Goal: Transaction & Acquisition: Purchase product/service

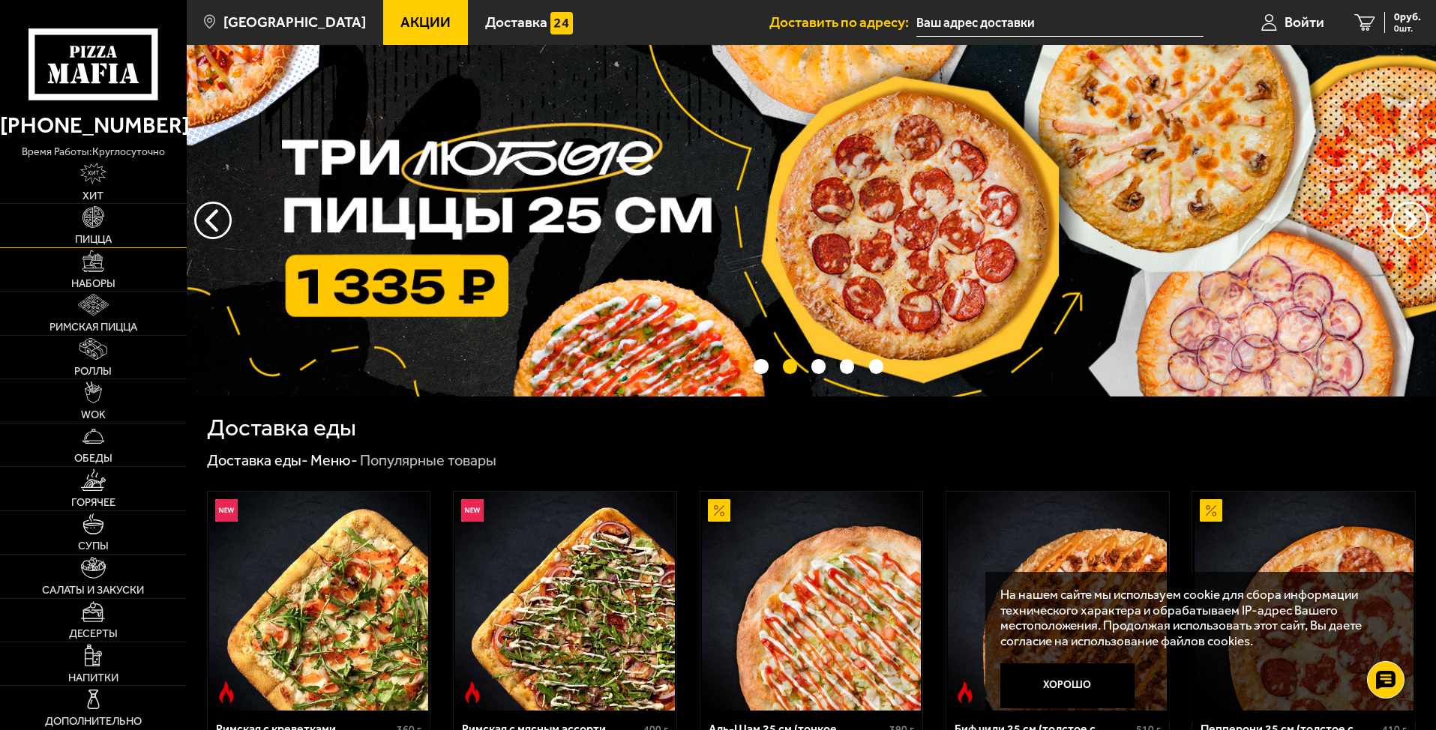
click at [79, 229] on link "Пицца" at bounding box center [93, 225] width 187 height 43
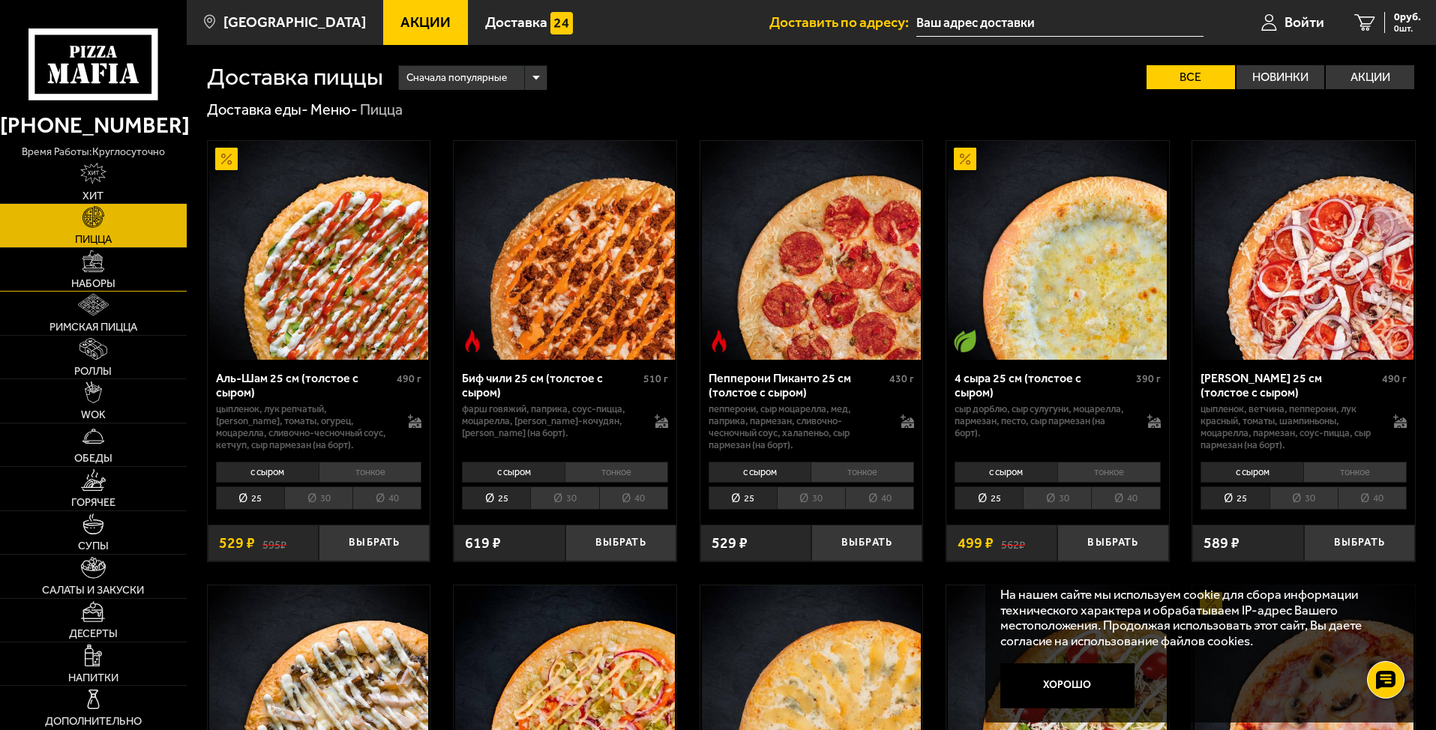
click at [95, 271] on img at bounding box center [93, 261] width 22 height 22
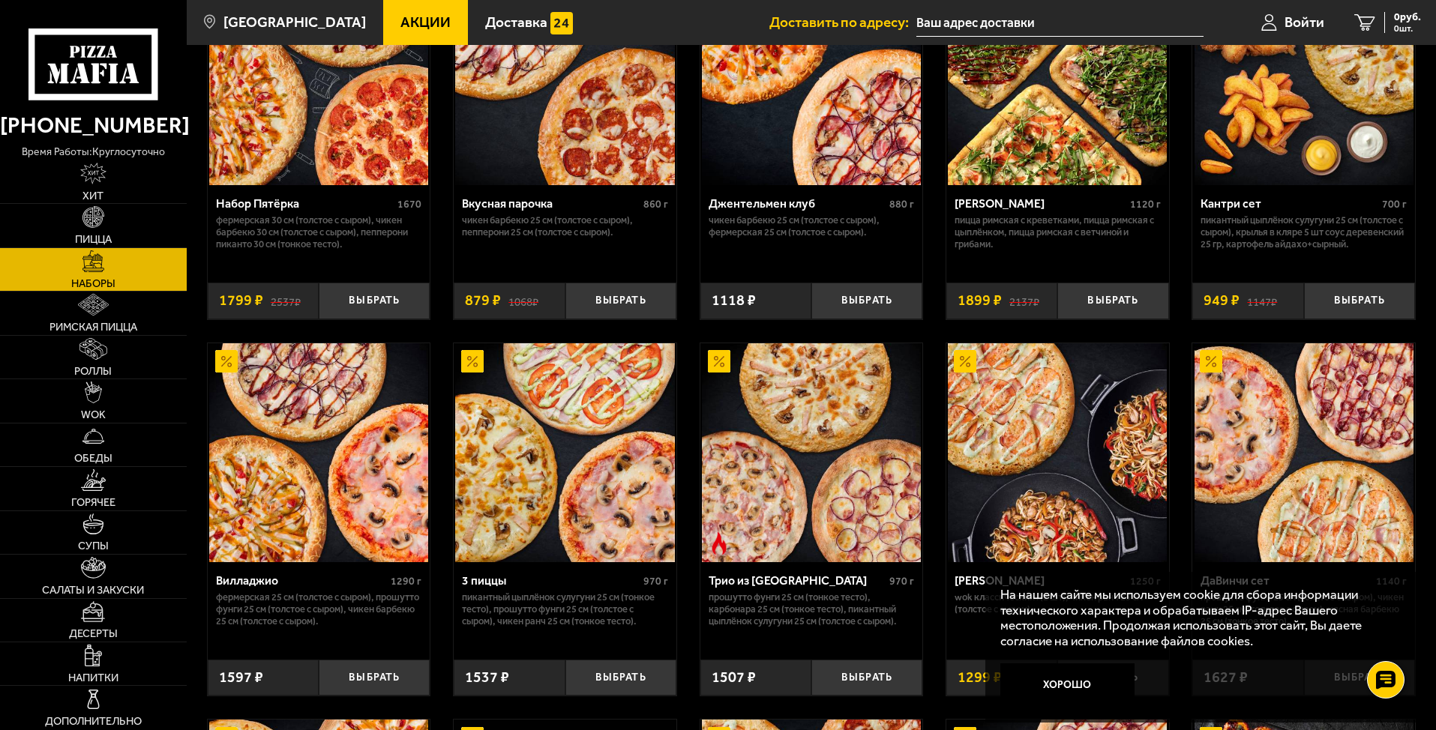
scroll to position [75, 0]
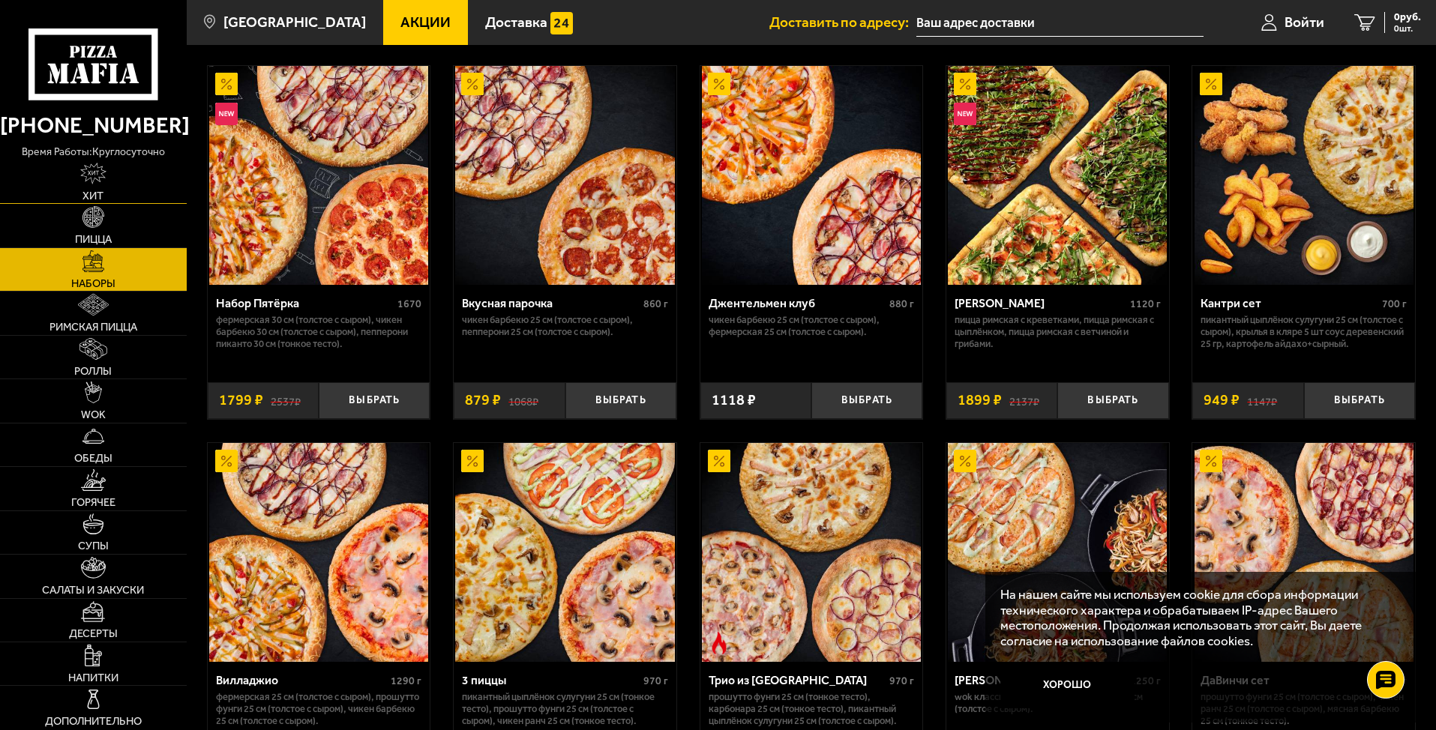
click at [114, 187] on link "Хит" at bounding box center [93, 181] width 187 height 43
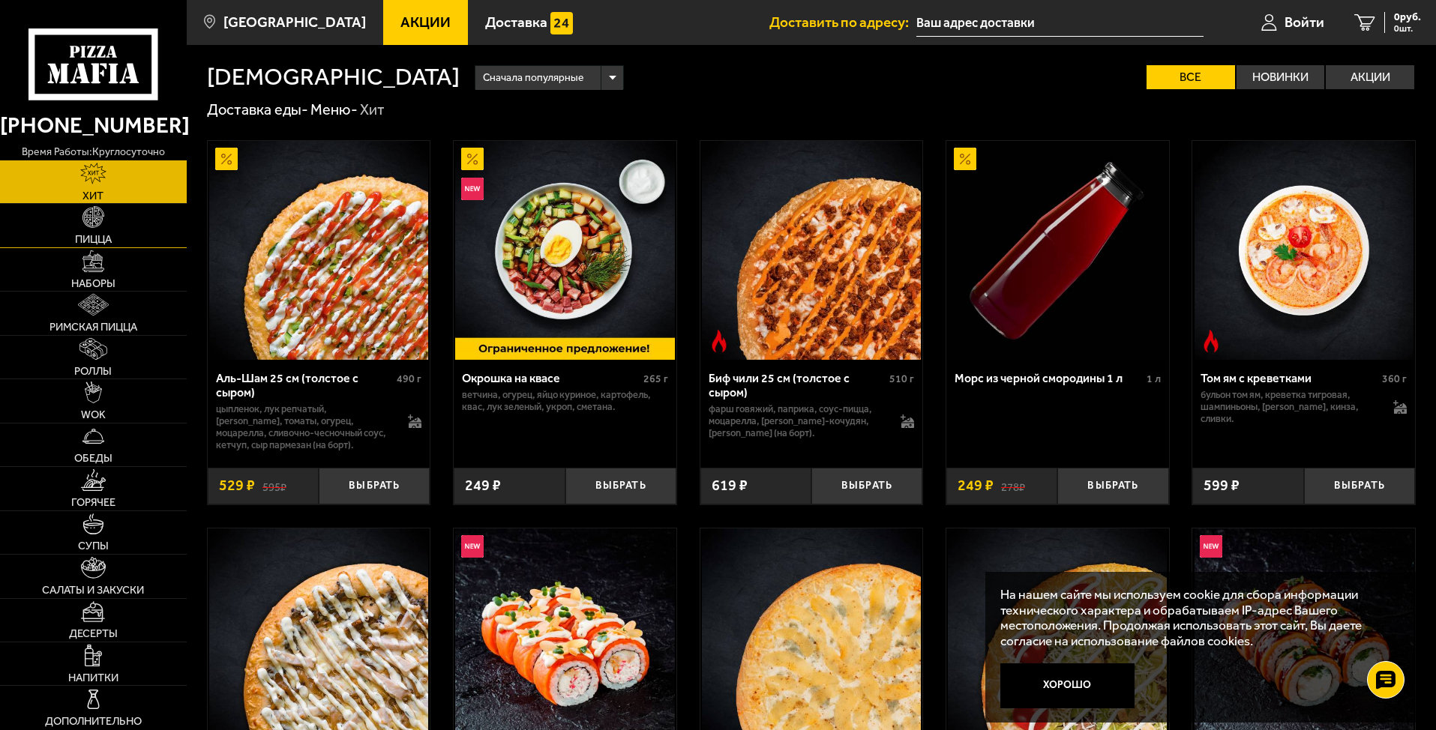
click at [106, 228] on link "Пицца" at bounding box center [93, 225] width 187 height 43
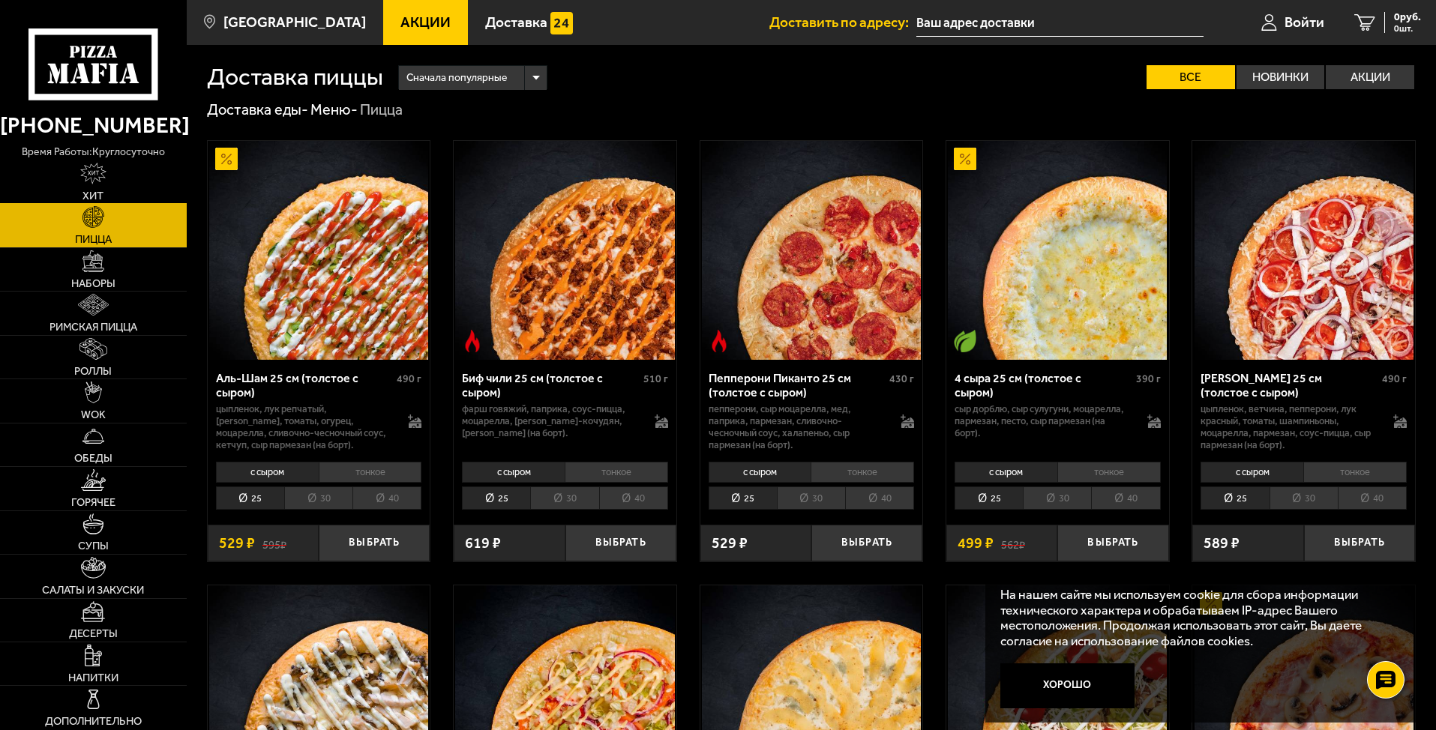
click at [116, 172] on link "Хит" at bounding box center [93, 181] width 187 height 43
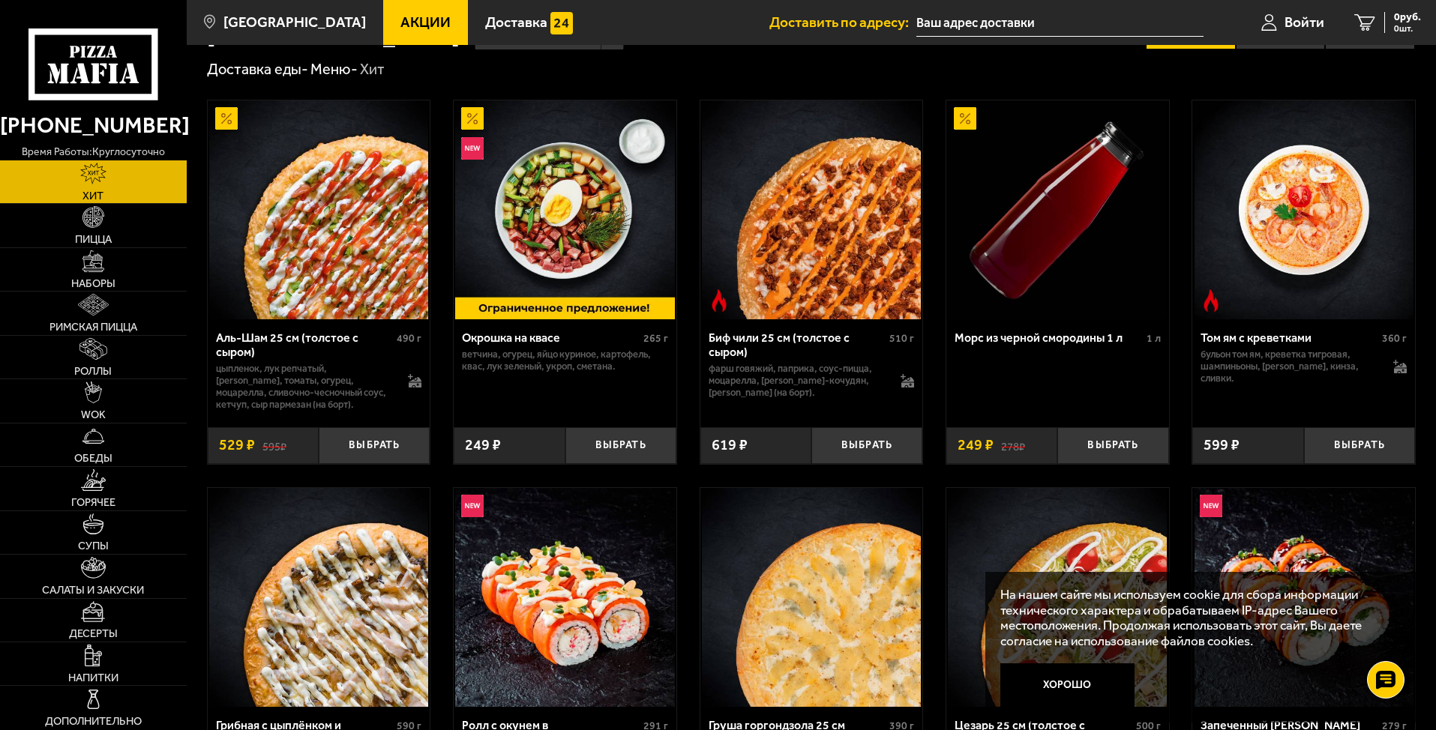
scroll to position [75, 0]
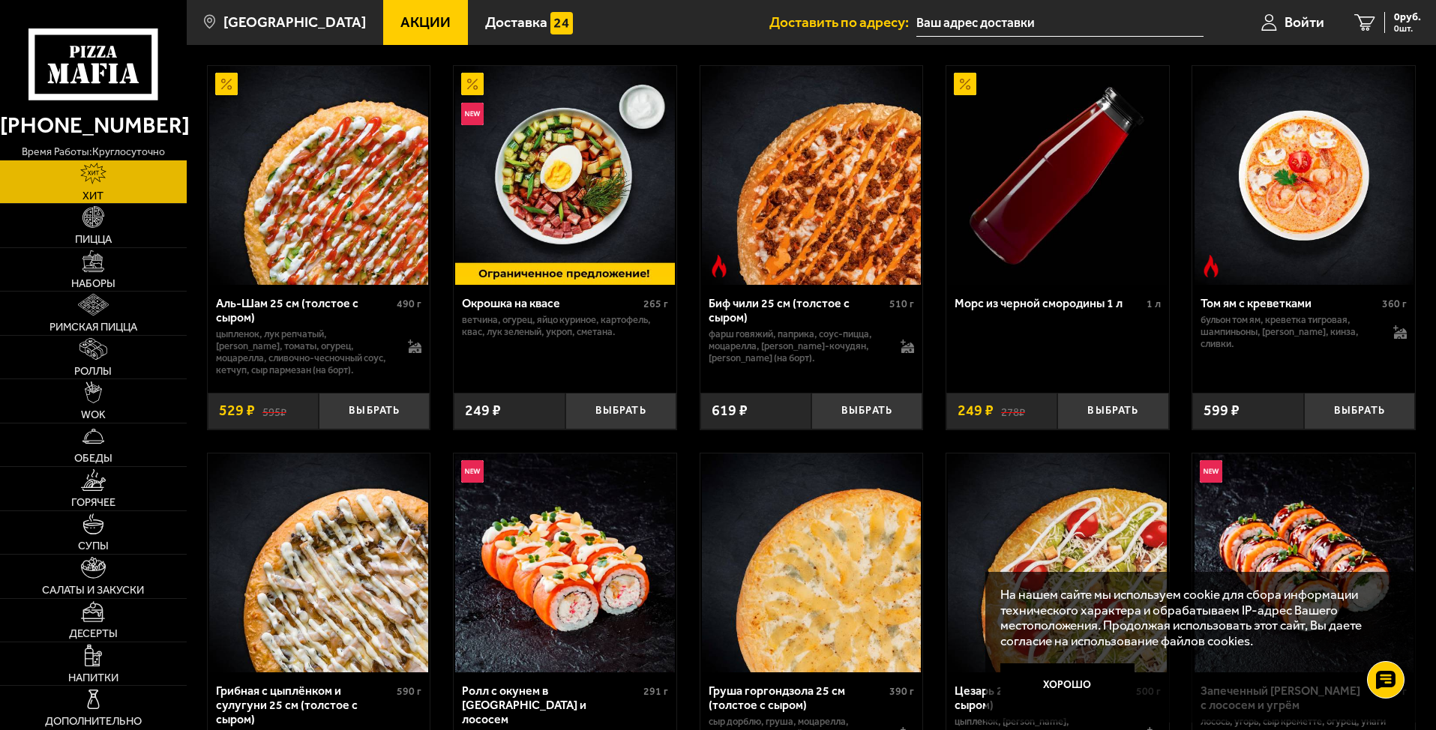
click at [112, 67] on use at bounding box center [114, 73] width 10 height 19
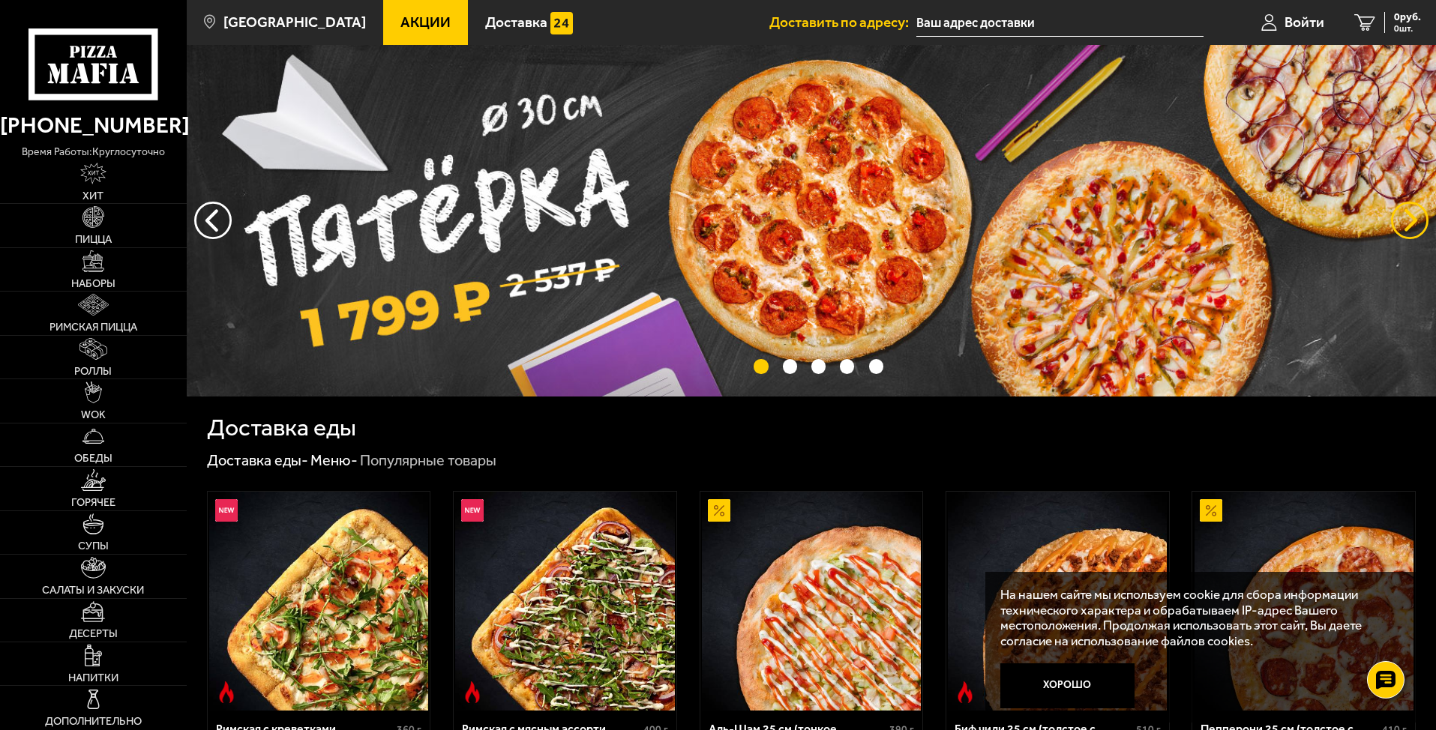
click at [1418, 220] on button "предыдущий" at bounding box center [1409, 220] width 37 height 37
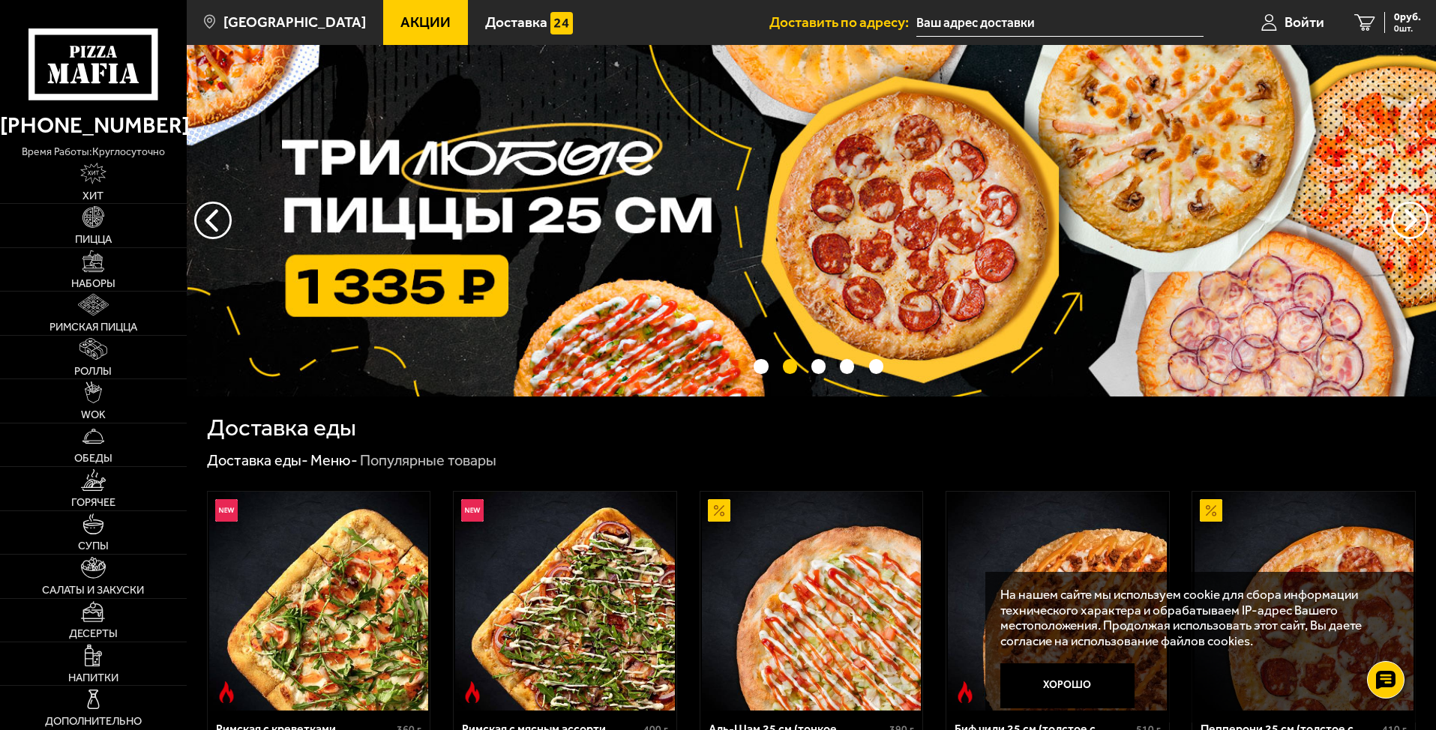
click at [915, 214] on img at bounding box center [811, 221] width 1249 height 352
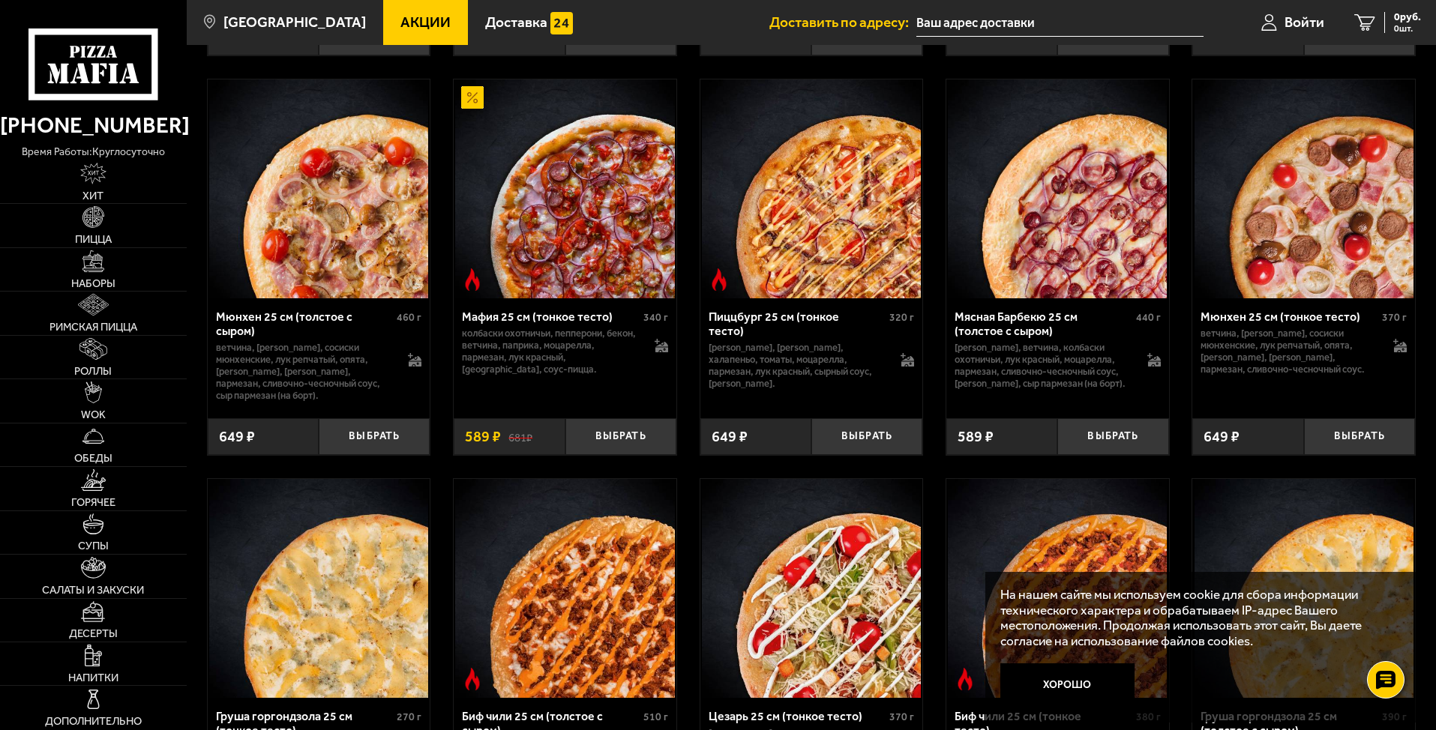
scroll to position [4049, 0]
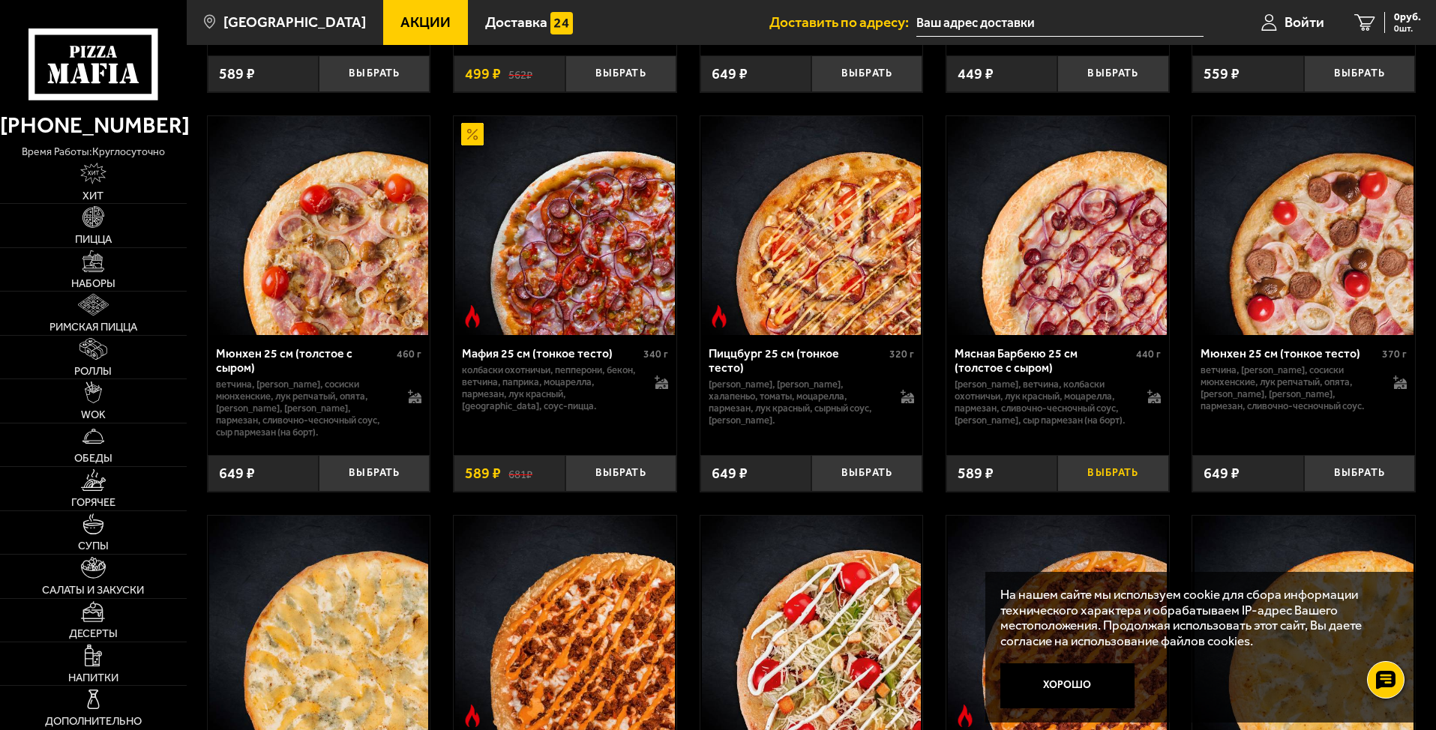
click at [1123, 492] on button "Выбрать" at bounding box center [1112, 473] width 111 height 37
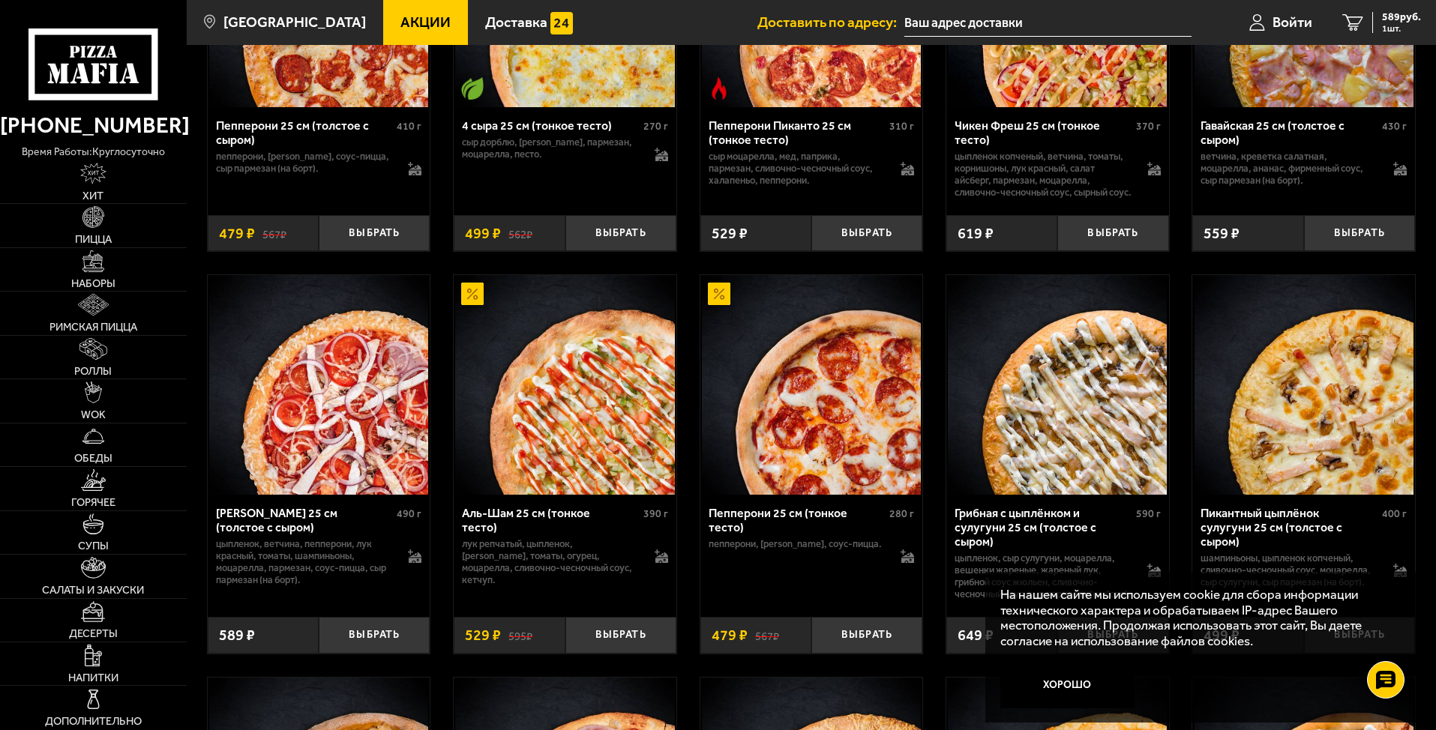
scroll to position [1275, 0]
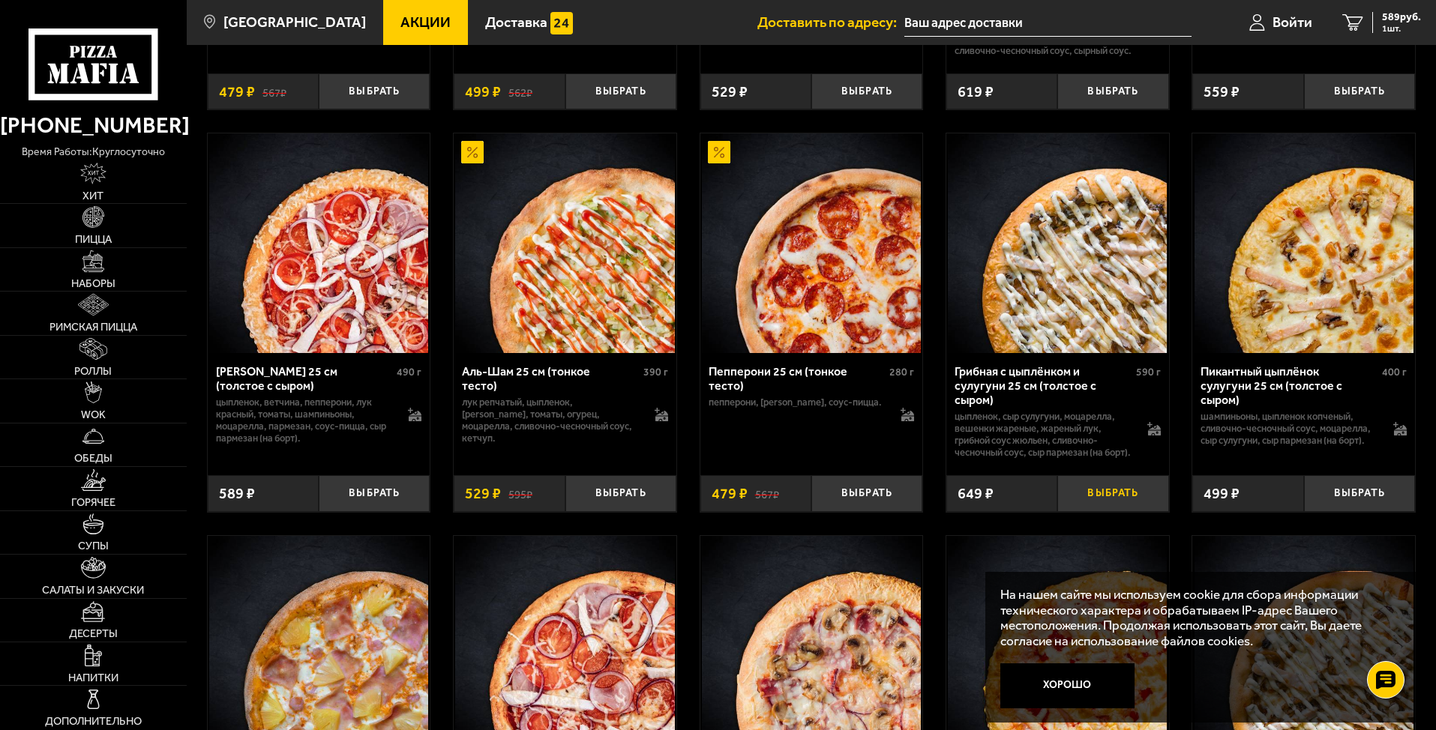
click at [1098, 512] on button "Выбрать" at bounding box center [1112, 493] width 111 height 37
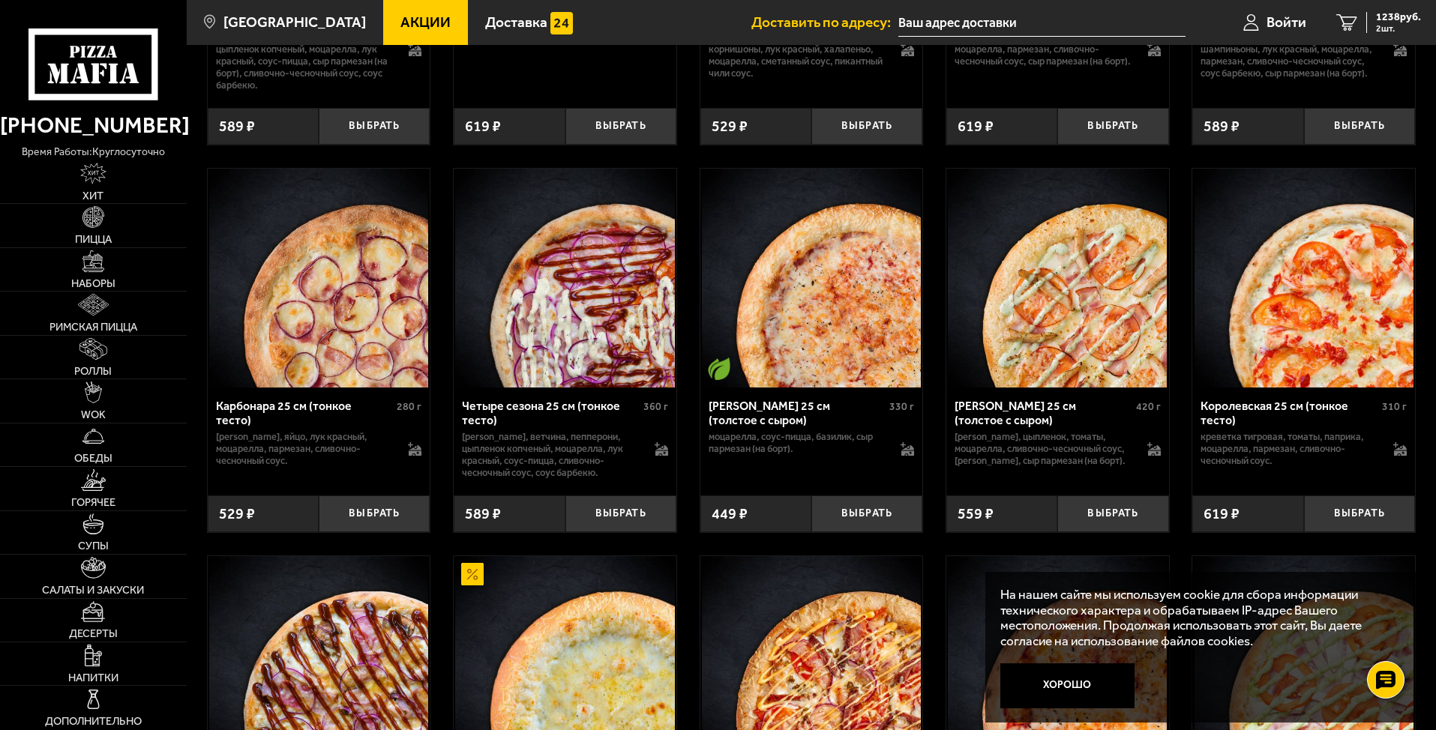
scroll to position [3224, 0]
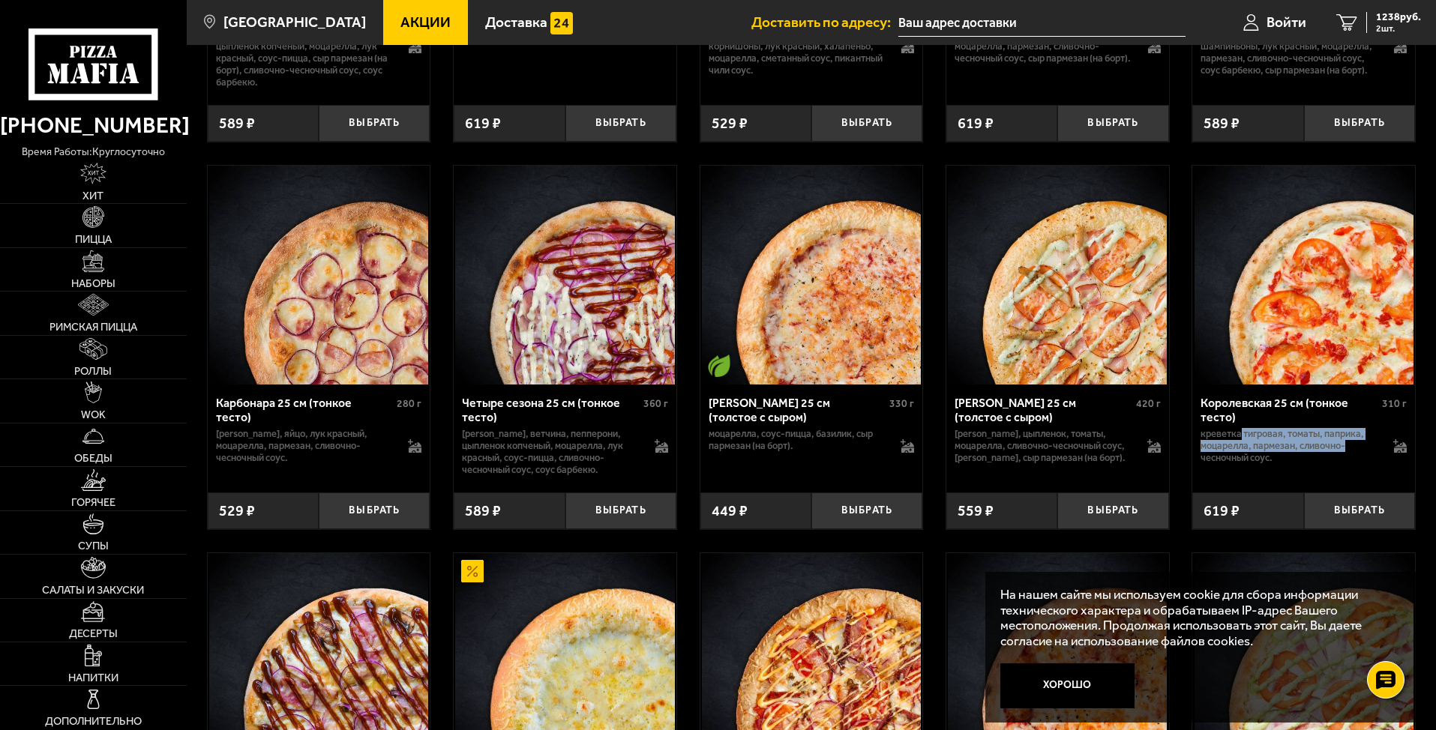
drag, startPoint x: 1241, startPoint y: 472, endPoint x: 1358, endPoint y: 479, distance: 117.9
click at [1358, 464] on p "креветка тигровая, томаты, паприка, моцарелла, пармезан, сливочно-чесночный соу…" at bounding box center [1289, 446] width 178 height 36
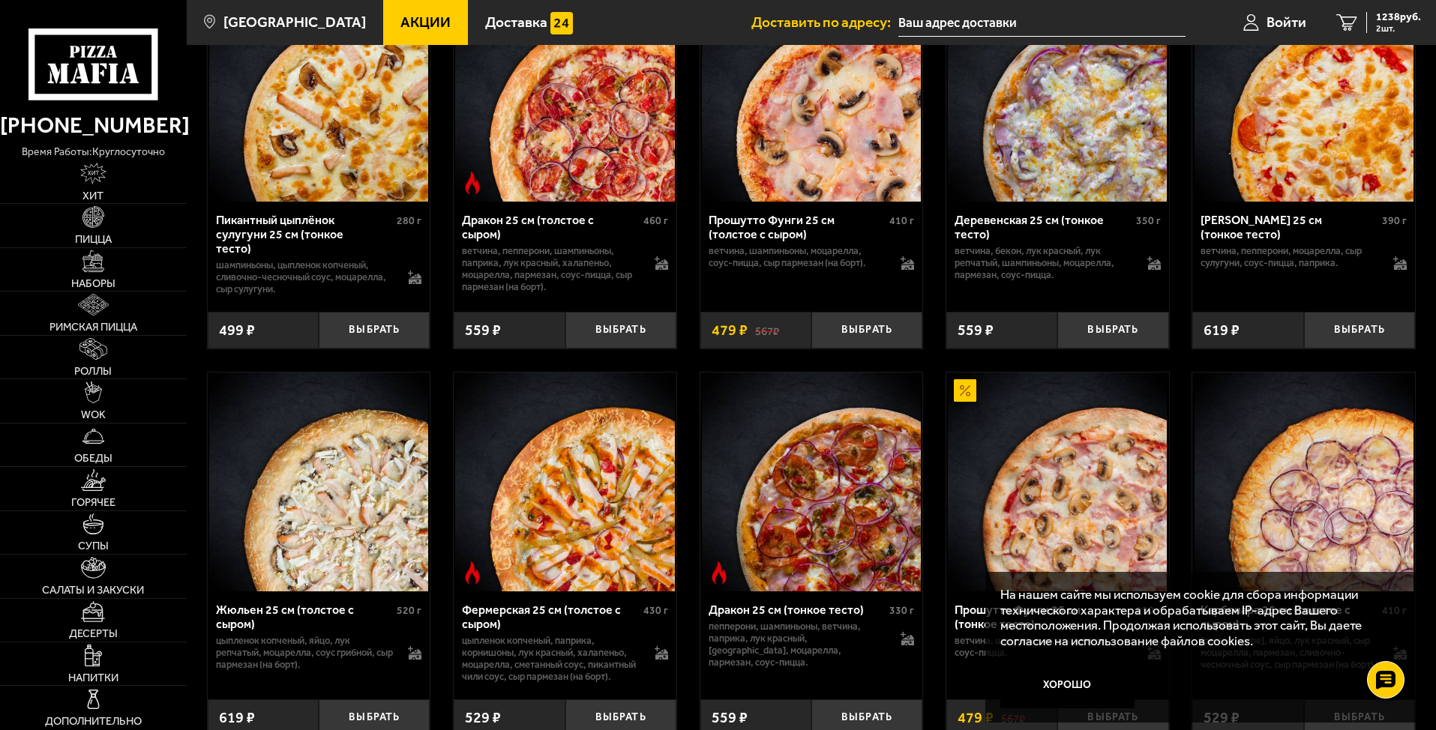
scroll to position [2174, 0]
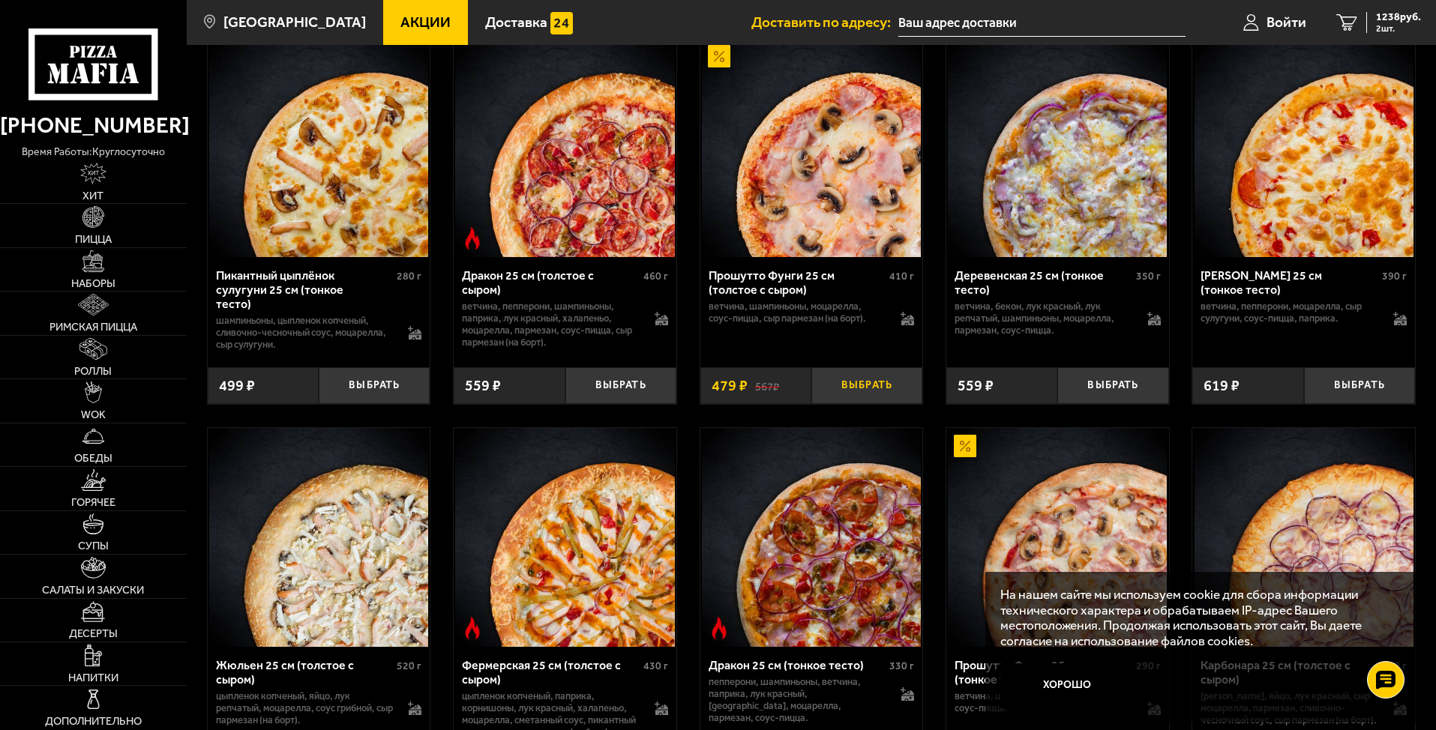
click at [877, 404] on button "Выбрать" at bounding box center [866, 385] width 111 height 37
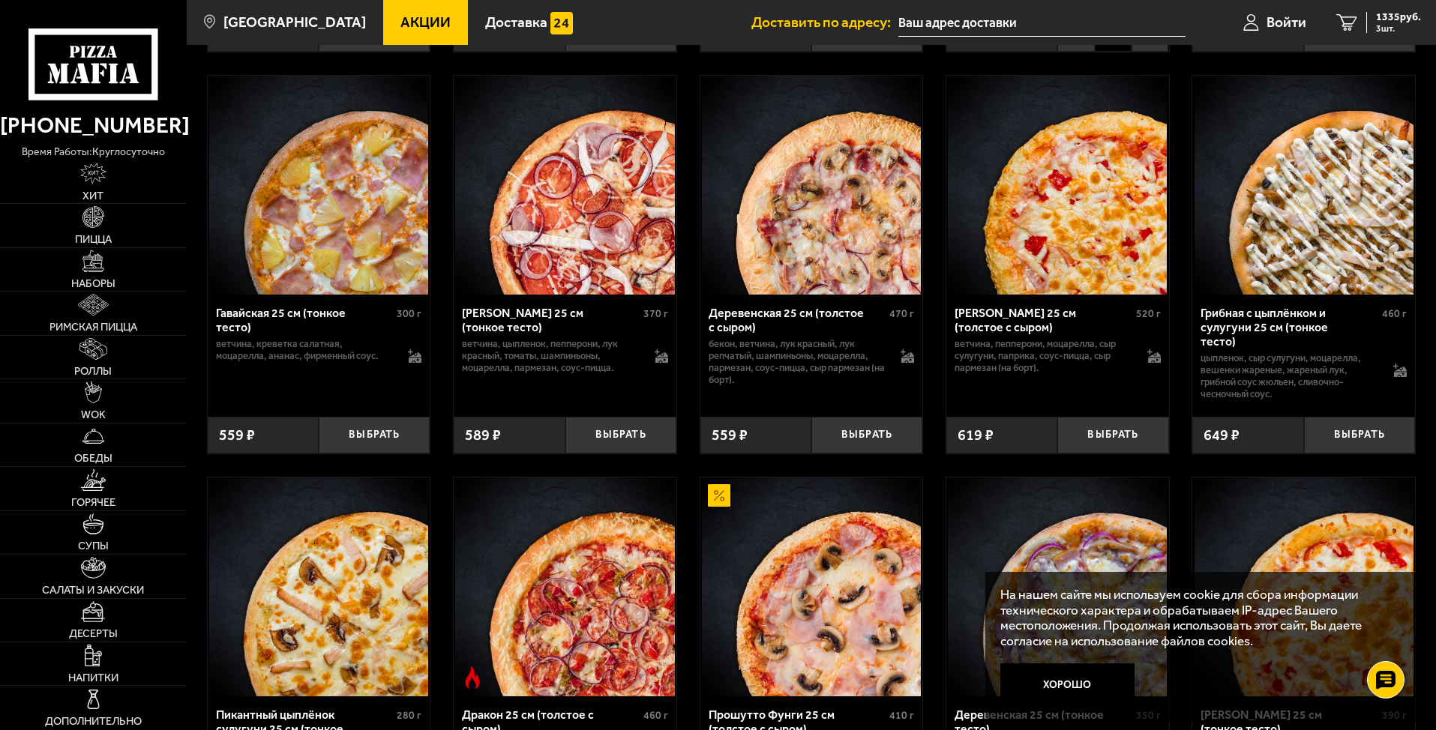
scroll to position [1724, 0]
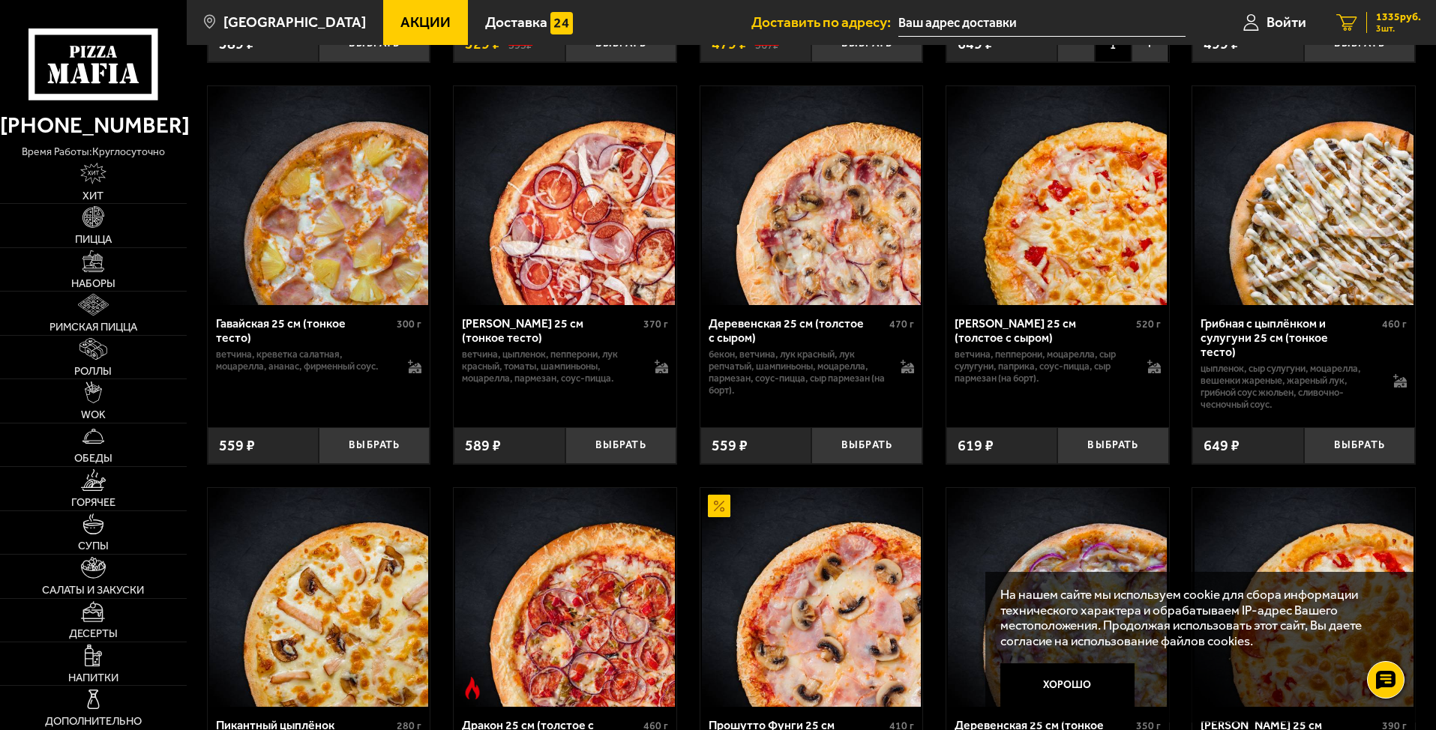
click at [1391, 19] on span "1335 руб." at bounding box center [1398, 17] width 45 height 10
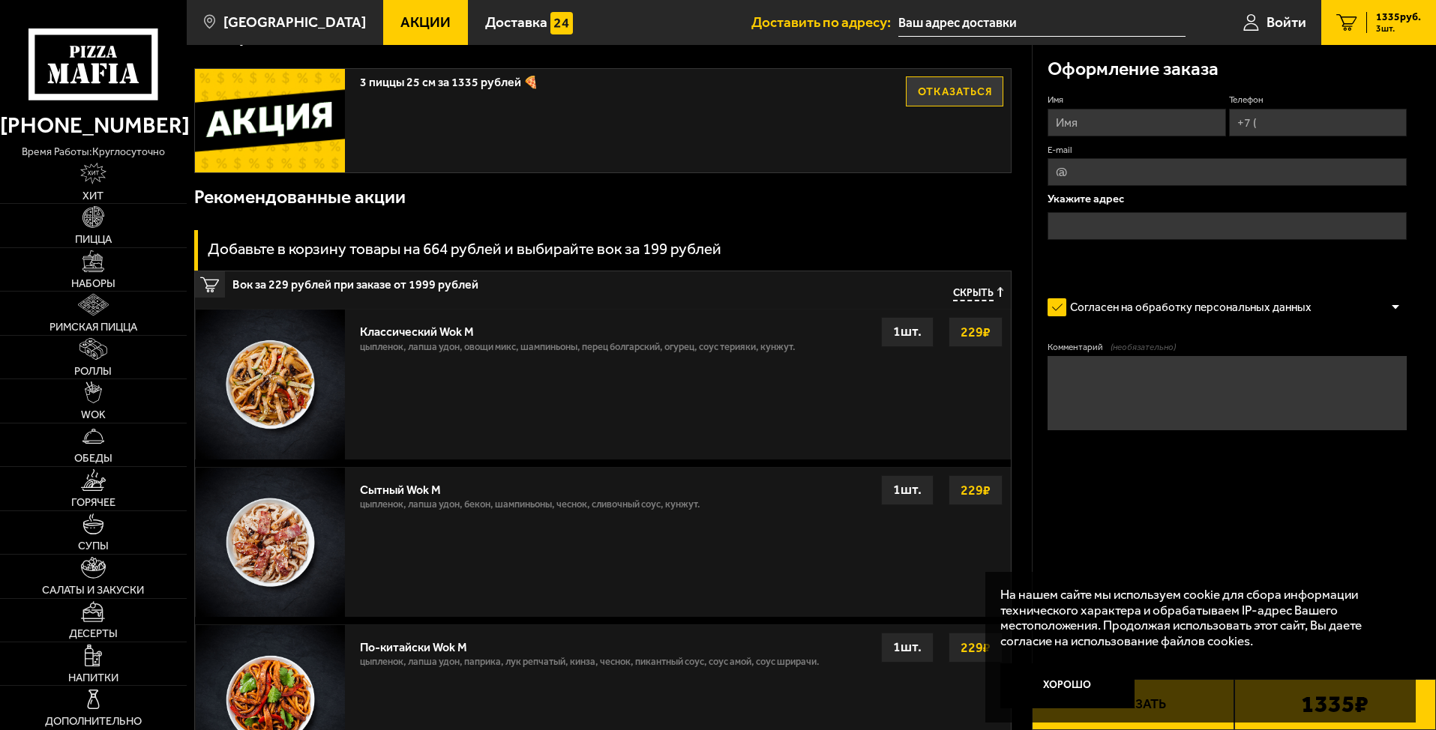
scroll to position [825, 0]
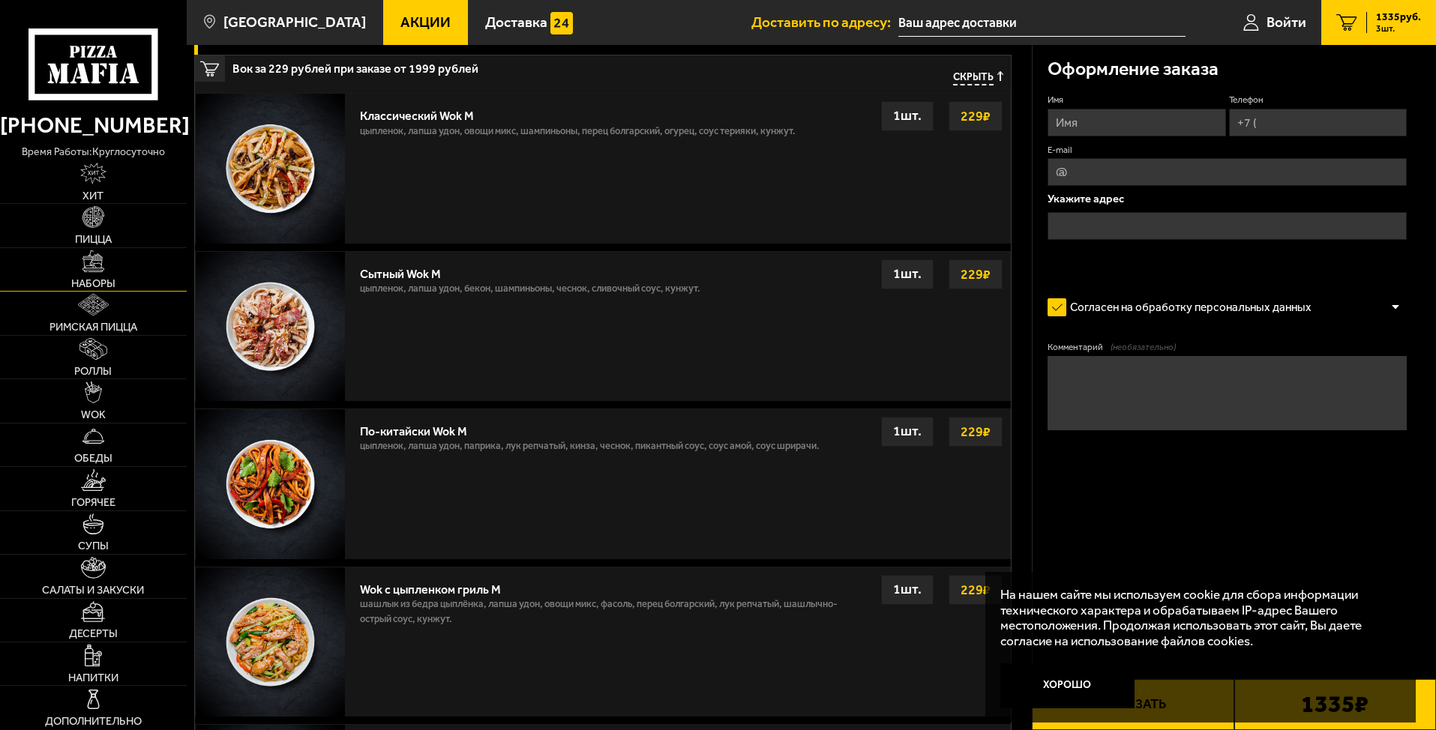
click at [103, 263] on img at bounding box center [93, 261] width 22 height 22
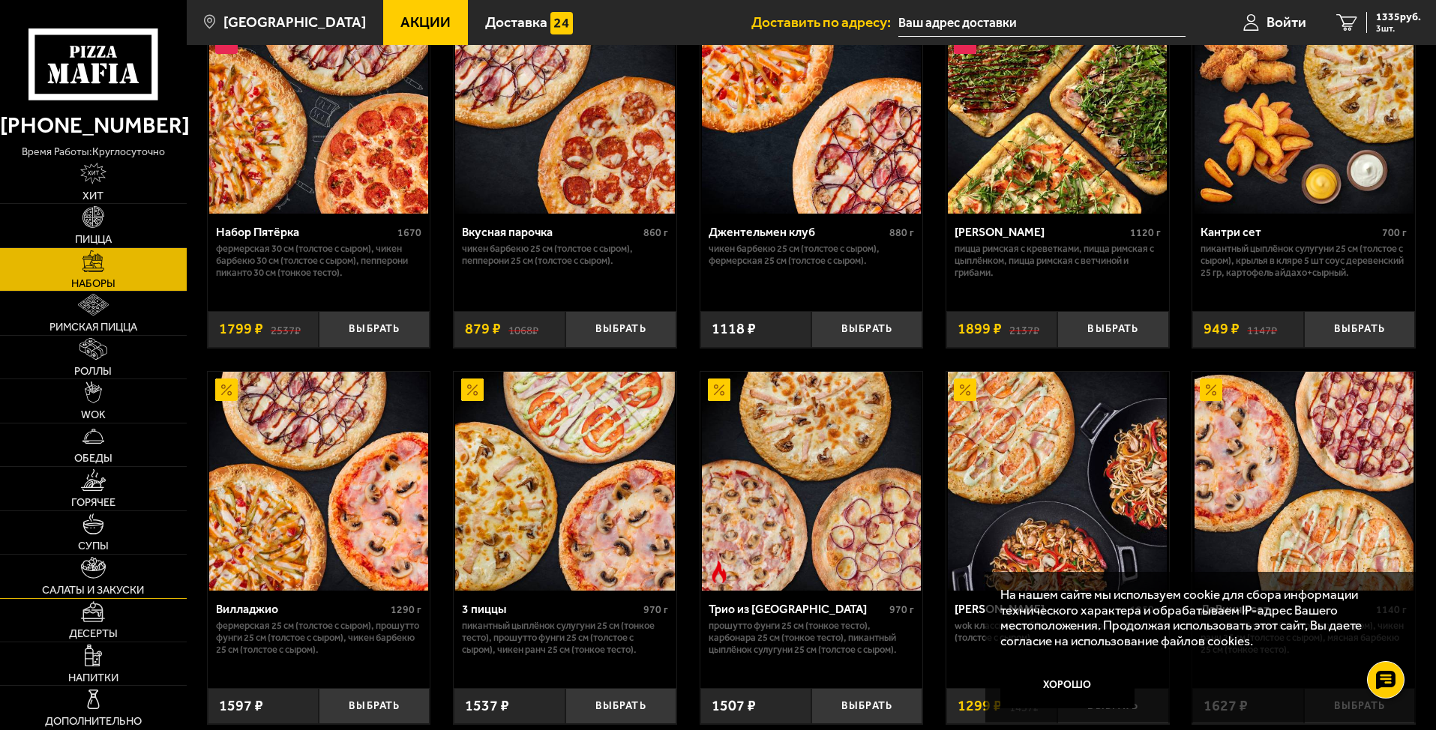
scroll to position [150, 0]
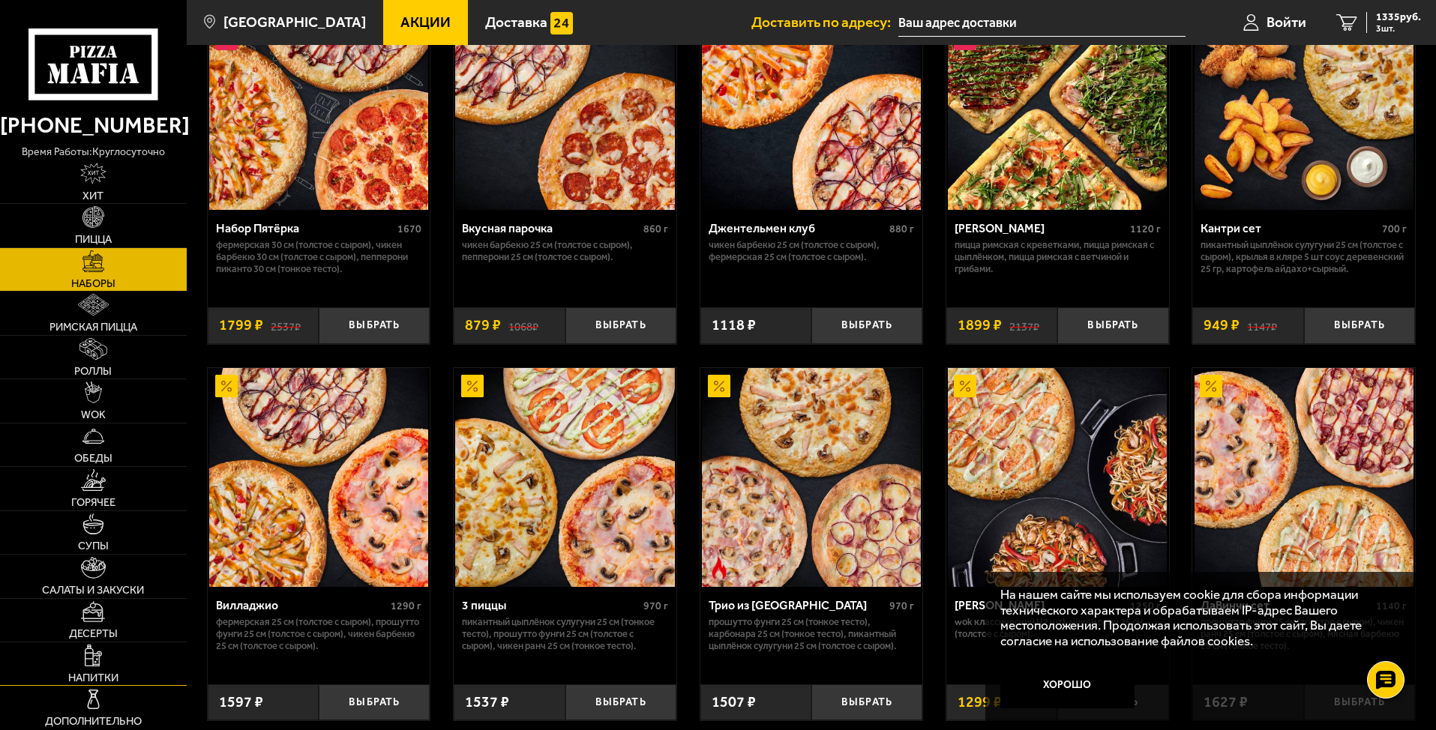
click at [104, 664] on link "Напитки" at bounding box center [93, 664] width 187 height 43
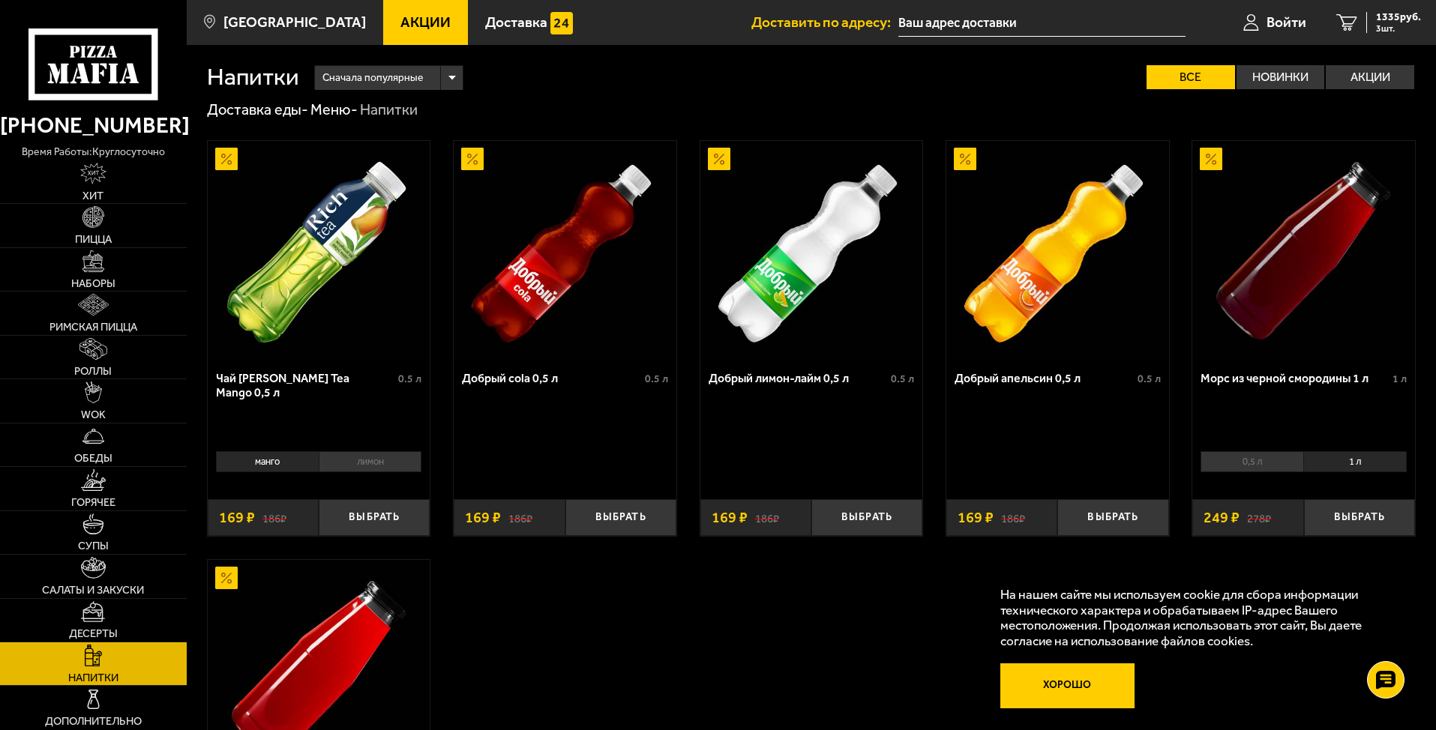
click at [1055, 694] on button "Хорошо" at bounding box center [1067, 686] width 135 height 45
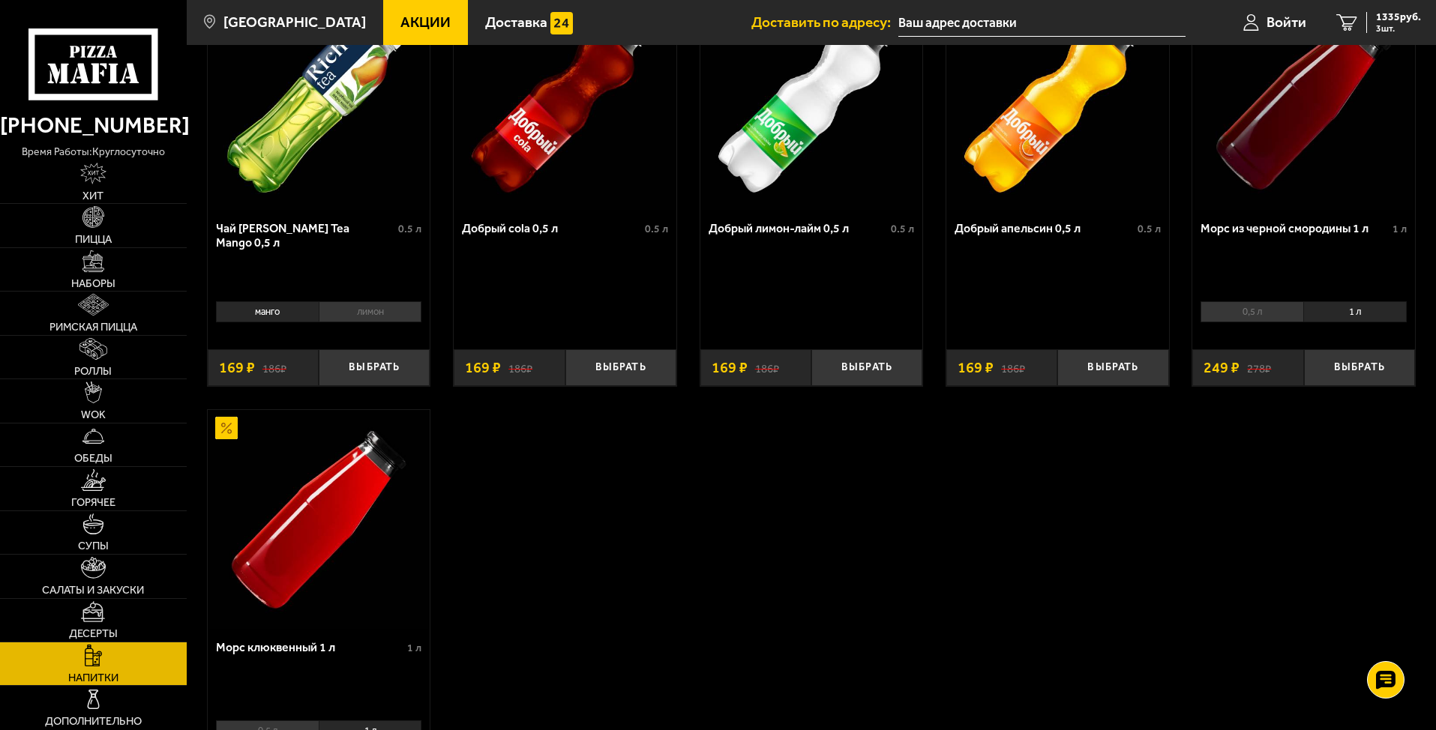
scroll to position [75, 0]
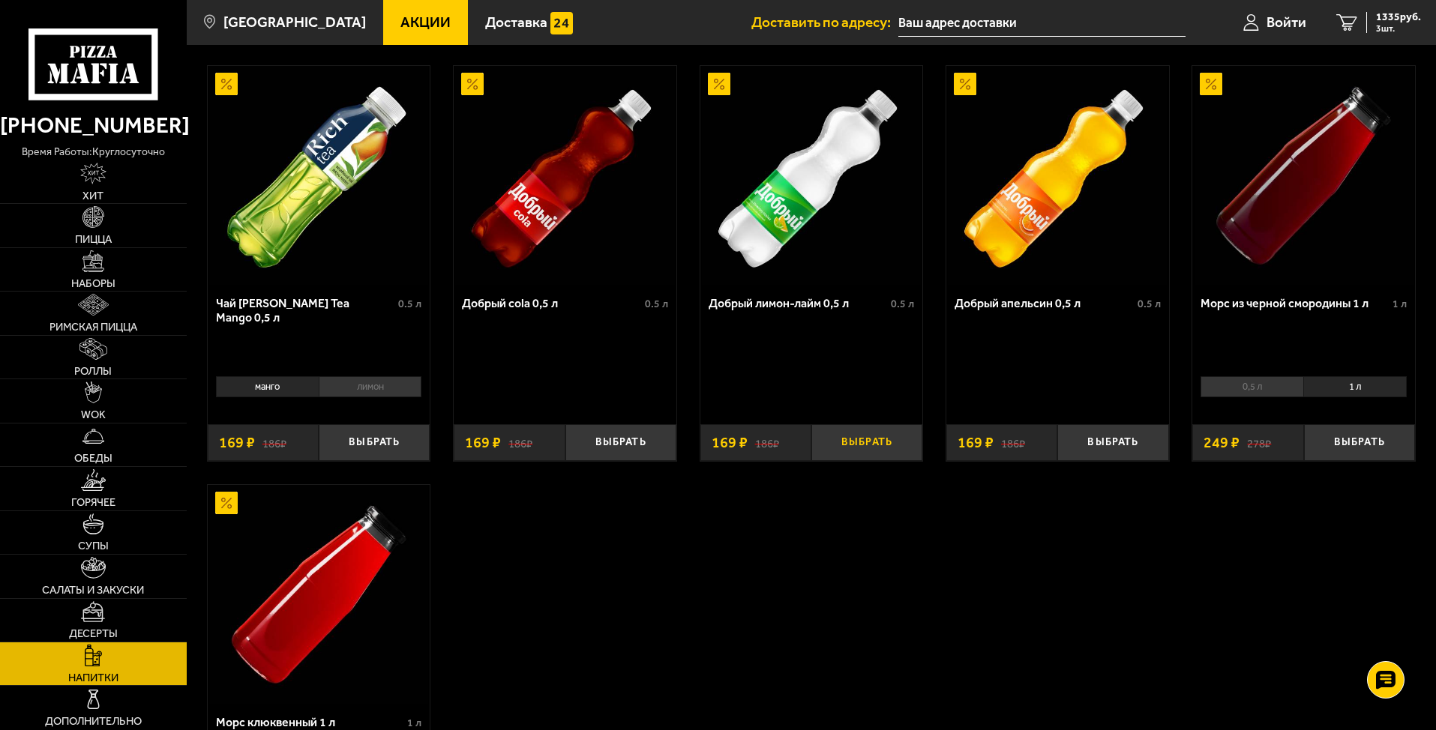
click at [910, 443] on button "Выбрать" at bounding box center [866, 442] width 111 height 37
click at [1403, 17] on span "1504 руб." at bounding box center [1398, 17] width 45 height 10
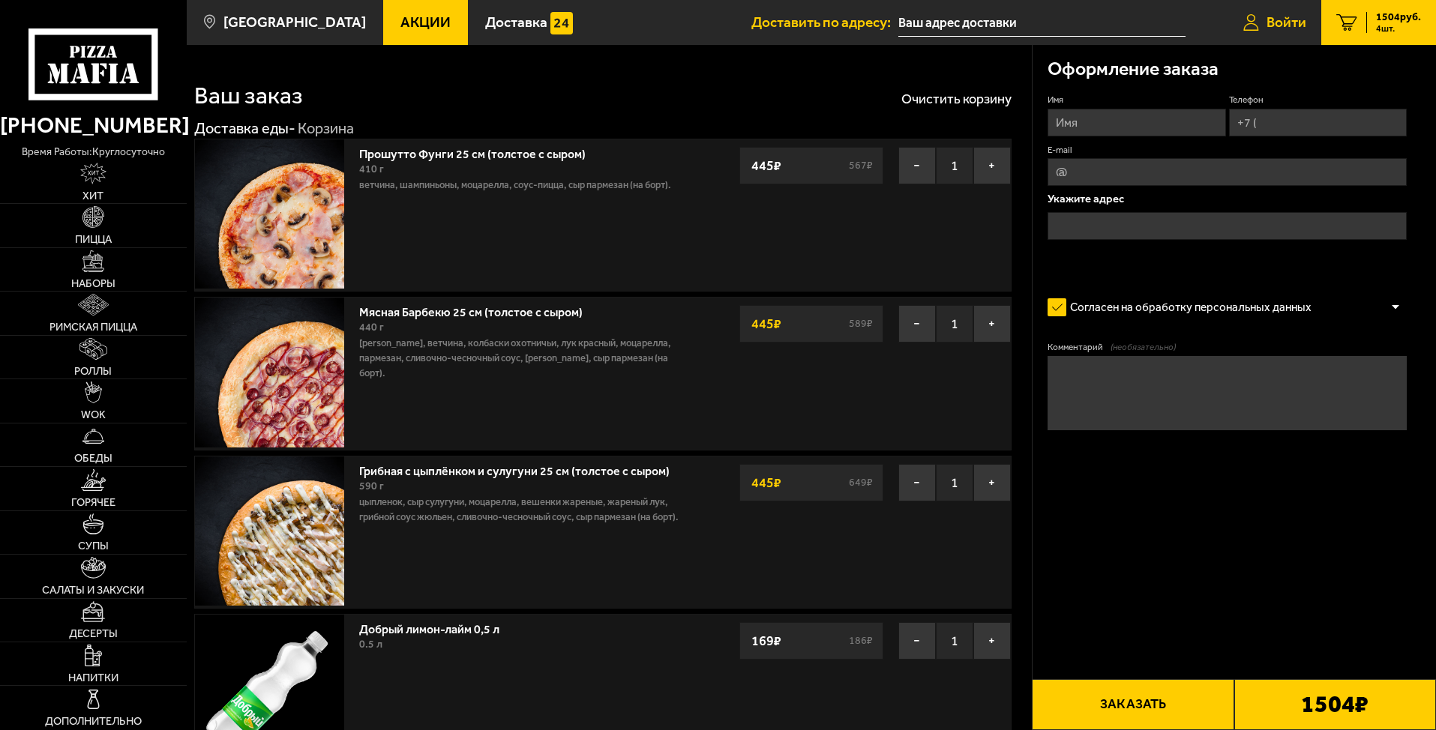
click at [1268, 31] on link "Войти" at bounding box center [1274, 22] width 93 height 45
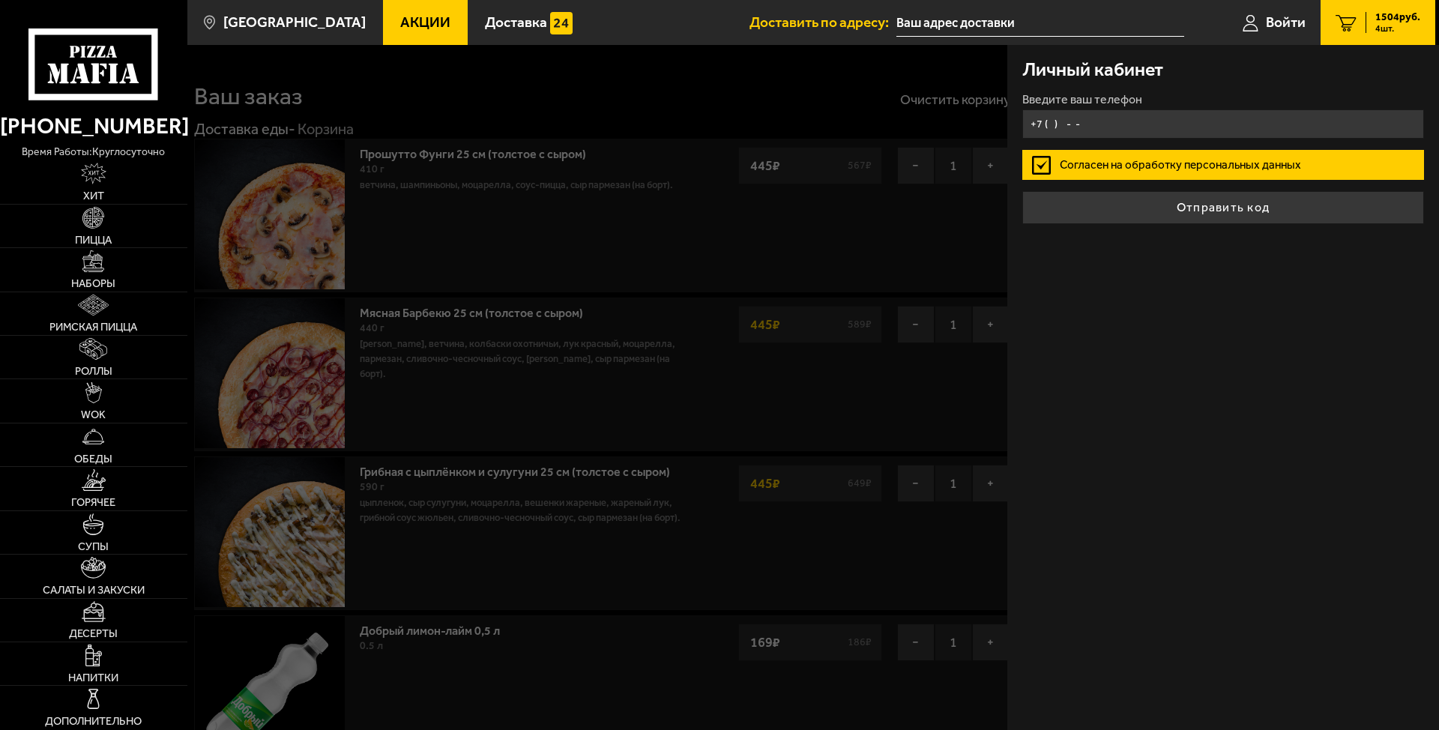
click at [1105, 112] on input "+7 ( ) - -" at bounding box center [1224, 123] width 402 height 29
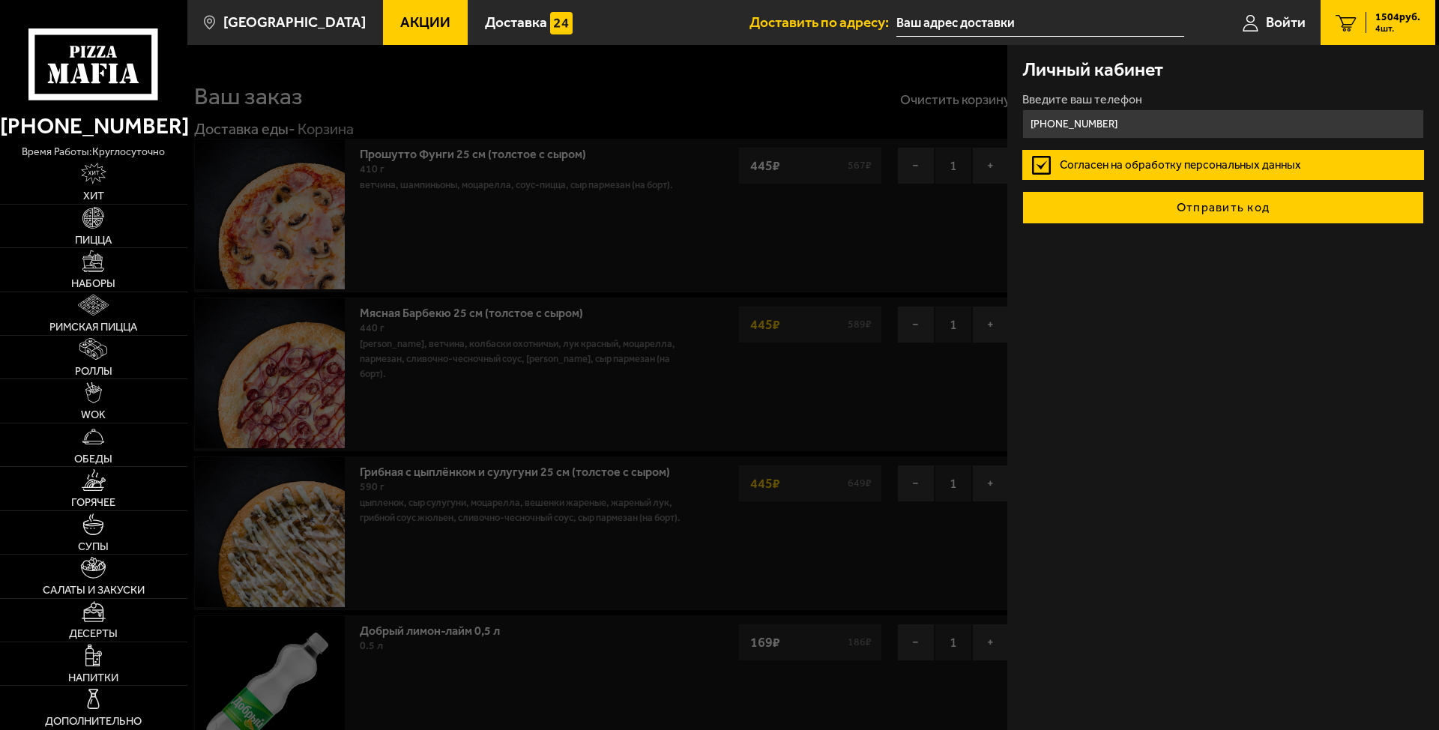
type input "[PHONE_NUMBER]"
click at [1224, 205] on button "Отправить код" at bounding box center [1224, 207] width 402 height 33
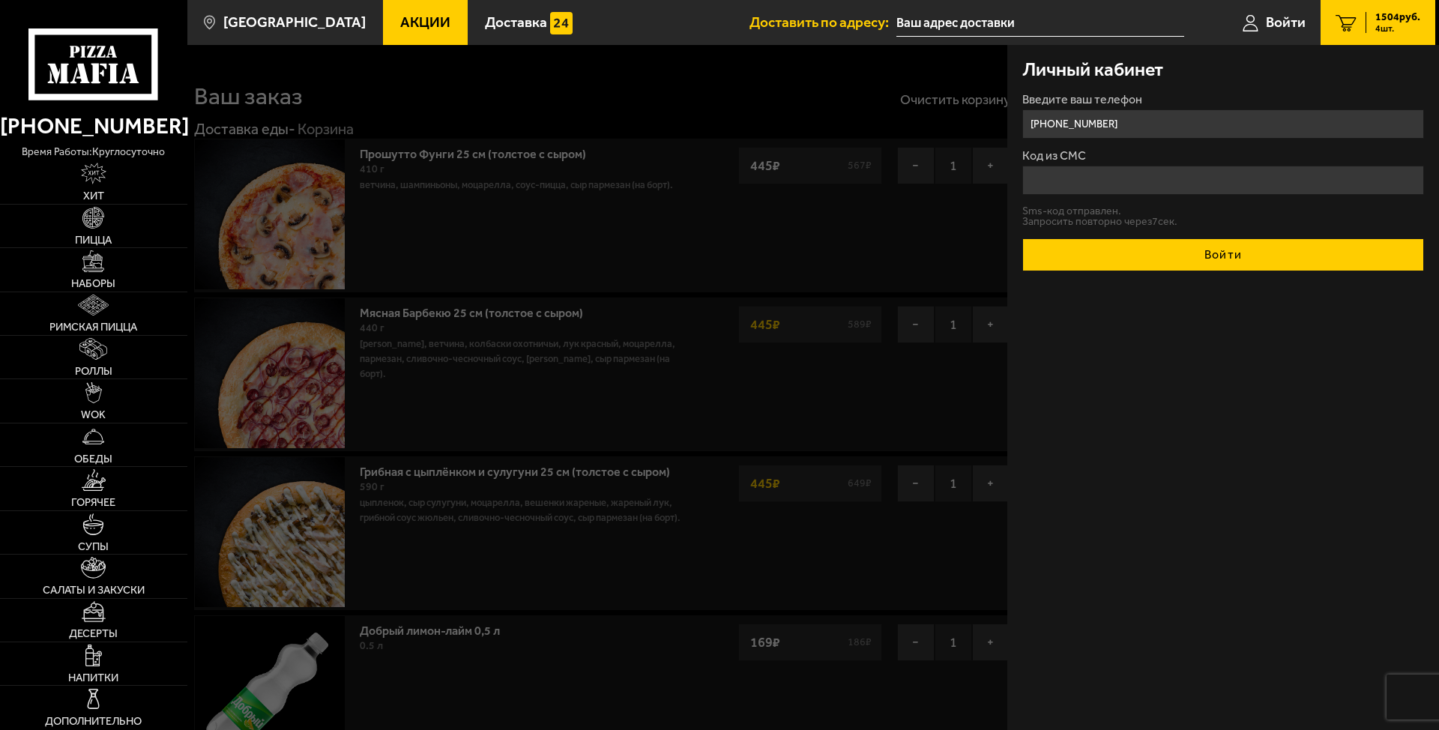
click at [1173, 255] on button "Войти" at bounding box center [1224, 254] width 402 height 33
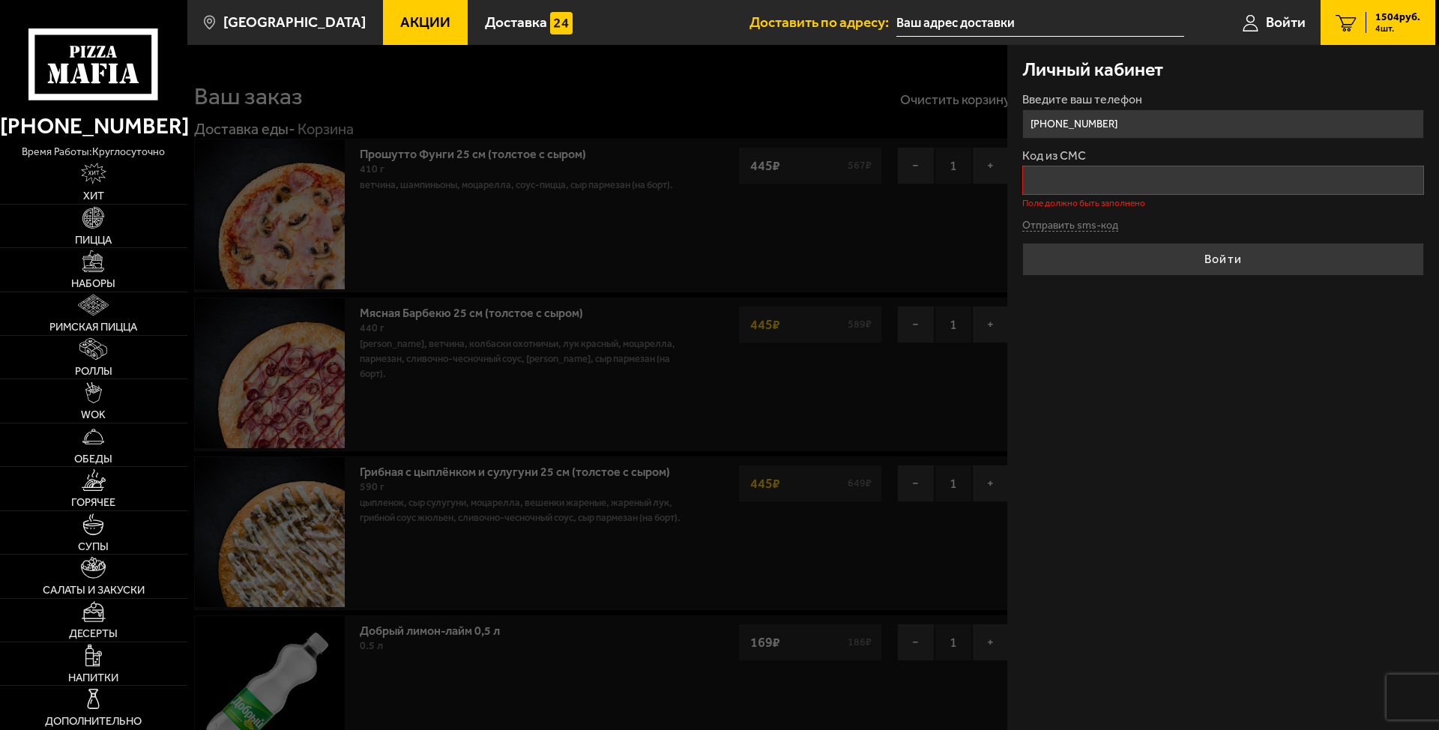
click at [1110, 185] on input "Код из СМС" at bounding box center [1224, 180] width 402 height 29
click at [1110, 229] on button "Отправить sms-код" at bounding box center [1071, 225] width 96 height 11
click at [1127, 184] on input "Код из СМС" at bounding box center [1224, 180] width 402 height 29
click at [1147, 129] on input "[PHONE_NUMBER]" at bounding box center [1224, 123] width 402 height 29
click at [1229, 172] on input "Код из СМС" at bounding box center [1224, 180] width 402 height 29
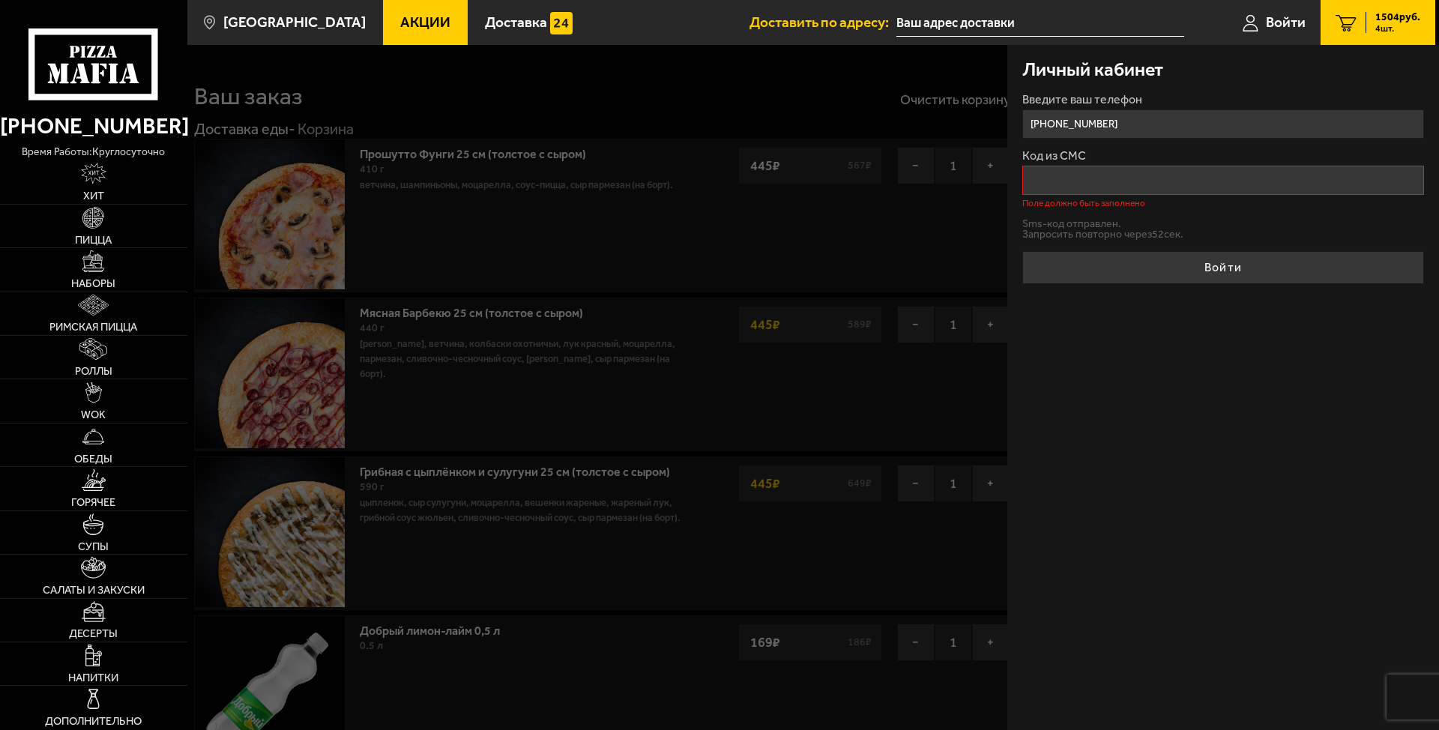
drag, startPoint x: 1192, startPoint y: 184, endPoint x: 1179, endPoint y: 184, distance: 13.5
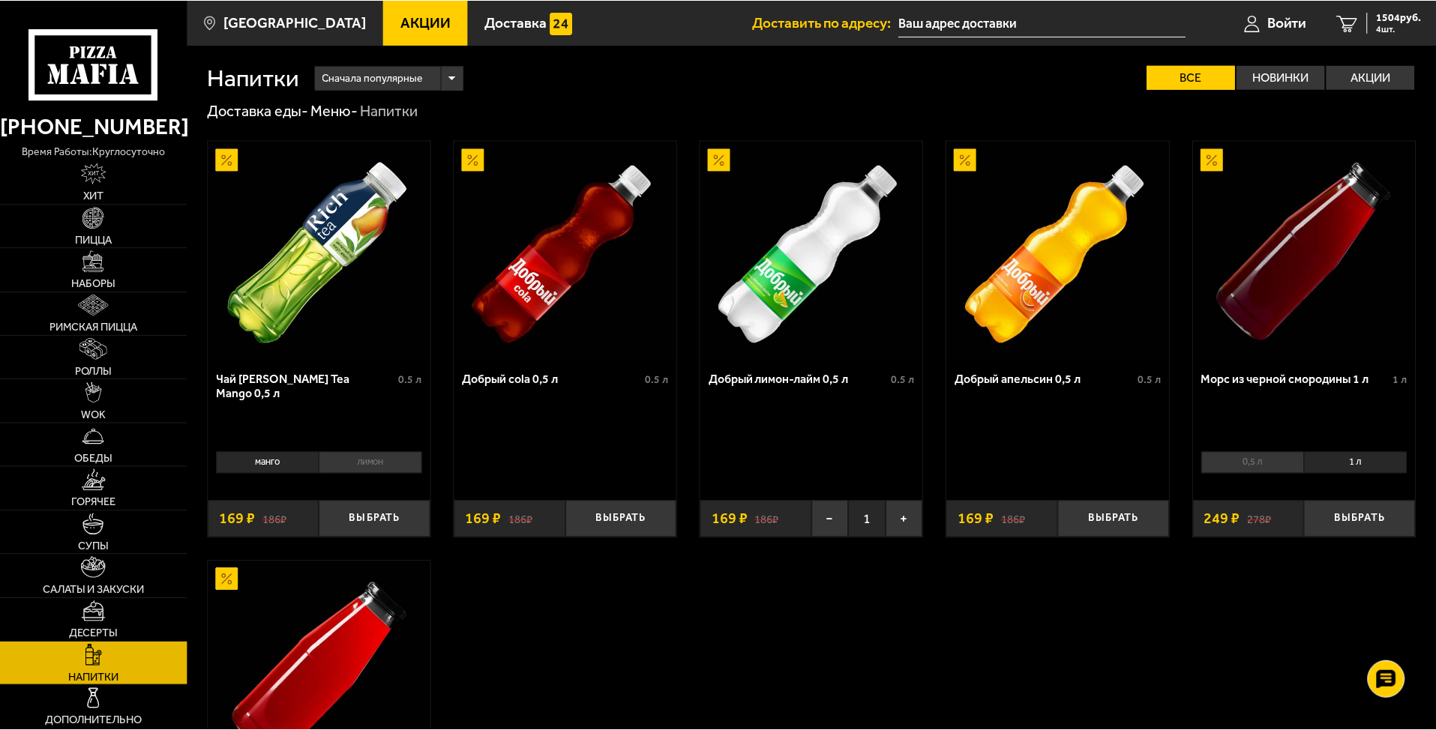
scroll to position [75, 0]
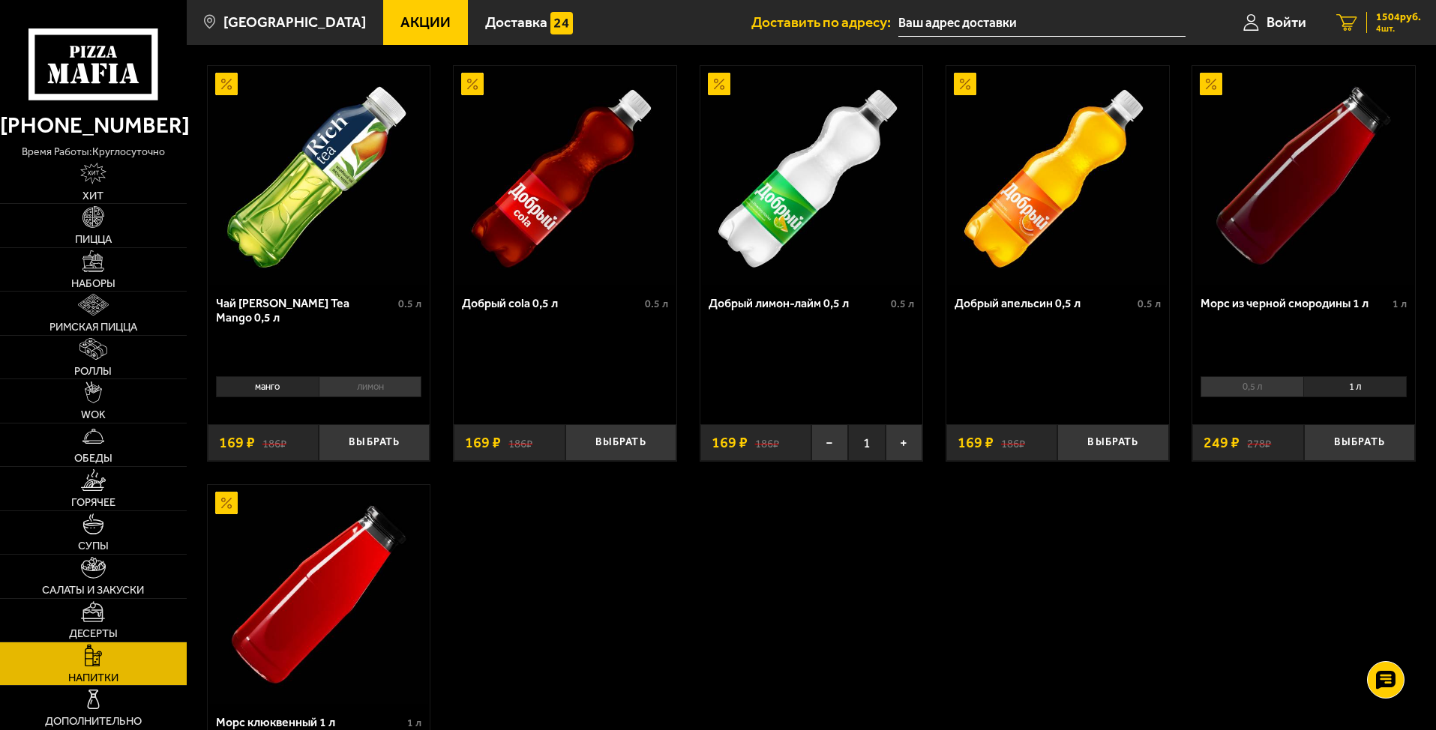
click at [1393, 28] on span "4 шт." at bounding box center [1398, 28] width 45 height 9
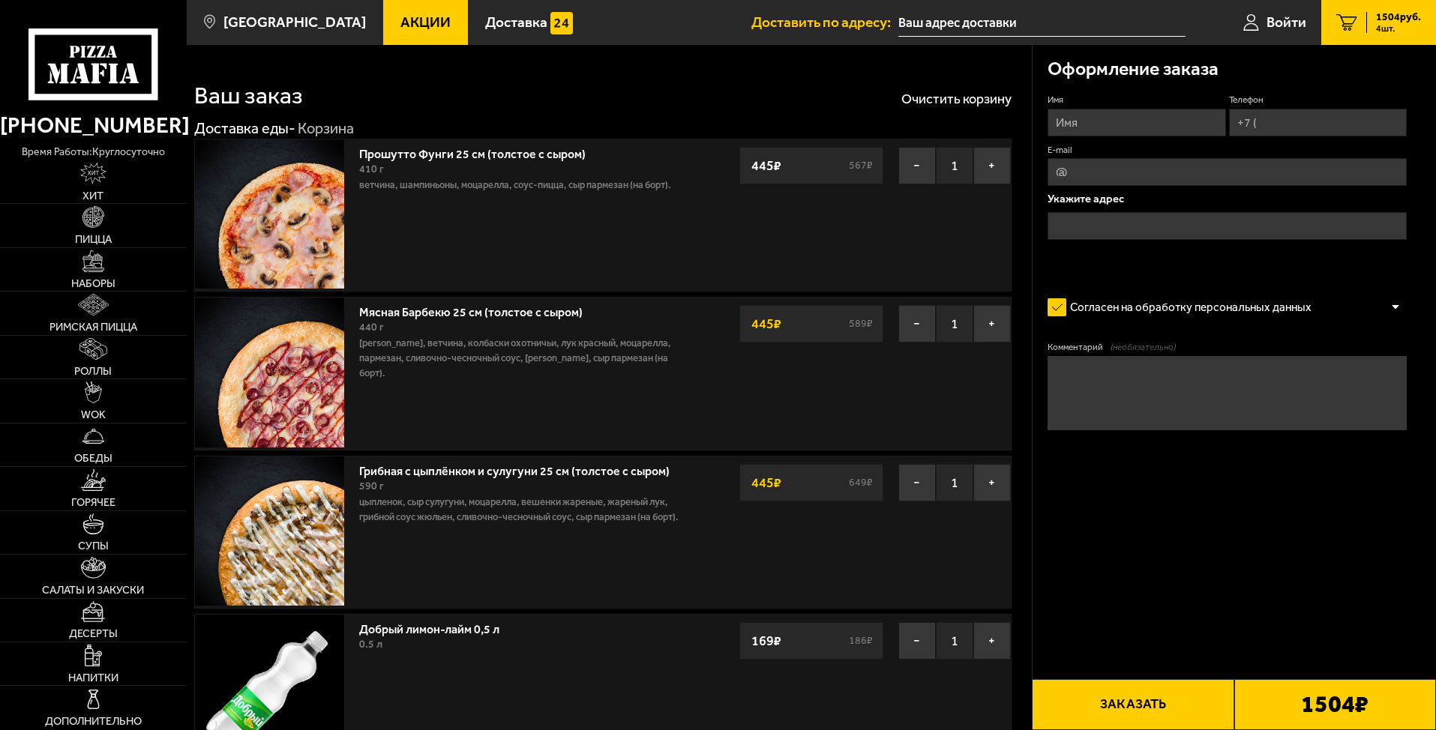
click at [1284, 21] on span "Войти" at bounding box center [1286, 22] width 40 height 14
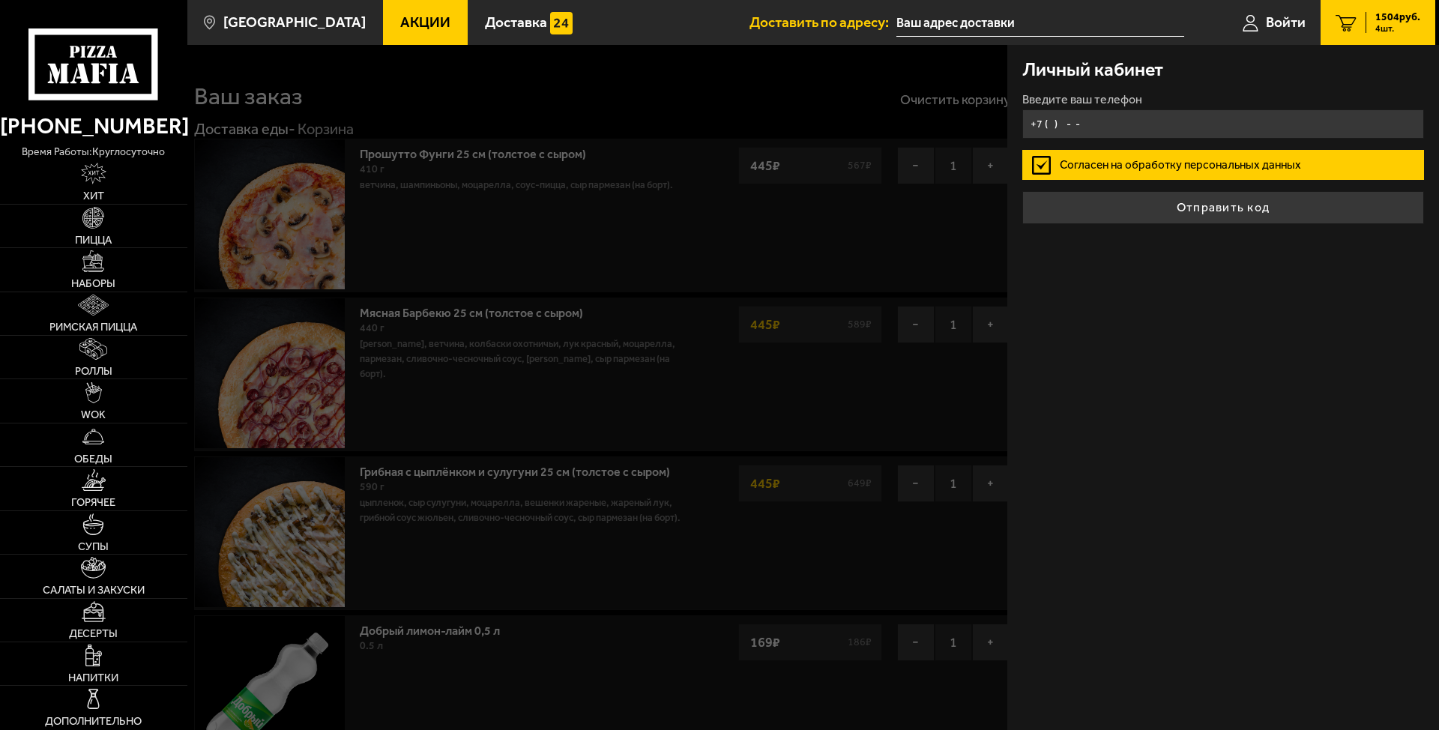
click at [1164, 115] on input "+7 ( ) - -" at bounding box center [1224, 123] width 402 height 29
type input "[PHONE_NUMBER]"
click at [1023, 191] on button "Отправить код" at bounding box center [1224, 207] width 402 height 33
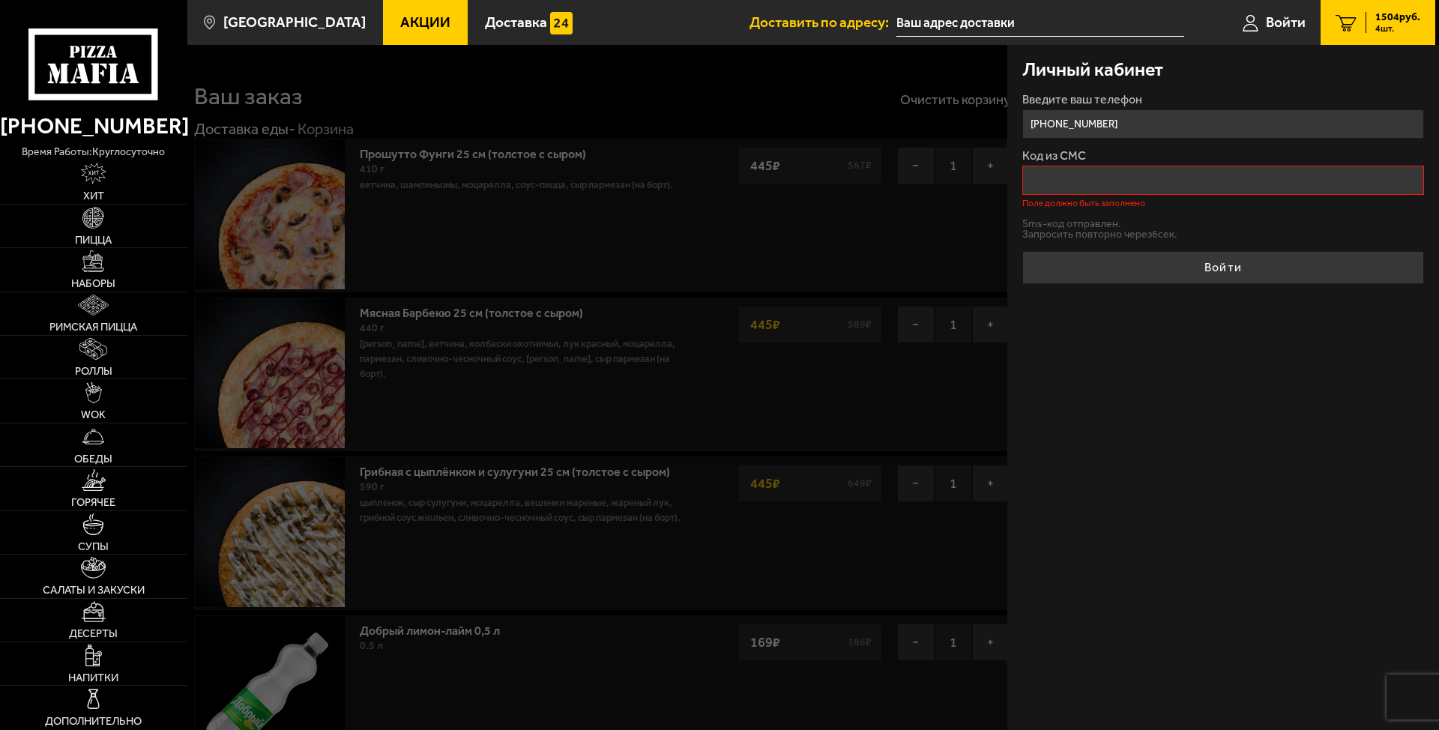
drag, startPoint x: 1164, startPoint y: 115, endPoint x: 1118, endPoint y: 519, distance: 406.8
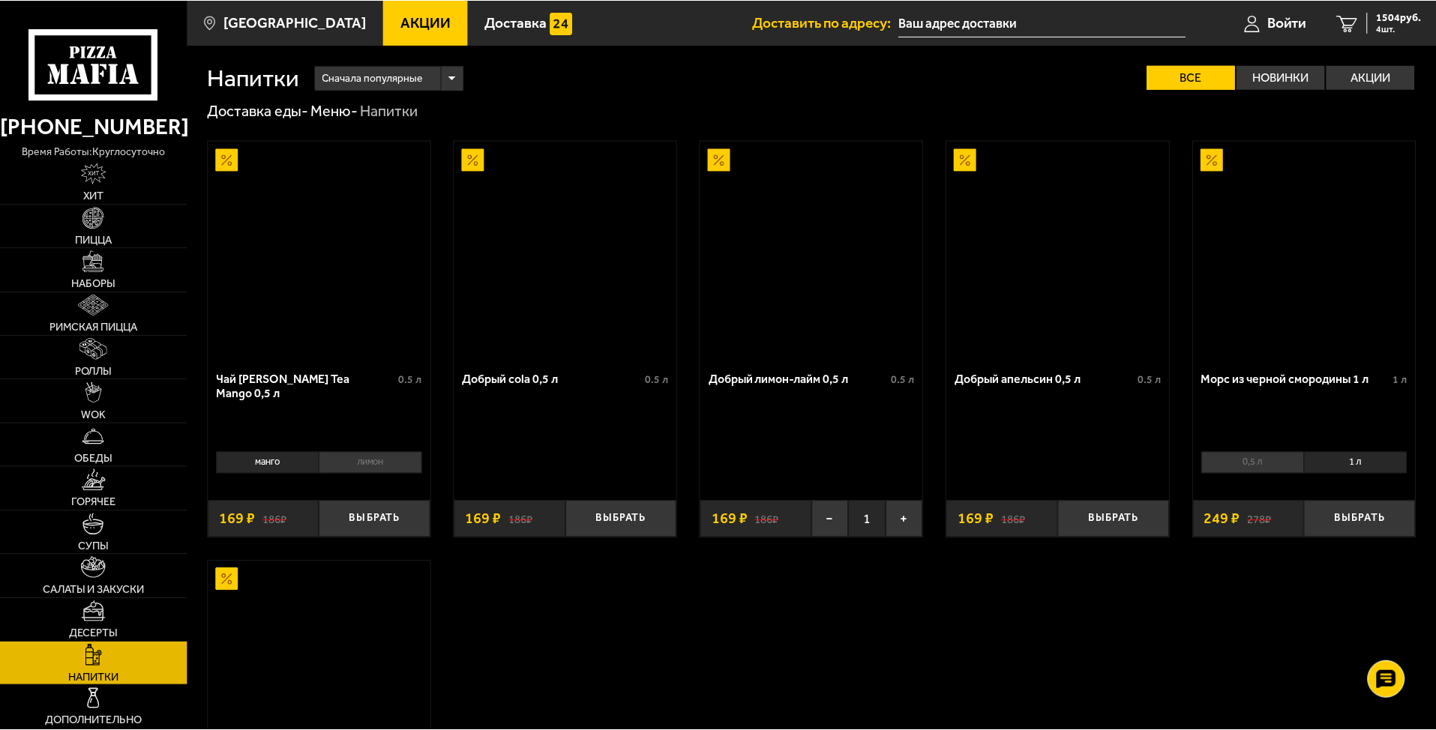
scroll to position [75, 0]
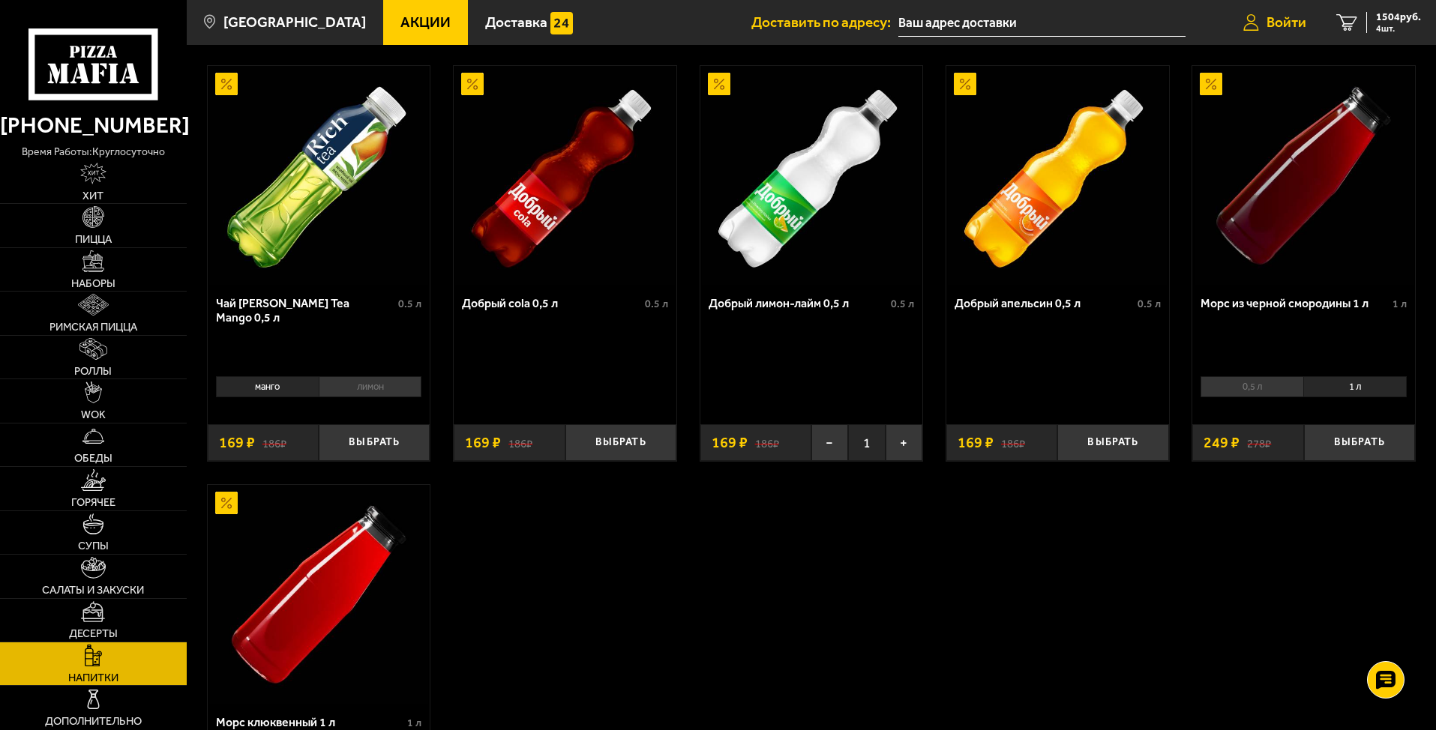
click at [1287, 23] on span "Войти" at bounding box center [1286, 22] width 40 height 14
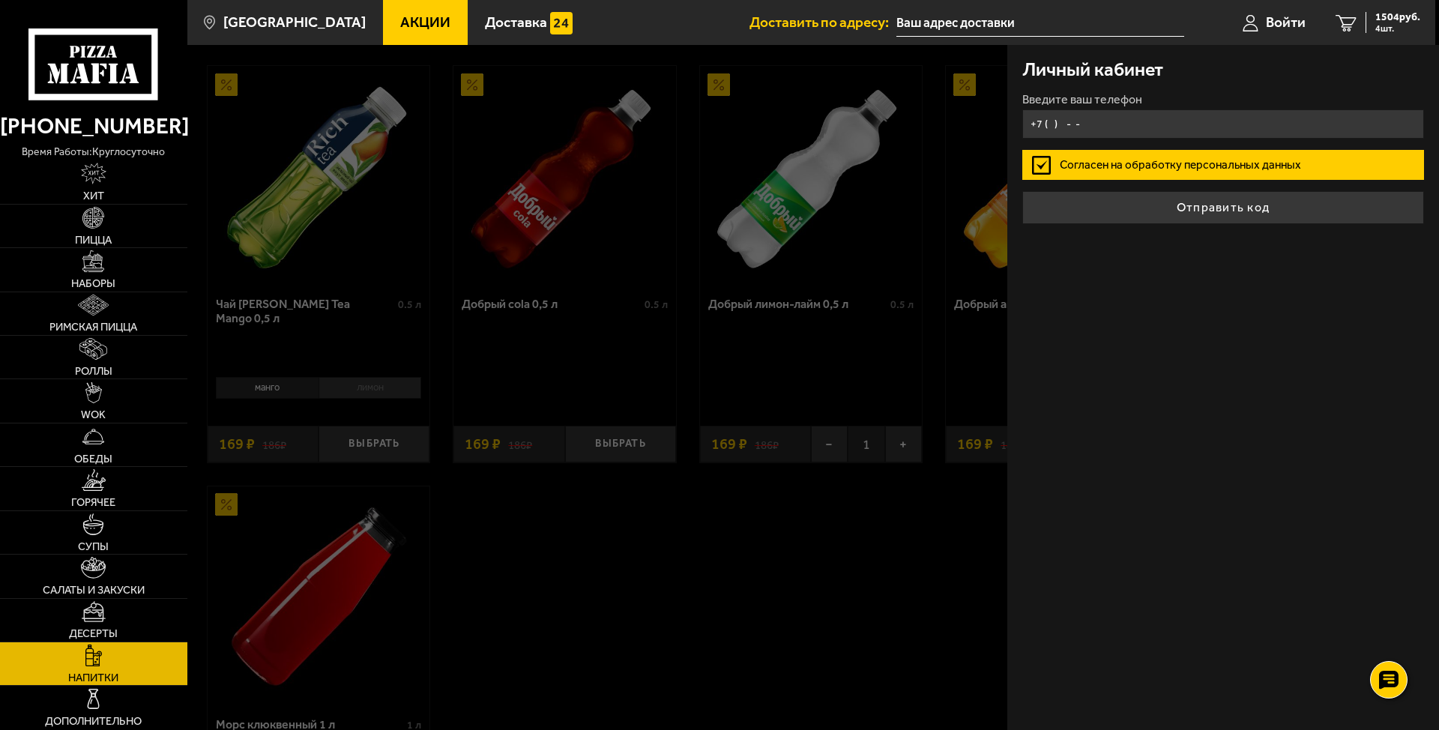
click at [1289, 124] on input "+7 ( ) - -" at bounding box center [1224, 123] width 402 height 29
type input "[PHONE_NUMBER]"
click at [1023, 191] on button "Отправить код" at bounding box center [1224, 207] width 402 height 33
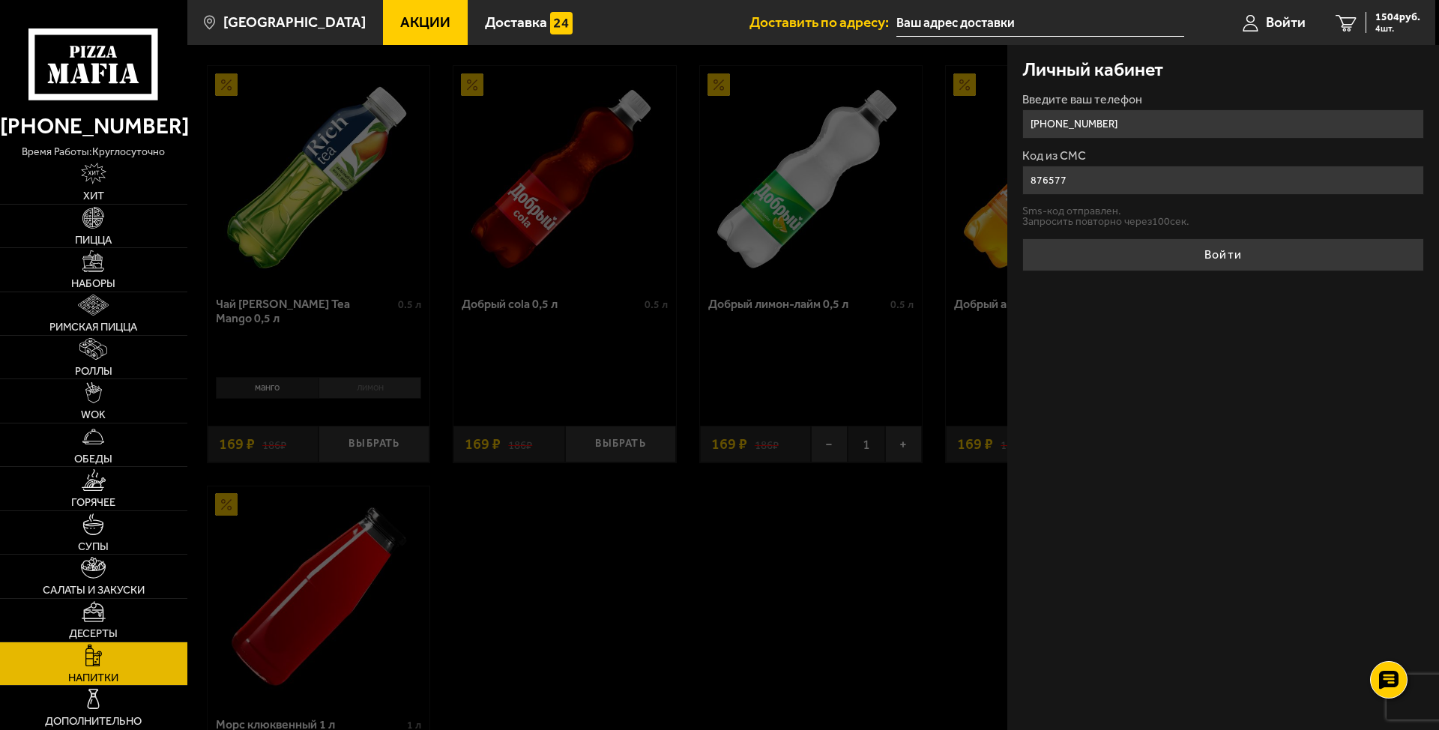
click at [1023, 238] on button "Войти" at bounding box center [1224, 254] width 402 height 33
click at [1053, 181] on input "876577" at bounding box center [1224, 180] width 402 height 29
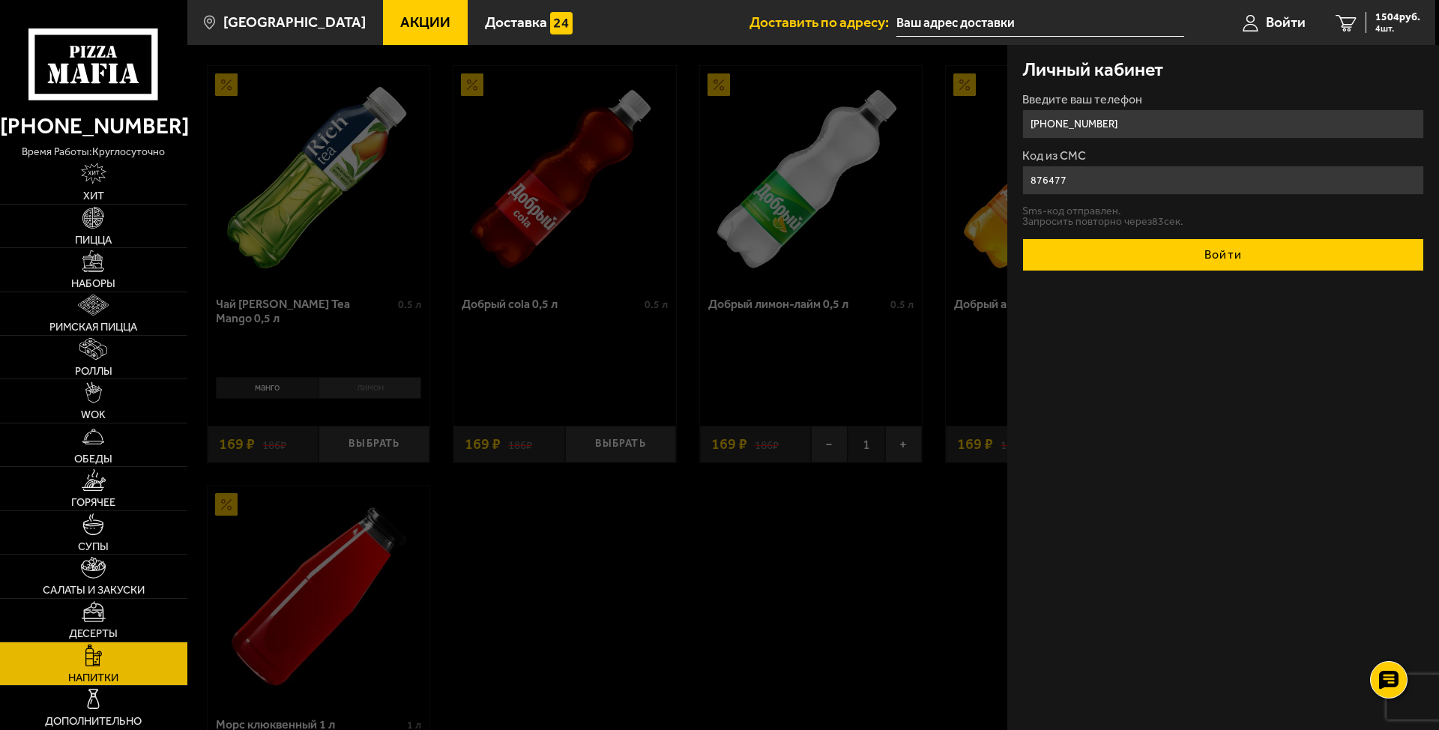
type input "876477"
click at [1155, 239] on button "Войти" at bounding box center [1224, 254] width 402 height 33
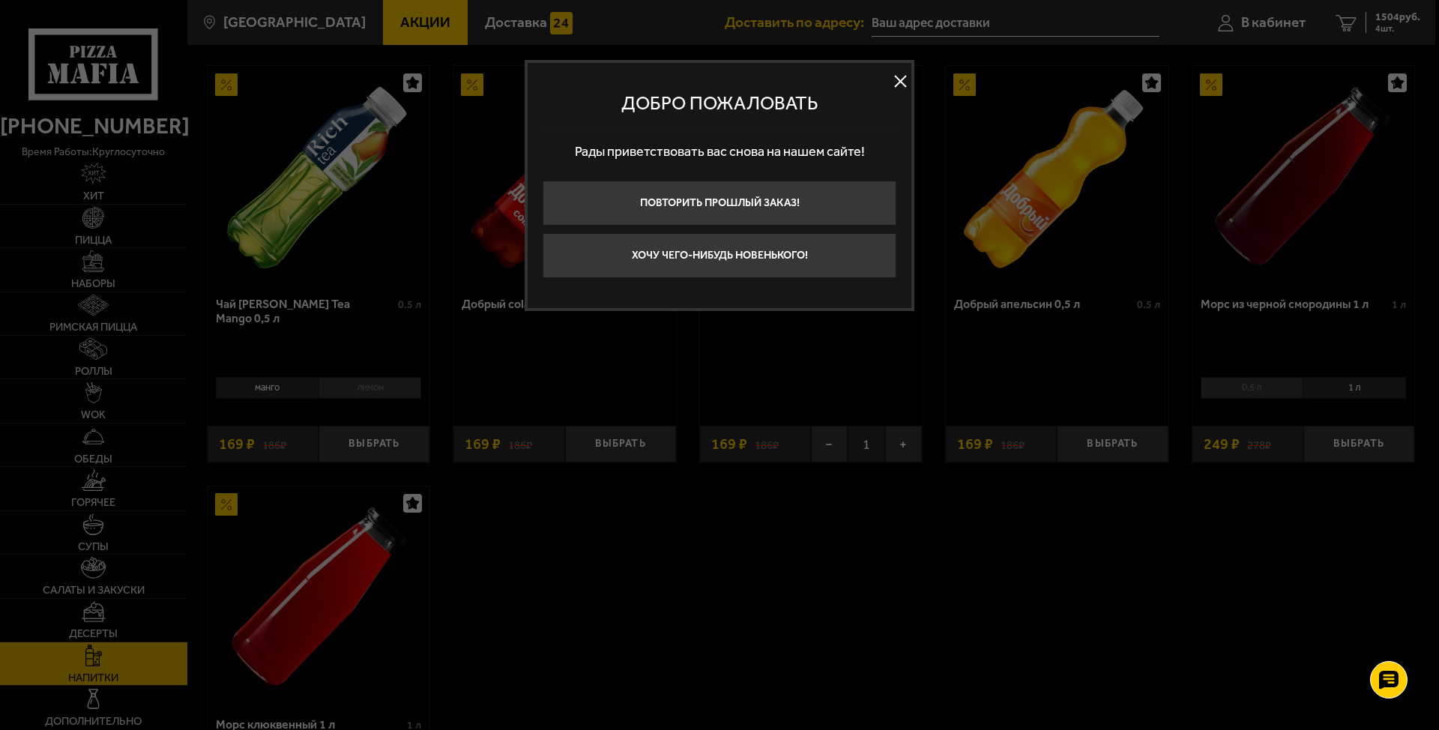
click at [900, 81] on button at bounding box center [900, 81] width 22 height 22
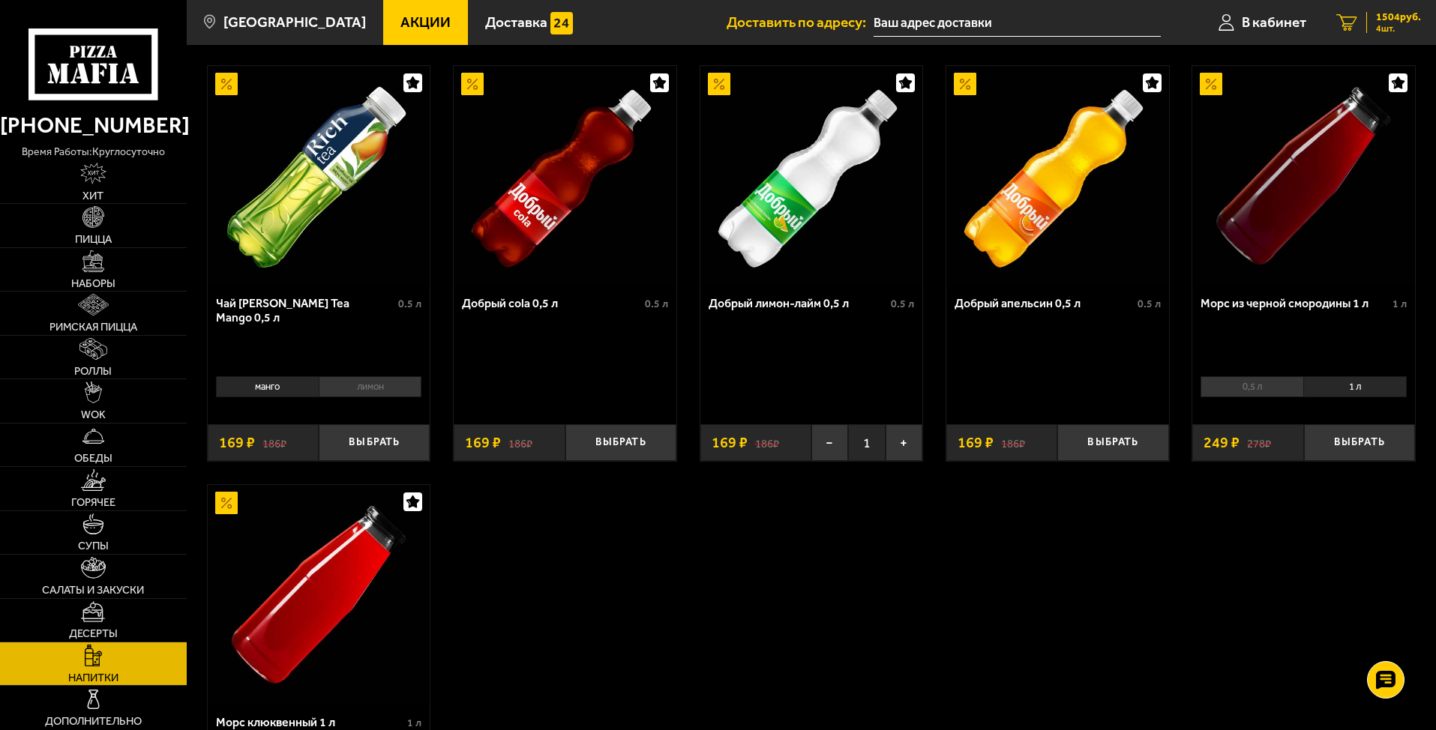
click at [1385, 15] on span "1504 руб." at bounding box center [1398, 17] width 45 height 10
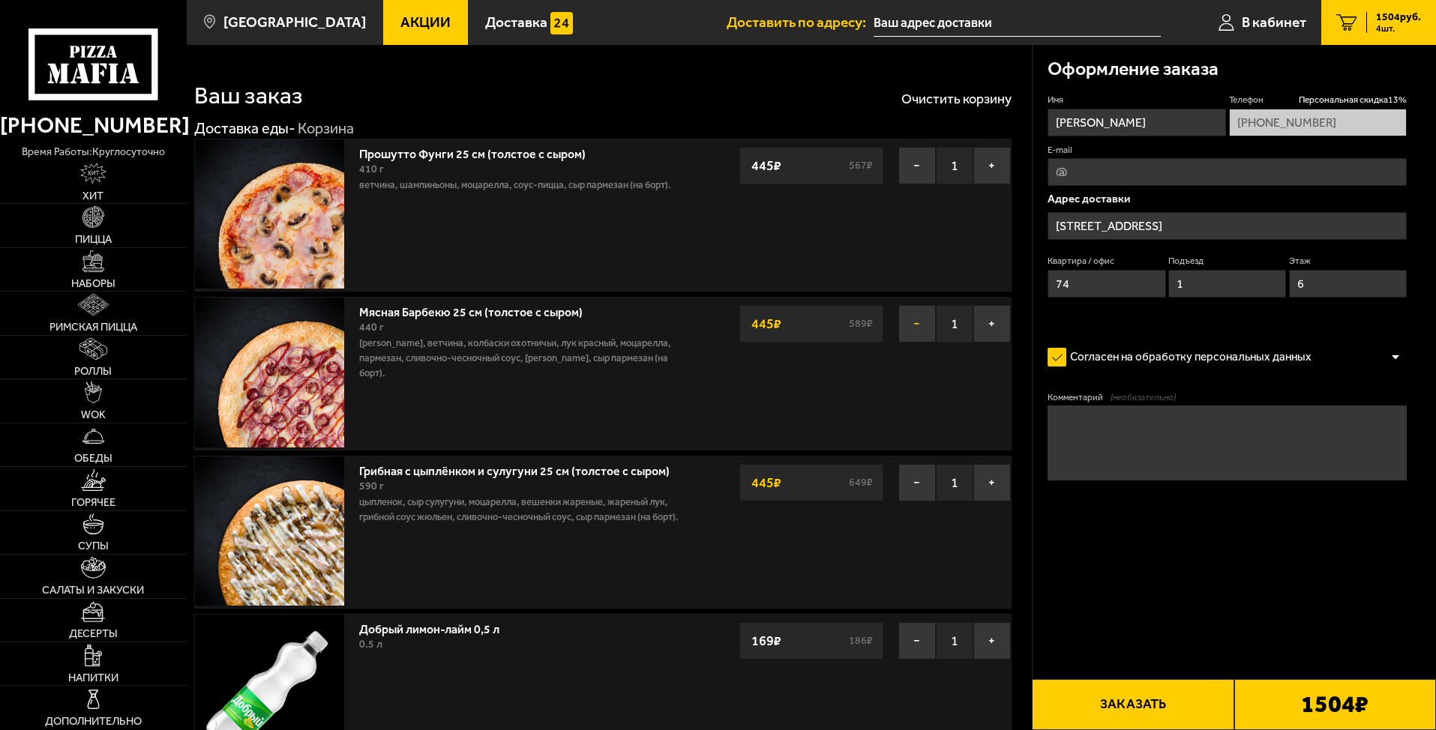
type input "[STREET_ADDRESS]"
click at [1245, 177] on input "E-mail" at bounding box center [1226, 172] width 359 height 28
type input "[EMAIL_ADDRESS][DOMAIN_NAME]"
type textarea "код нижнего домофона #2019 на этаже позвоните по номеру кв"
click at [1196, 714] on button "Заказать" at bounding box center [1133, 704] width 202 height 51
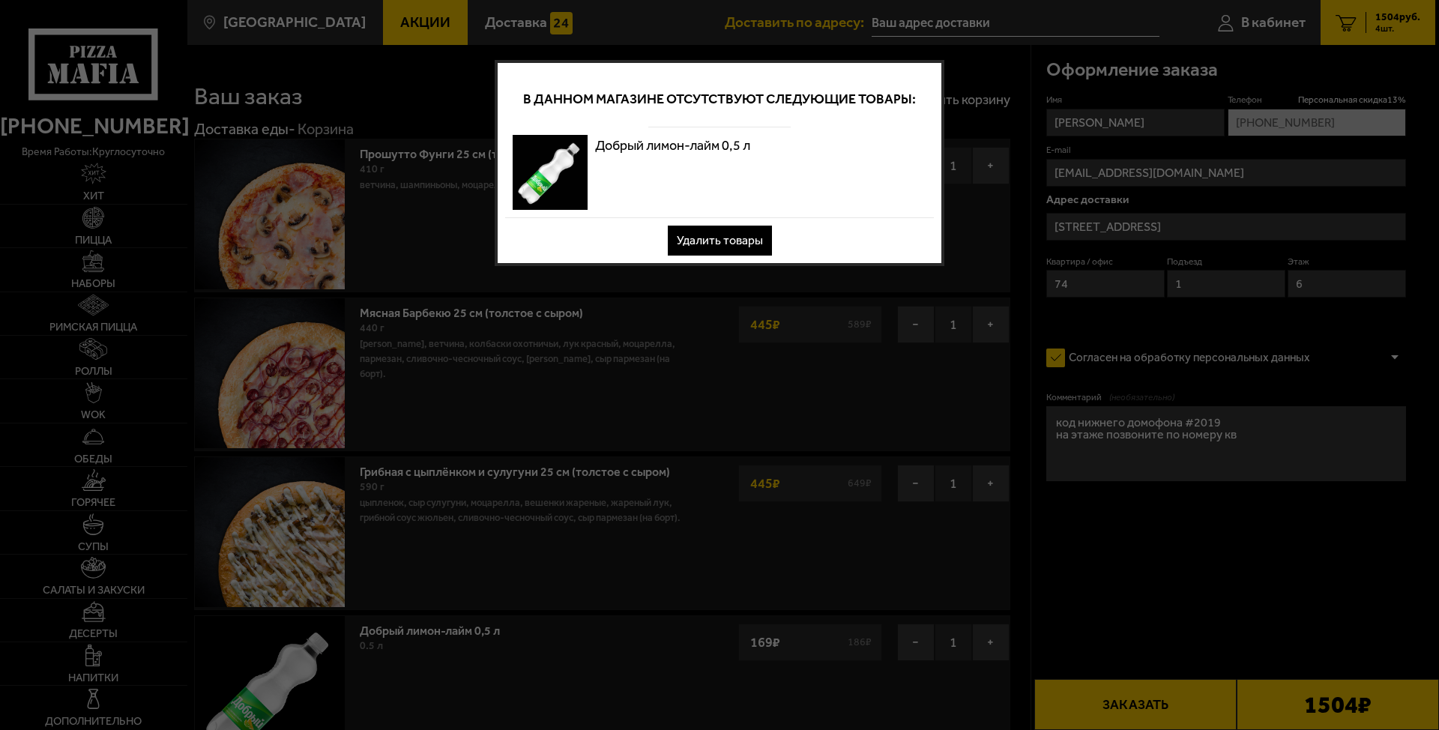
click at [702, 238] on button "Удалить товары" at bounding box center [720, 241] width 104 height 30
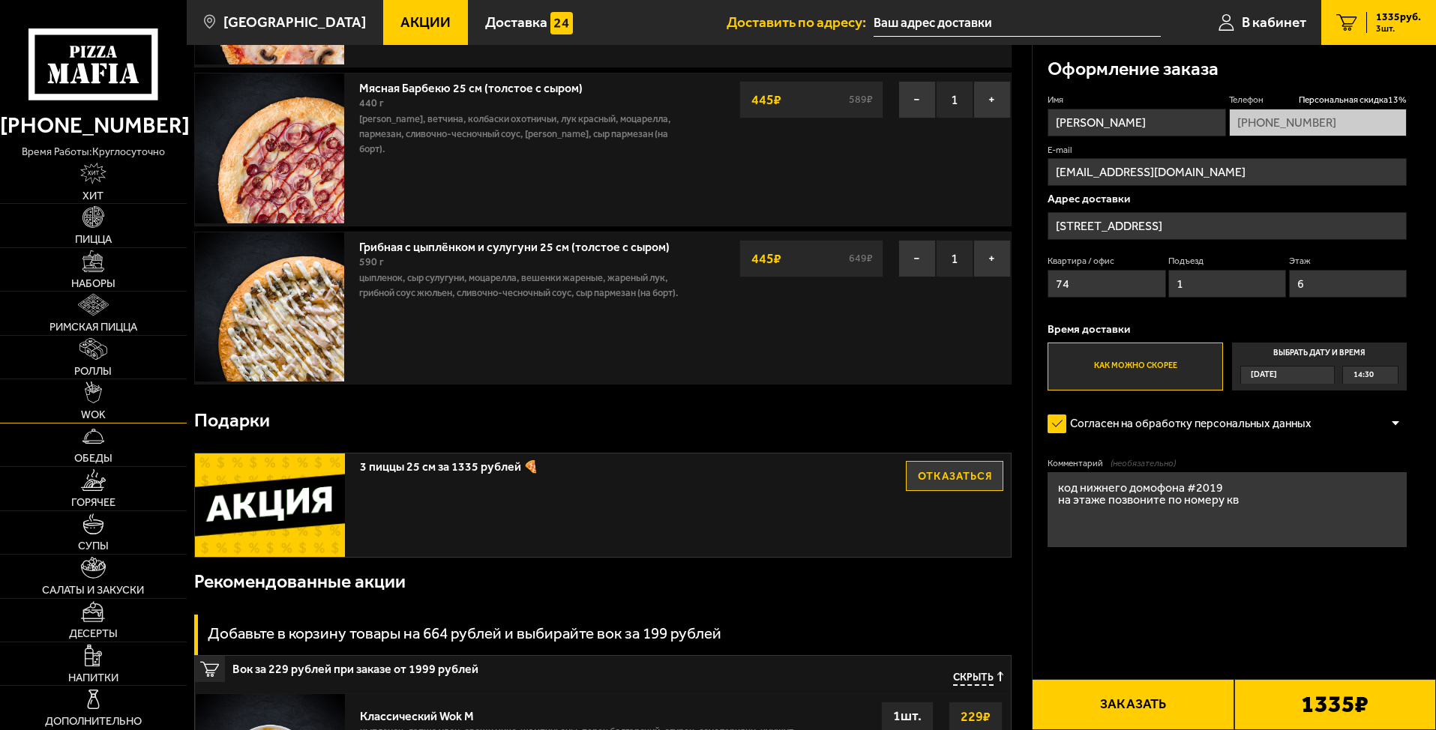
scroll to position [225, 0]
click at [100, 665] on img at bounding box center [93, 656] width 16 height 22
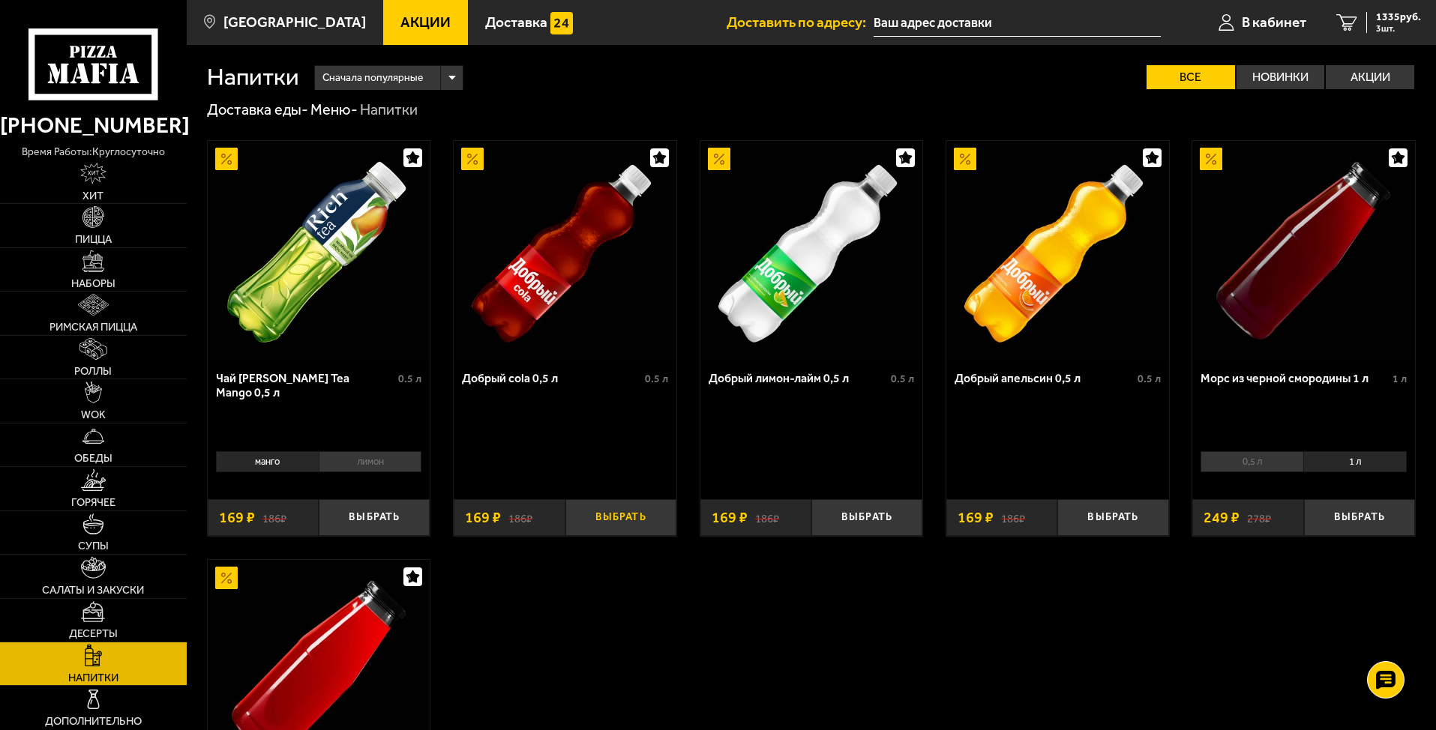
click at [625, 513] on button "Выбрать" at bounding box center [620, 517] width 111 height 37
click at [1373, 22] on div "1504 руб. 4 шт." at bounding box center [1393, 22] width 55 height 21
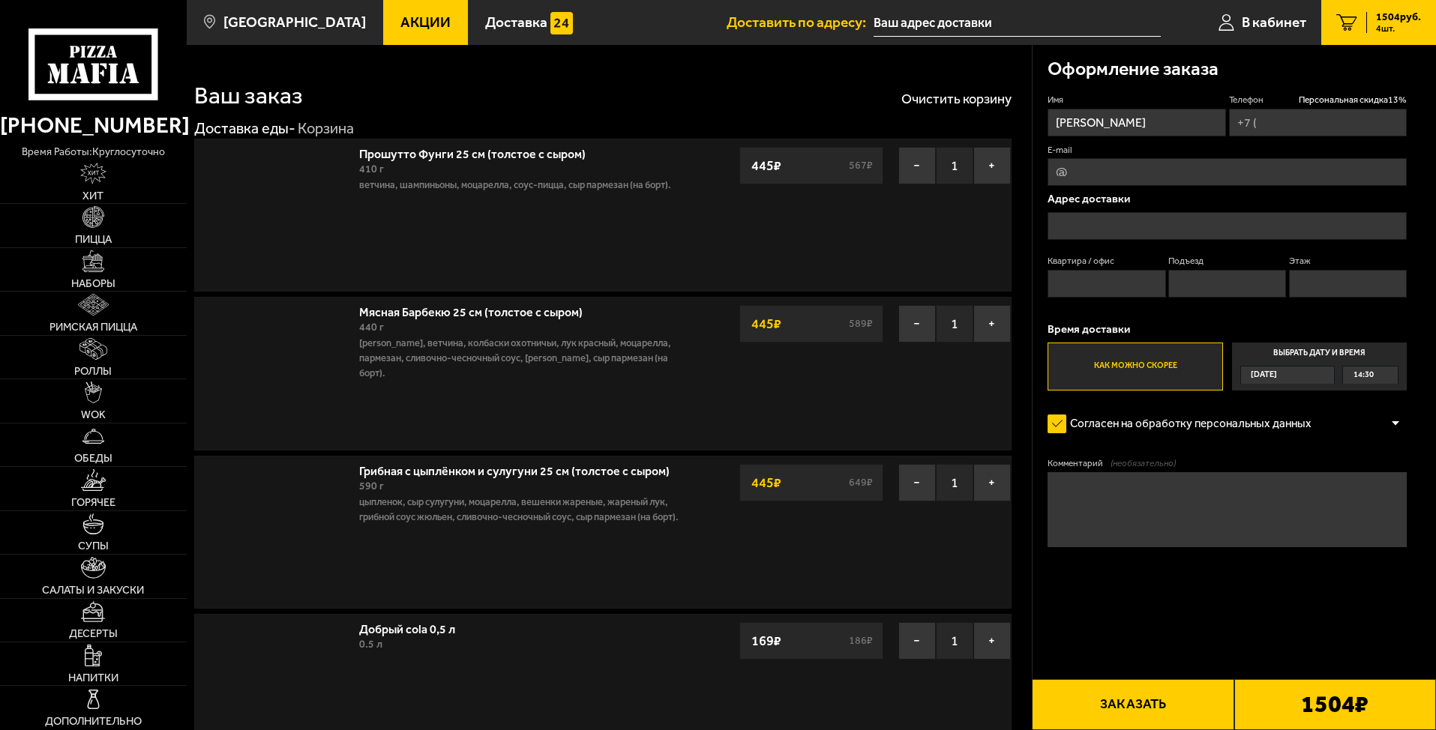
type input "[PHONE_NUMBER]"
type input "[STREET_ADDRESS]"
type input "74"
type input "1"
type input "6"
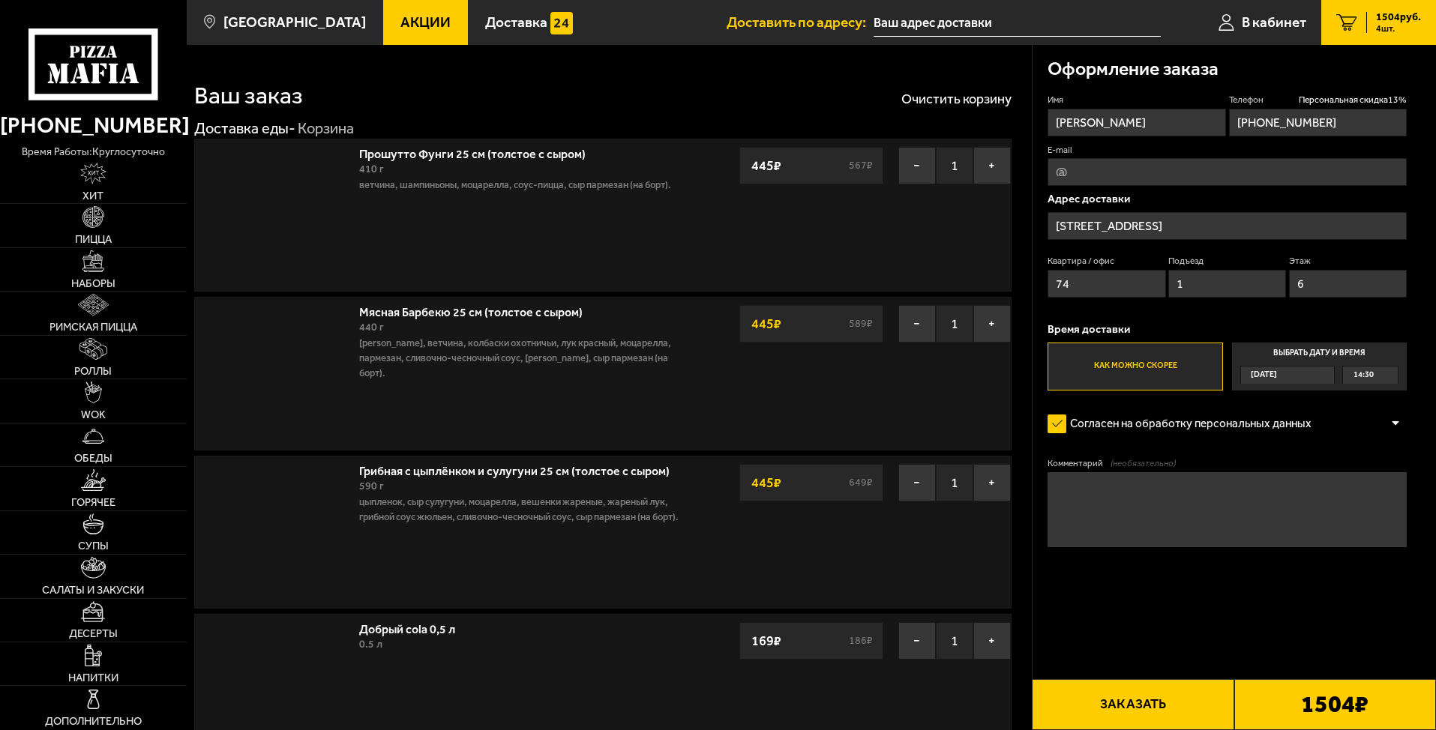
type input "[STREET_ADDRESS]"
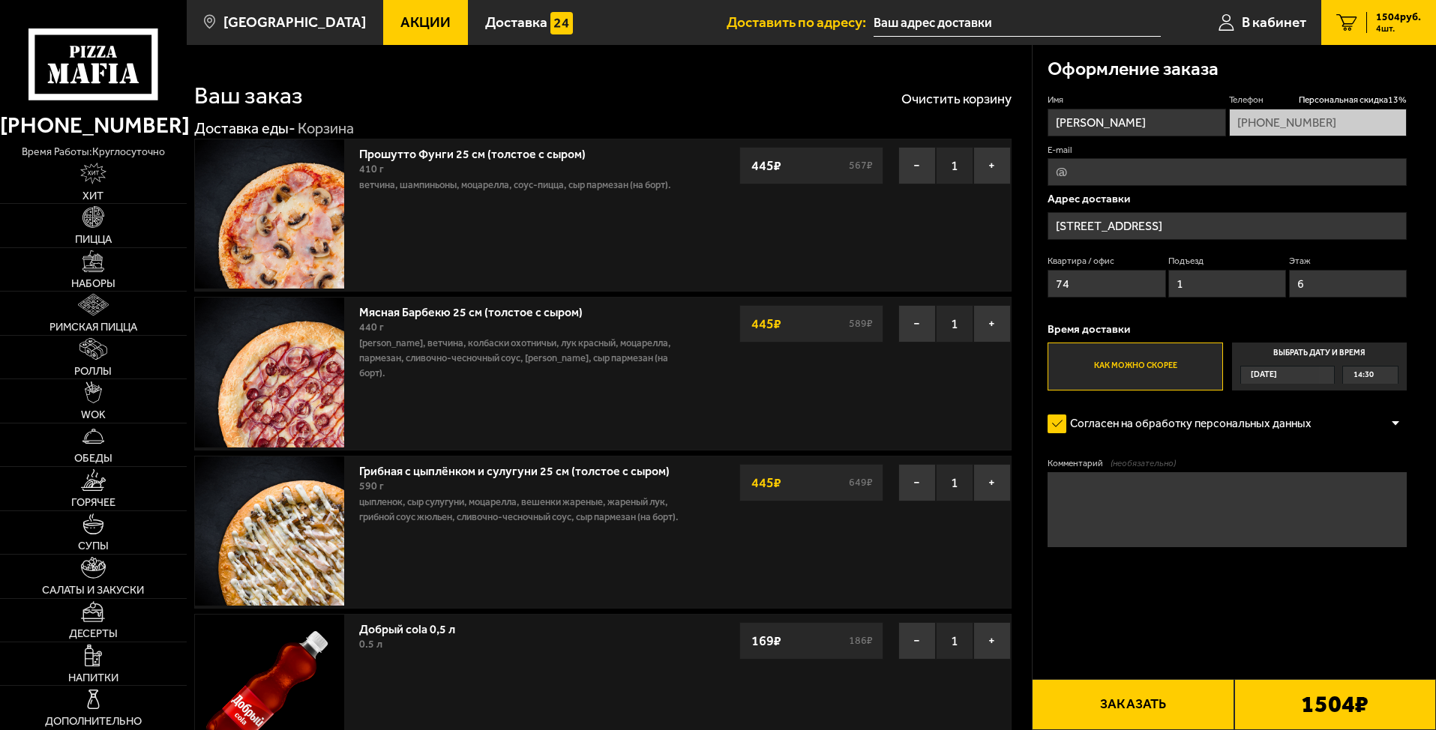
click at [1181, 174] on input "E-mail" at bounding box center [1226, 172] width 359 height 28
type input "[EMAIL_ADDRESS][DOMAIN_NAME]"
type textarea "код нижнего домофона #2019 на этаже позвоните по номеру кв"
click at [1185, 712] on button "Заказать" at bounding box center [1133, 704] width 202 height 51
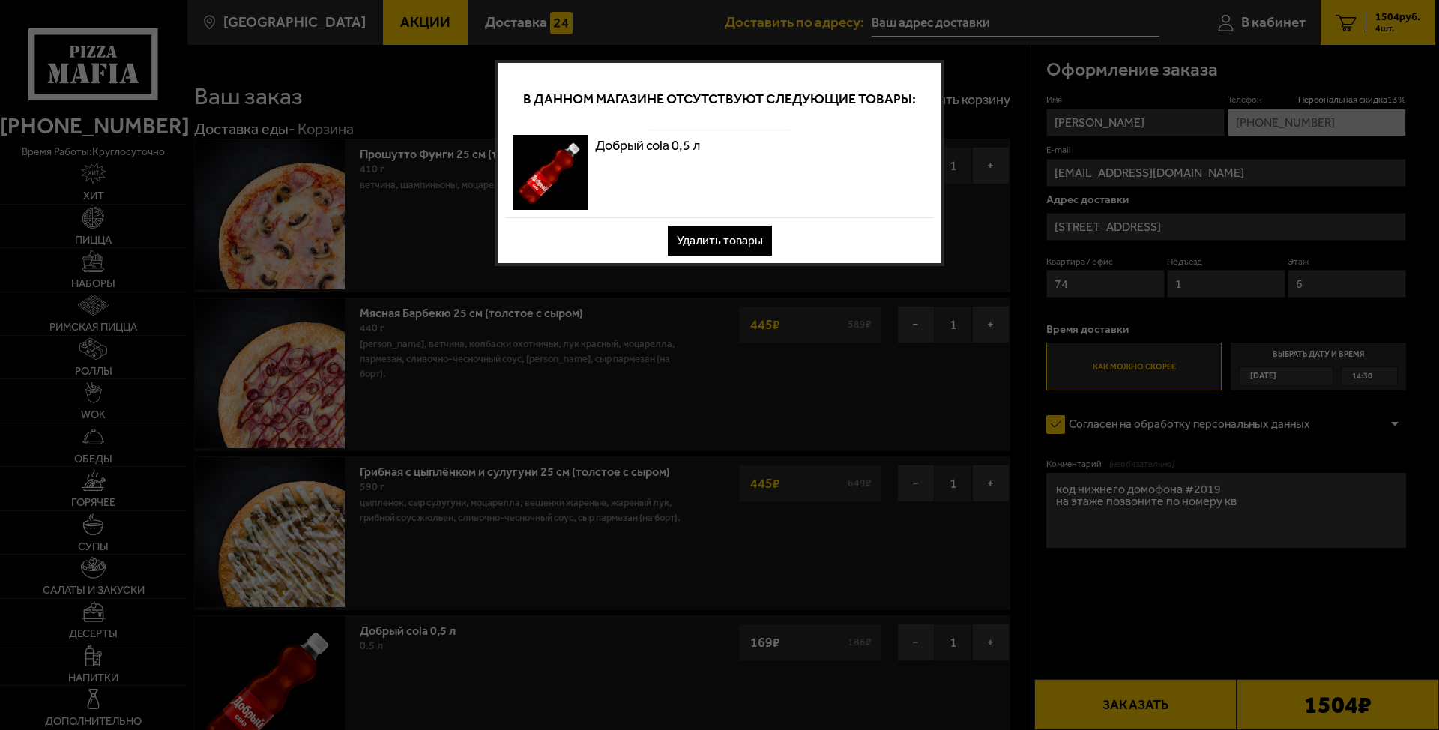
click at [723, 242] on button "Удалить товары" at bounding box center [720, 241] width 104 height 30
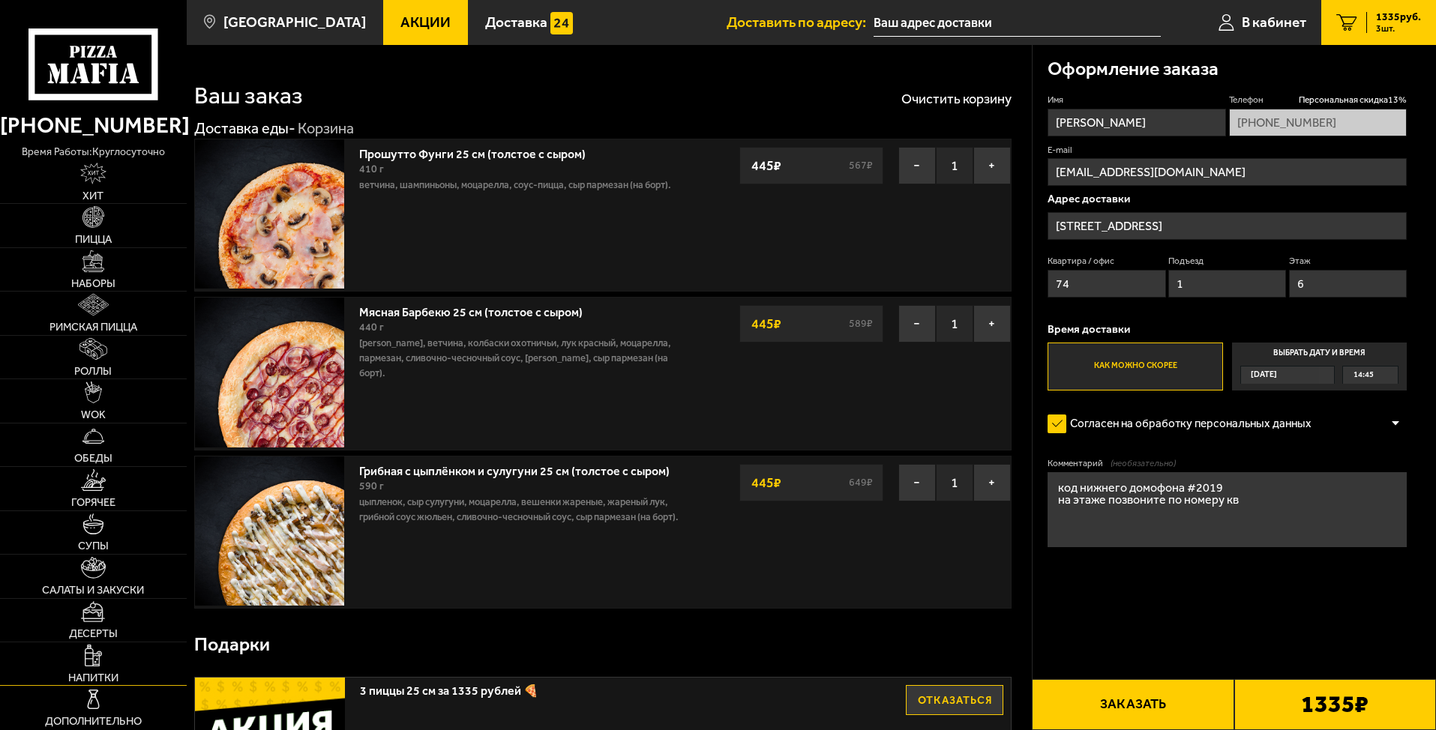
click at [85, 658] on img at bounding box center [93, 656] width 16 height 22
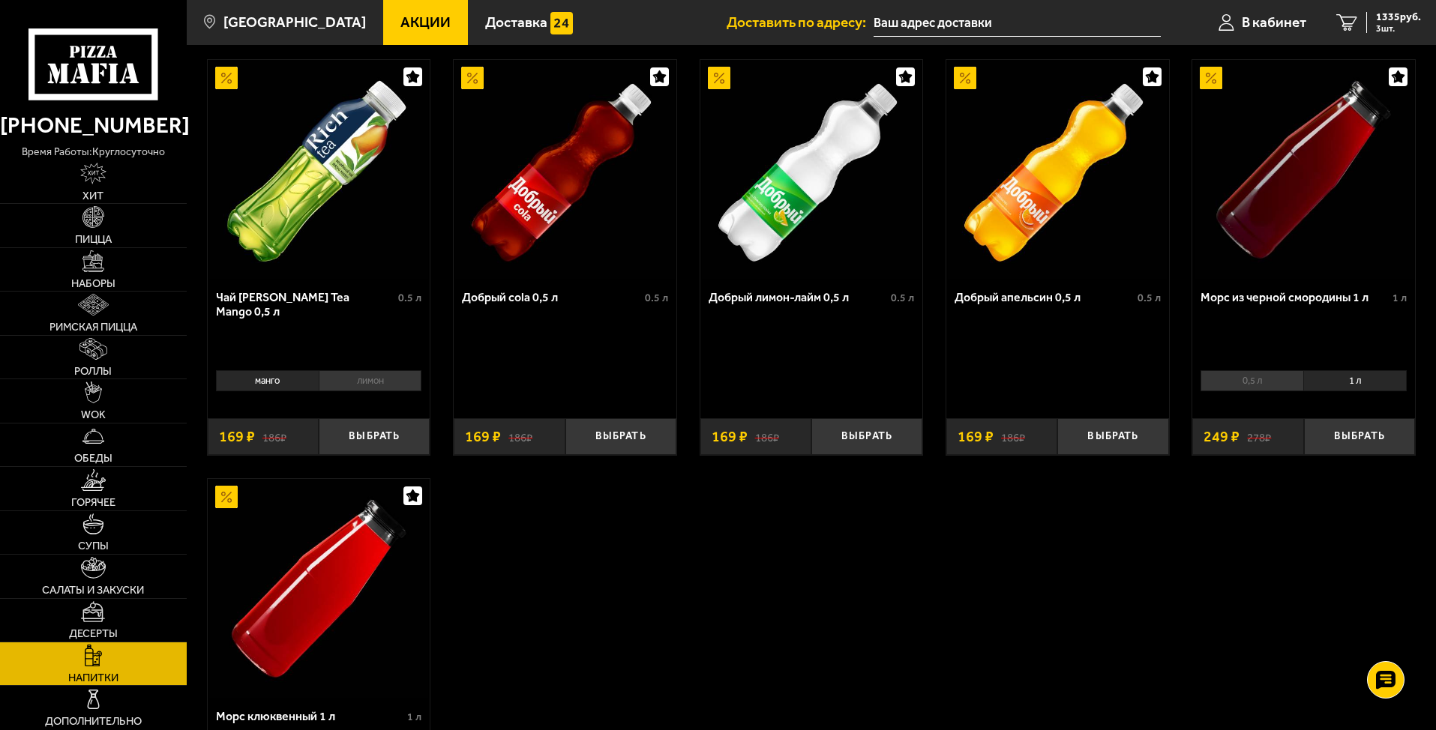
scroll to position [75, 0]
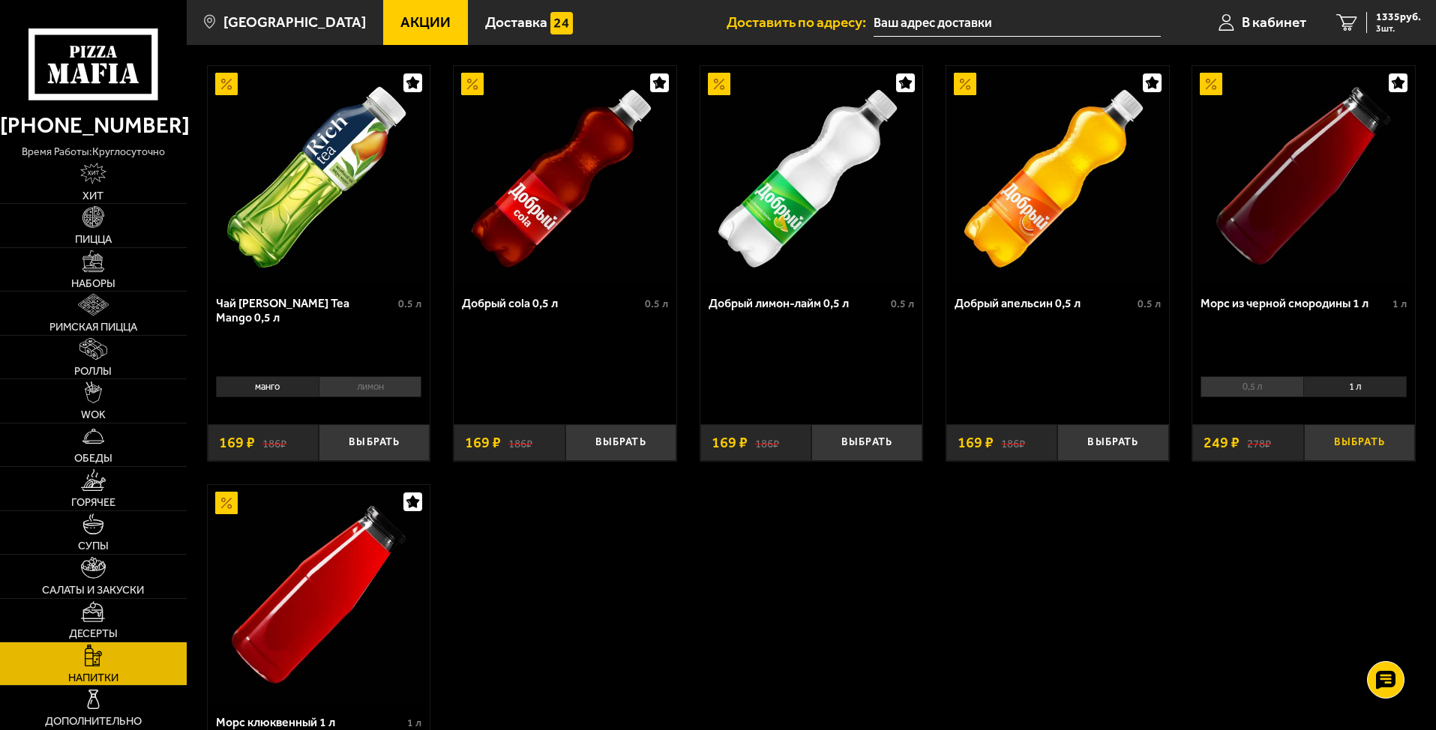
click at [1369, 444] on button "Выбрать" at bounding box center [1359, 442] width 111 height 37
click at [1366, 28] on div "1584 руб. 4 шт." at bounding box center [1393, 22] width 55 height 21
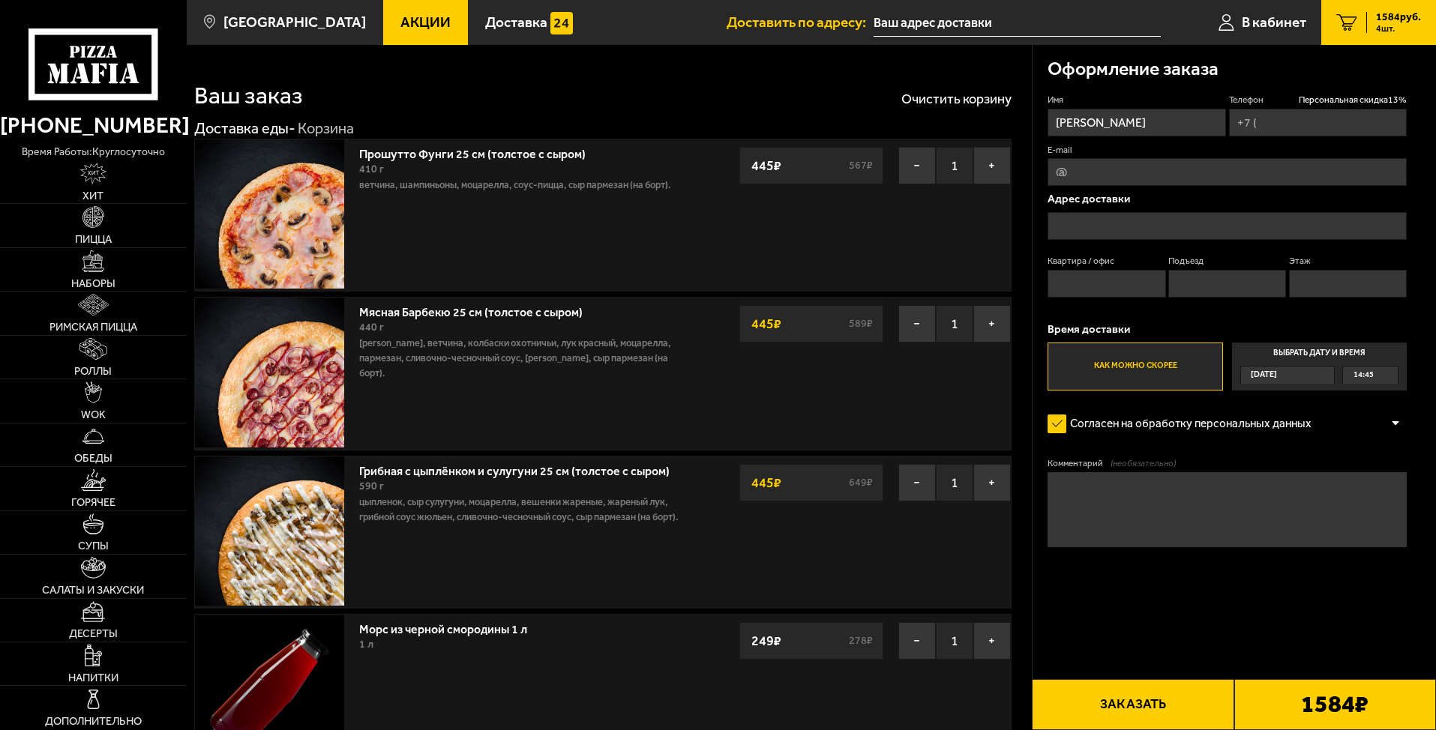
type input "[PHONE_NUMBER]"
type input "[STREET_ADDRESS]"
type input "74"
type input "1"
type input "6"
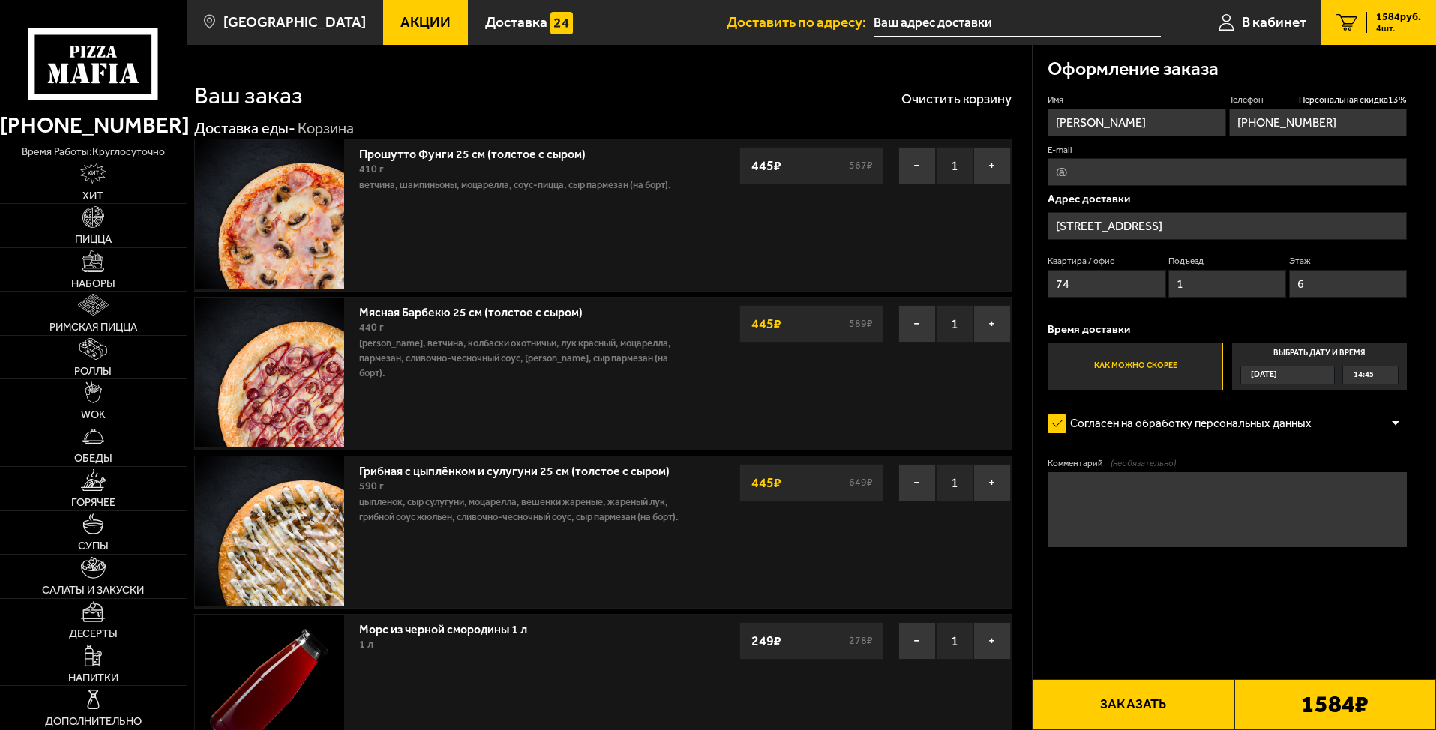
type input "[STREET_ADDRESS]"
click at [1205, 175] on input "E-mail" at bounding box center [1226, 172] width 359 height 28
type input "[EMAIL_ADDRESS][DOMAIN_NAME]"
type textarea "код нижнего домофона #2019 на этаже позвоните по номеру кв"
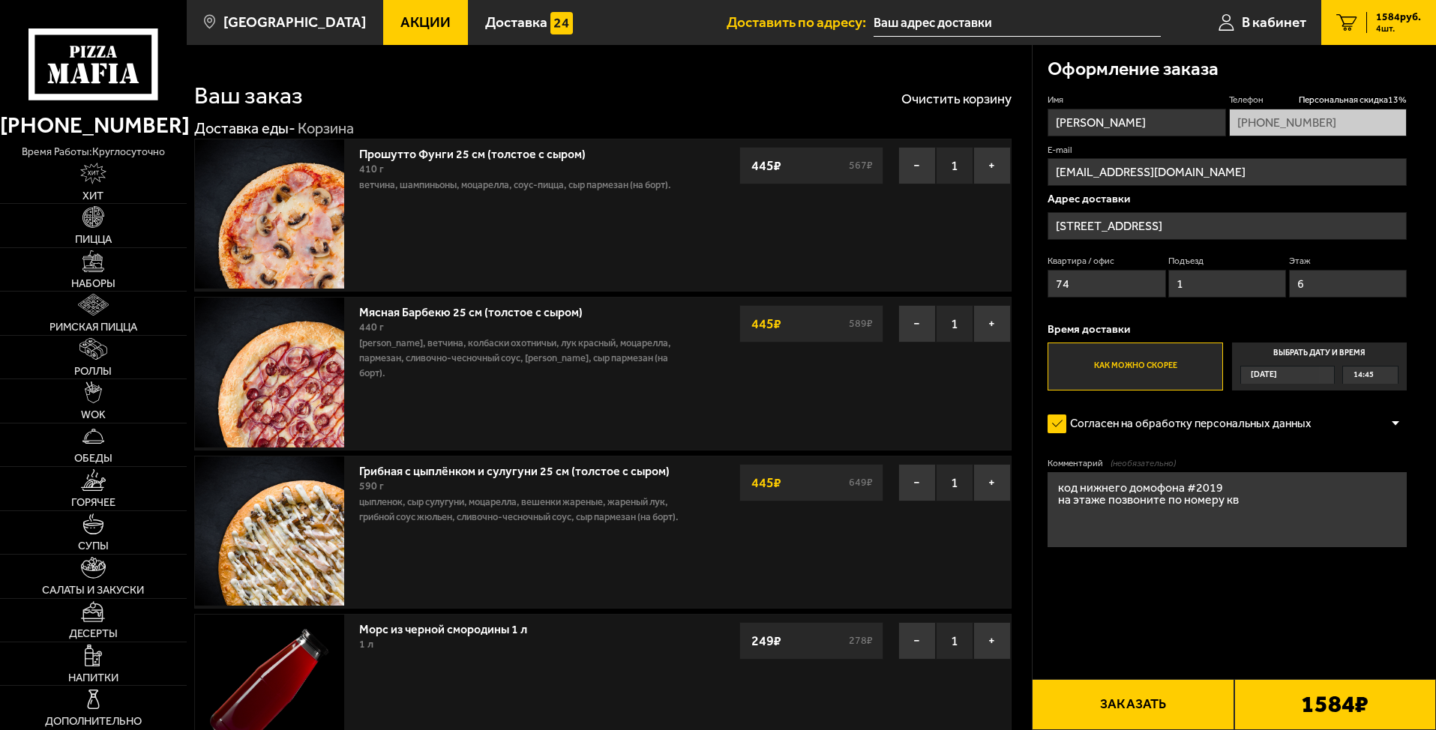
click at [1313, 708] on b "1584 ₽" at bounding box center [1334, 705] width 67 height 24
click at [1184, 703] on button "Заказать" at bounding box center [1133, 704] width 202 height 51
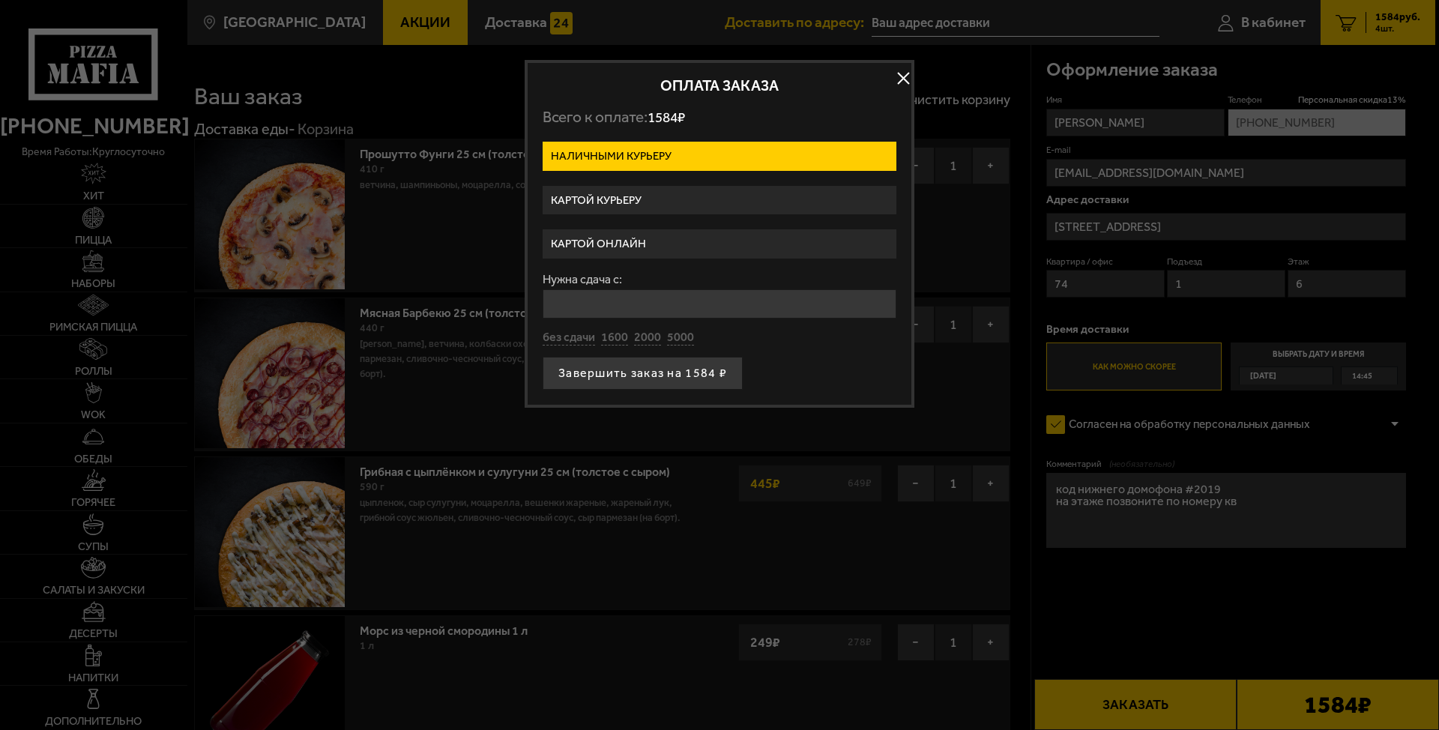
click at [659, 244] on label "Картой онлайн" at bounding box center [720, 243] width 354 height 29
click at [0, 0] on input "Картой онлайн" at bounding box center [0, 0] width 0 height 0
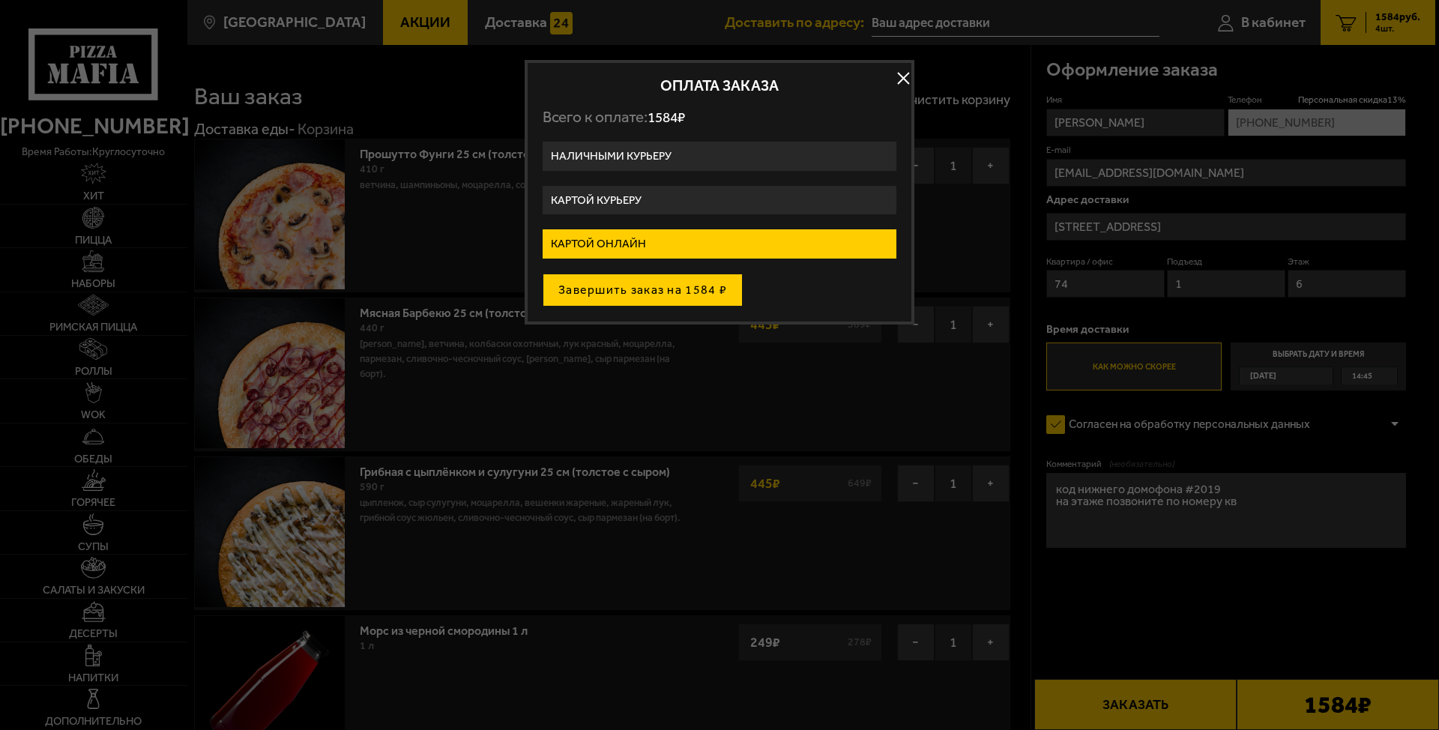
click at [662, 289] on button "Завершить заказ на 1584 ₽" at bounding box center [643, 290] width 200 height 33
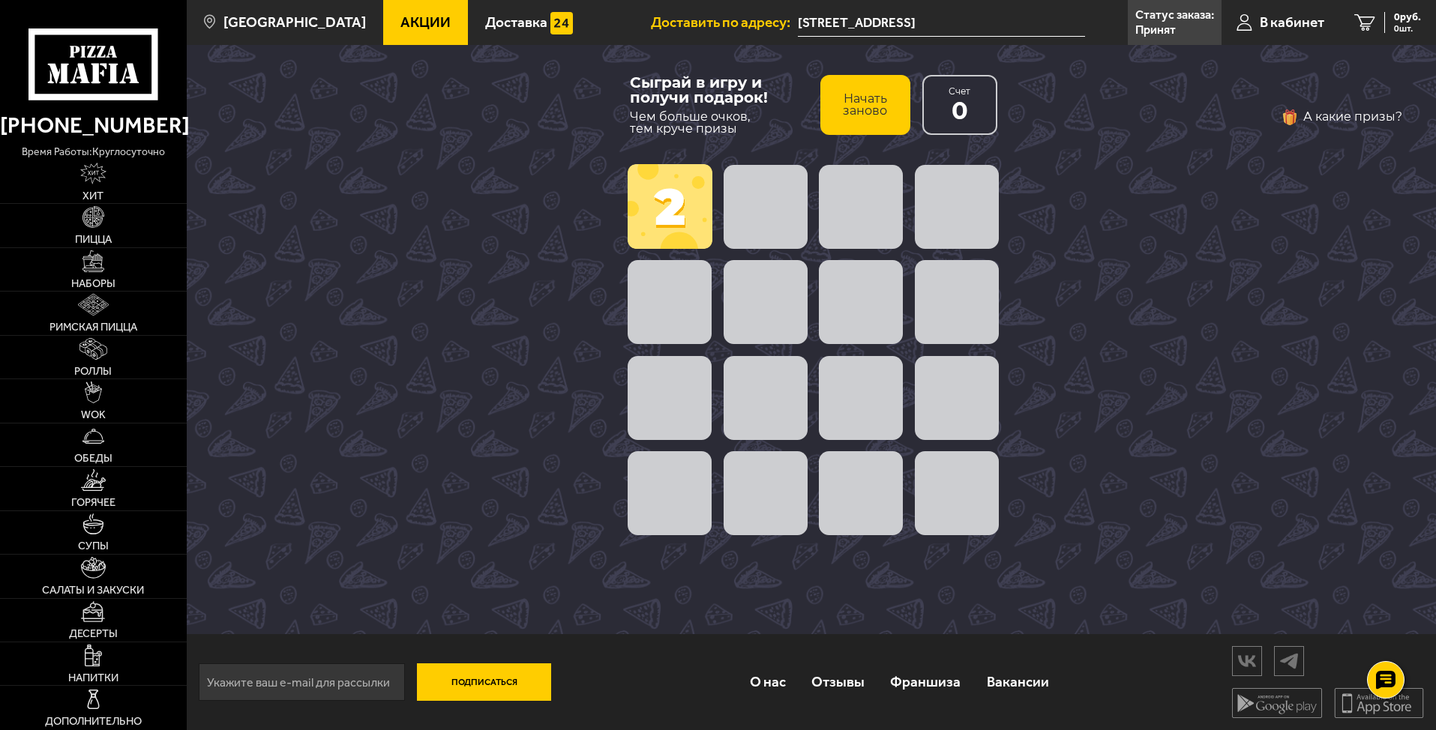
scroll to position [1, 0]
click at [753, 313] on span at bounding box center [765, 301] width 84 height 84
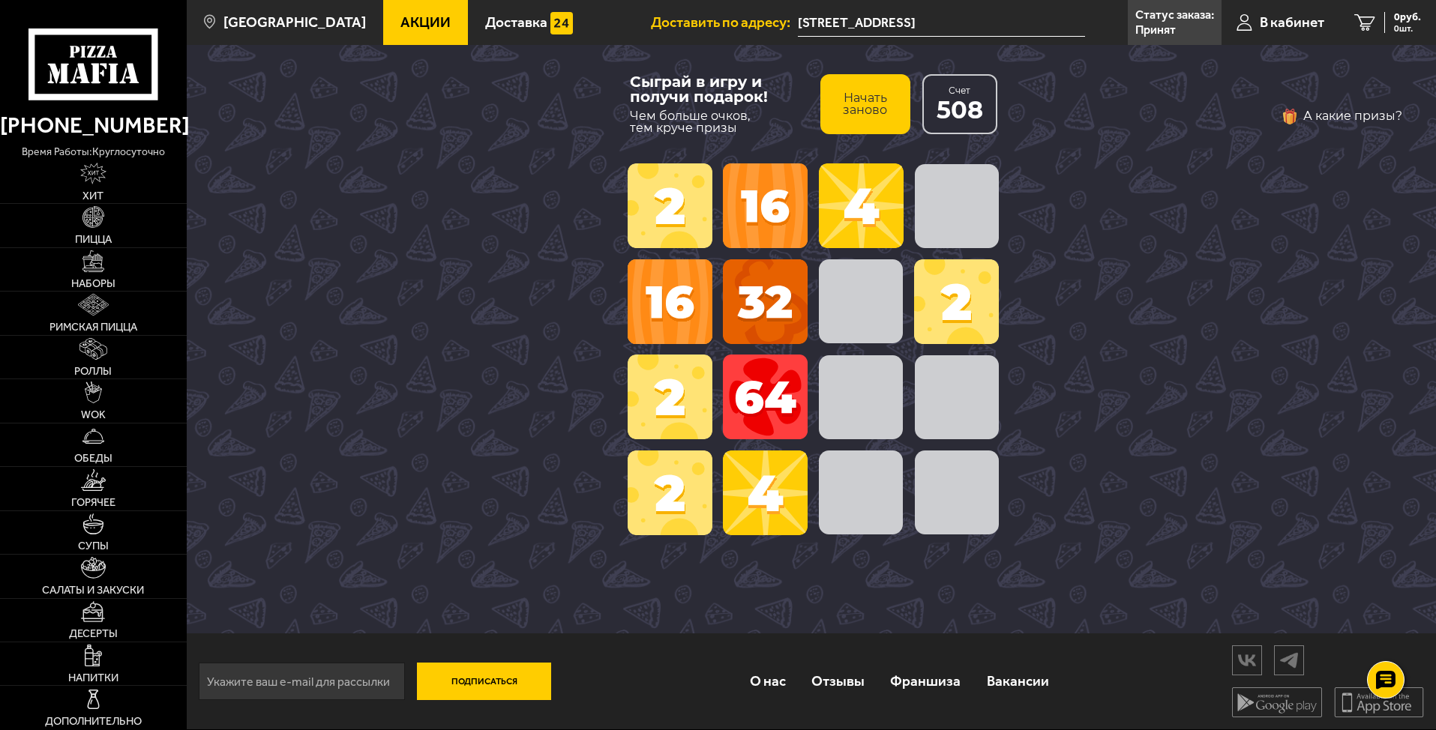
scroll to position [0, 0]
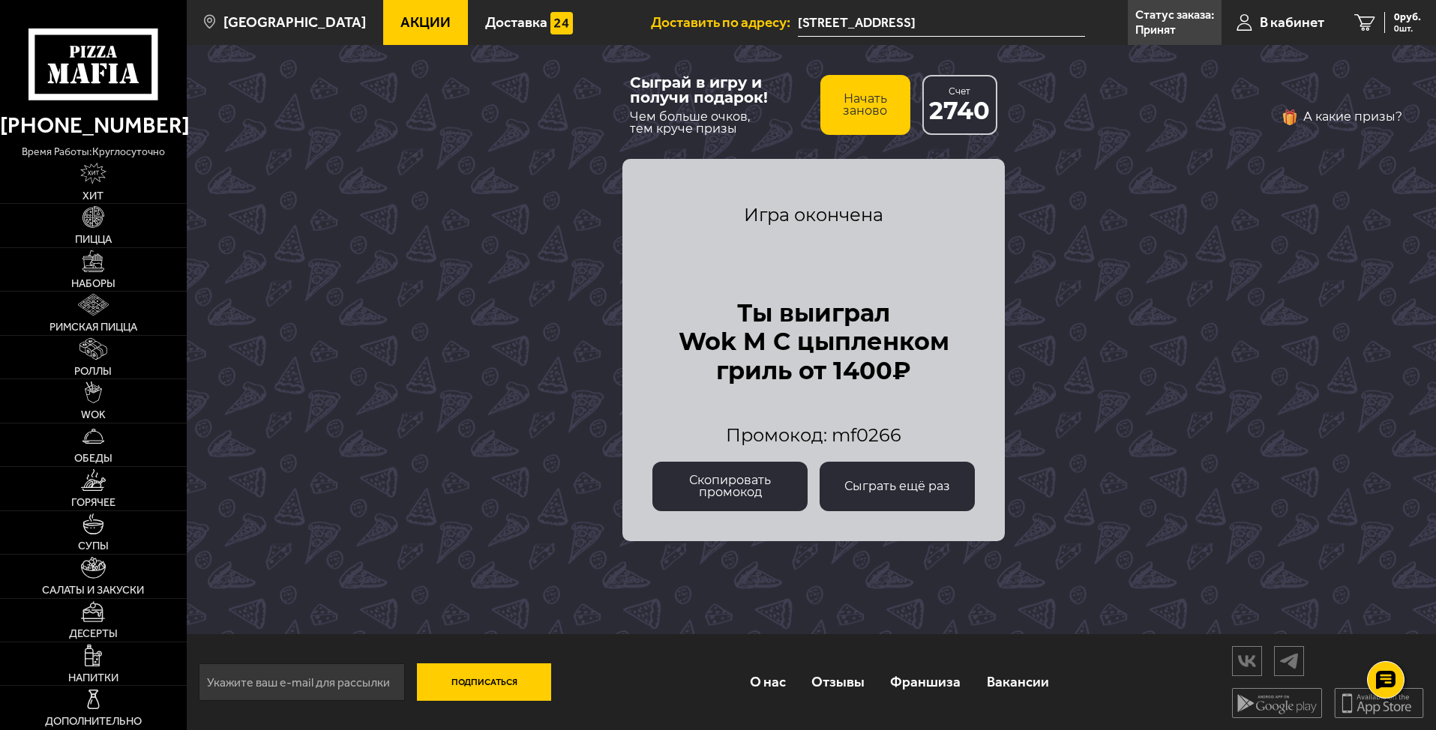
click at [764, 488] on button "Скопировать промокод" at bounding box center [729, 486] width 155 height 49
click at [1064, 303] on div "А какие призы?" at bounding box center [1211, 339] width 382 height 469
click at [92, 387] on img at bounding box center [93, 393] width 17 height 22
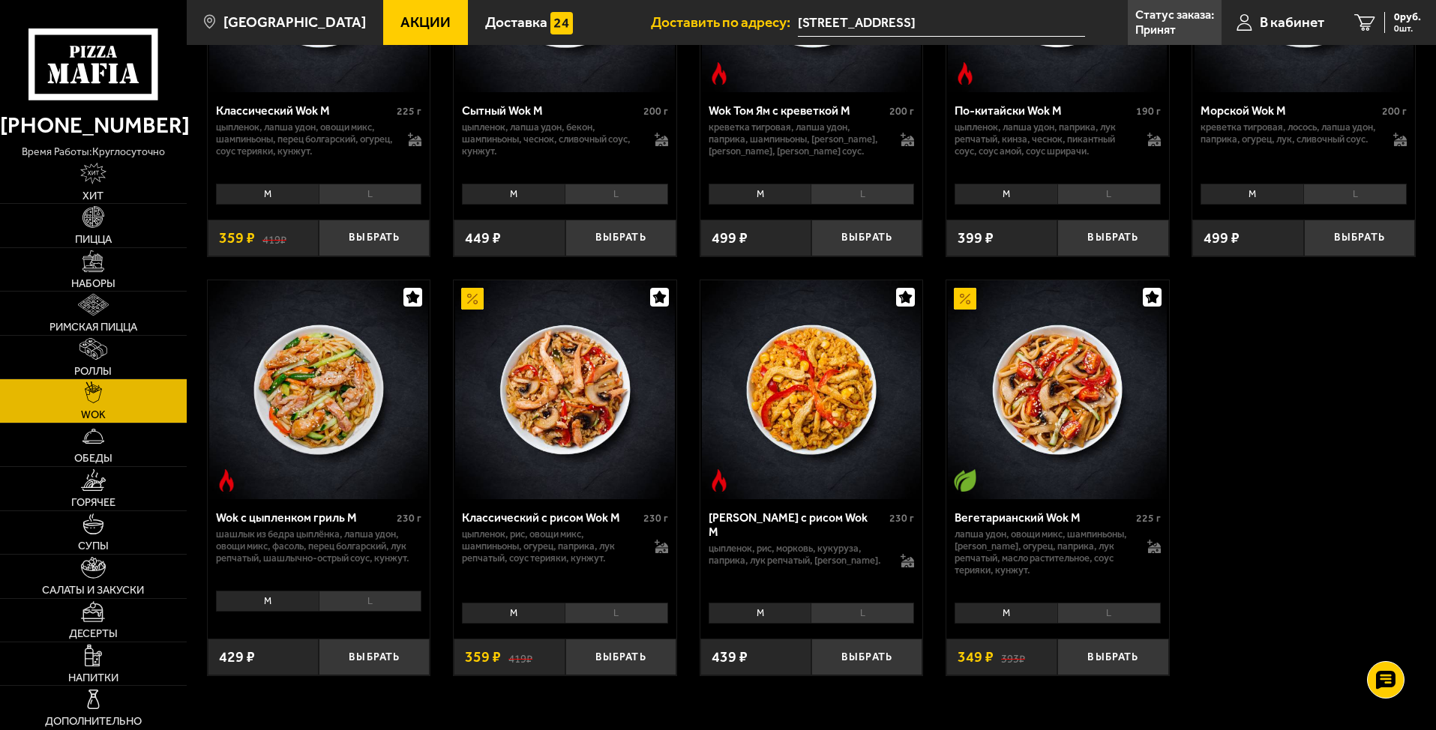
click at [307, 423] on img at bounding box center [318, 389] width 219 height 219
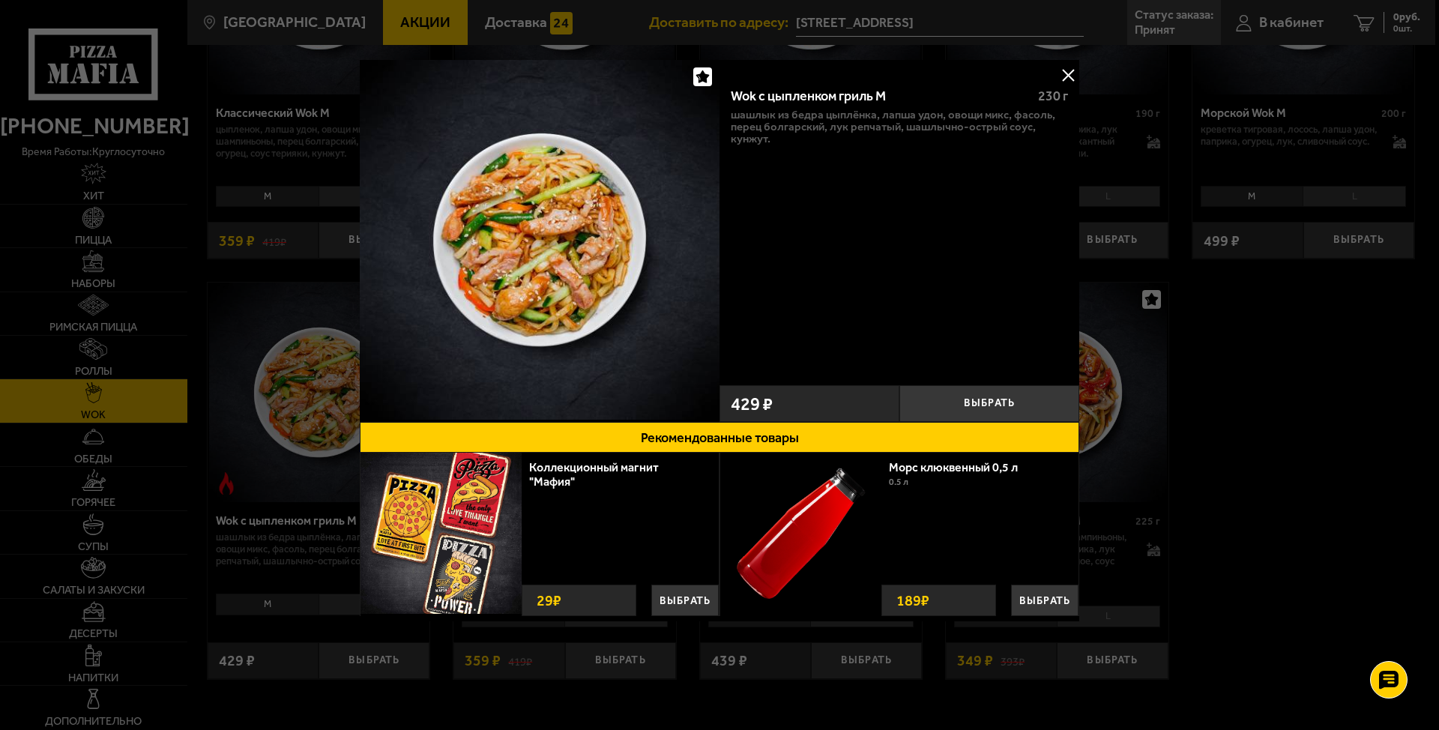
click at [1354, 374] on div at bounding box center [719, 365] width 1439 height 730
